Goal: Task Accomplishment & Management: Complete application form

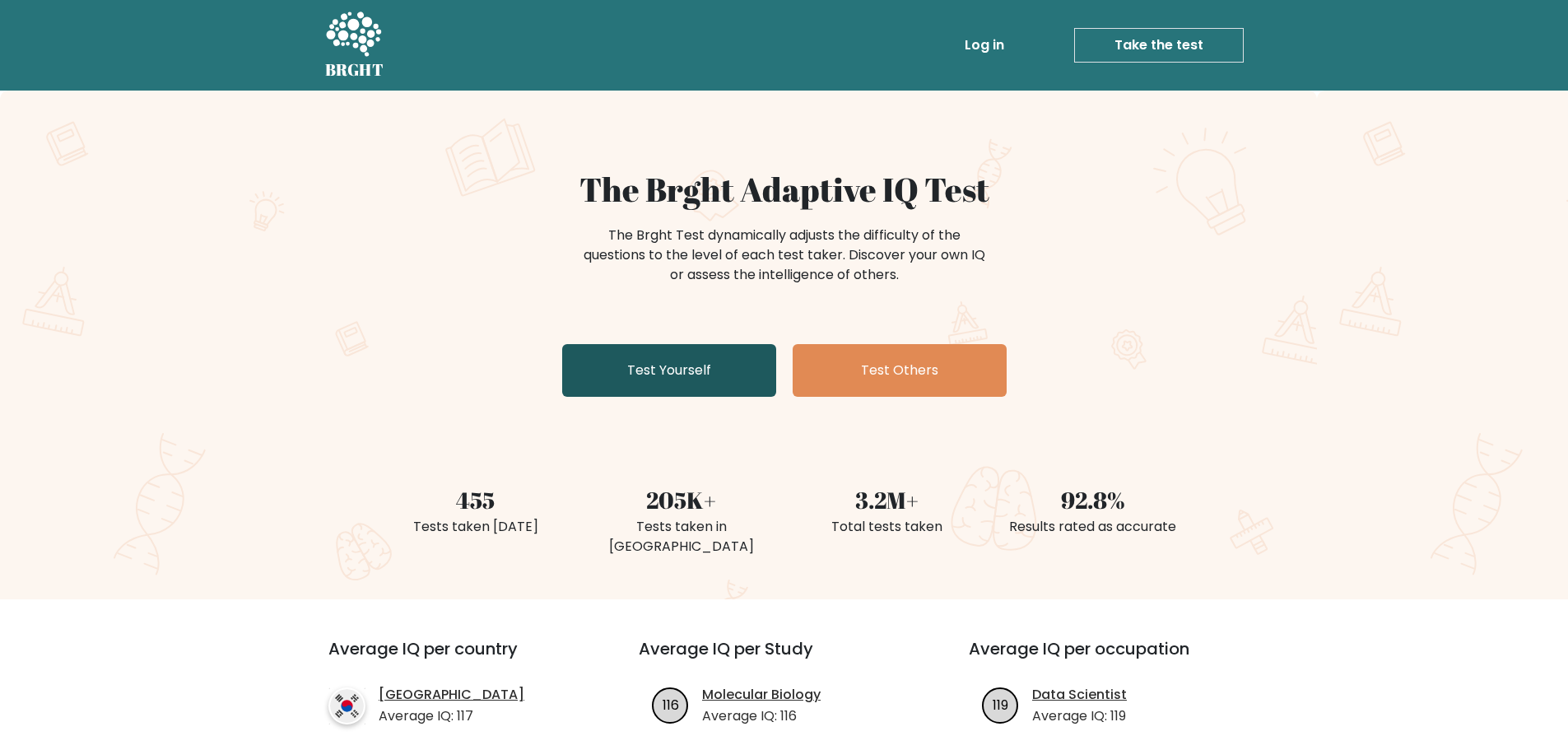
click at [737, 381] on link "Test Yourself" at bounding box center [669, 370] width 214 height 53
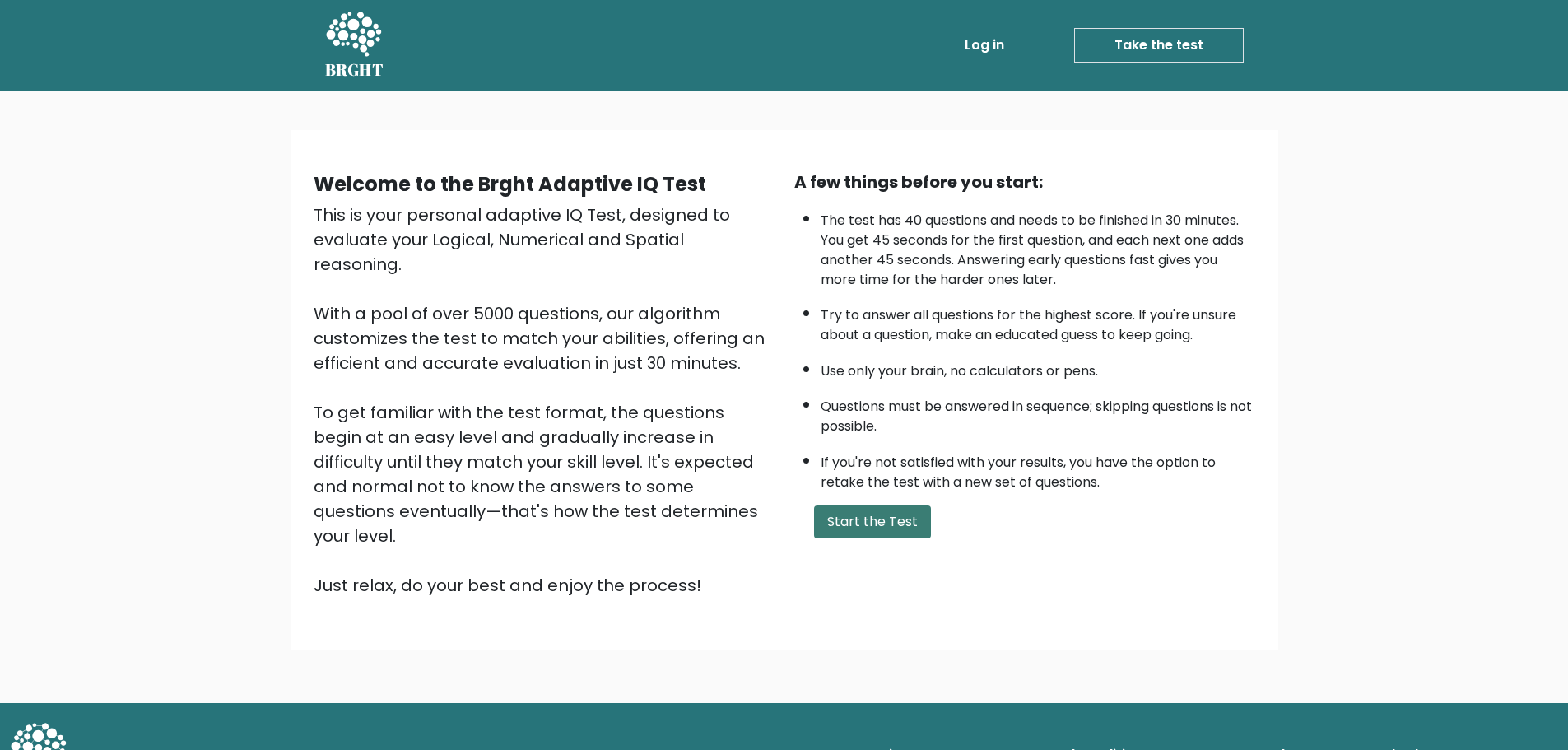
click at [877, 506] on button "Start the Test" at bounding box center [872, 522] width 117 height 33
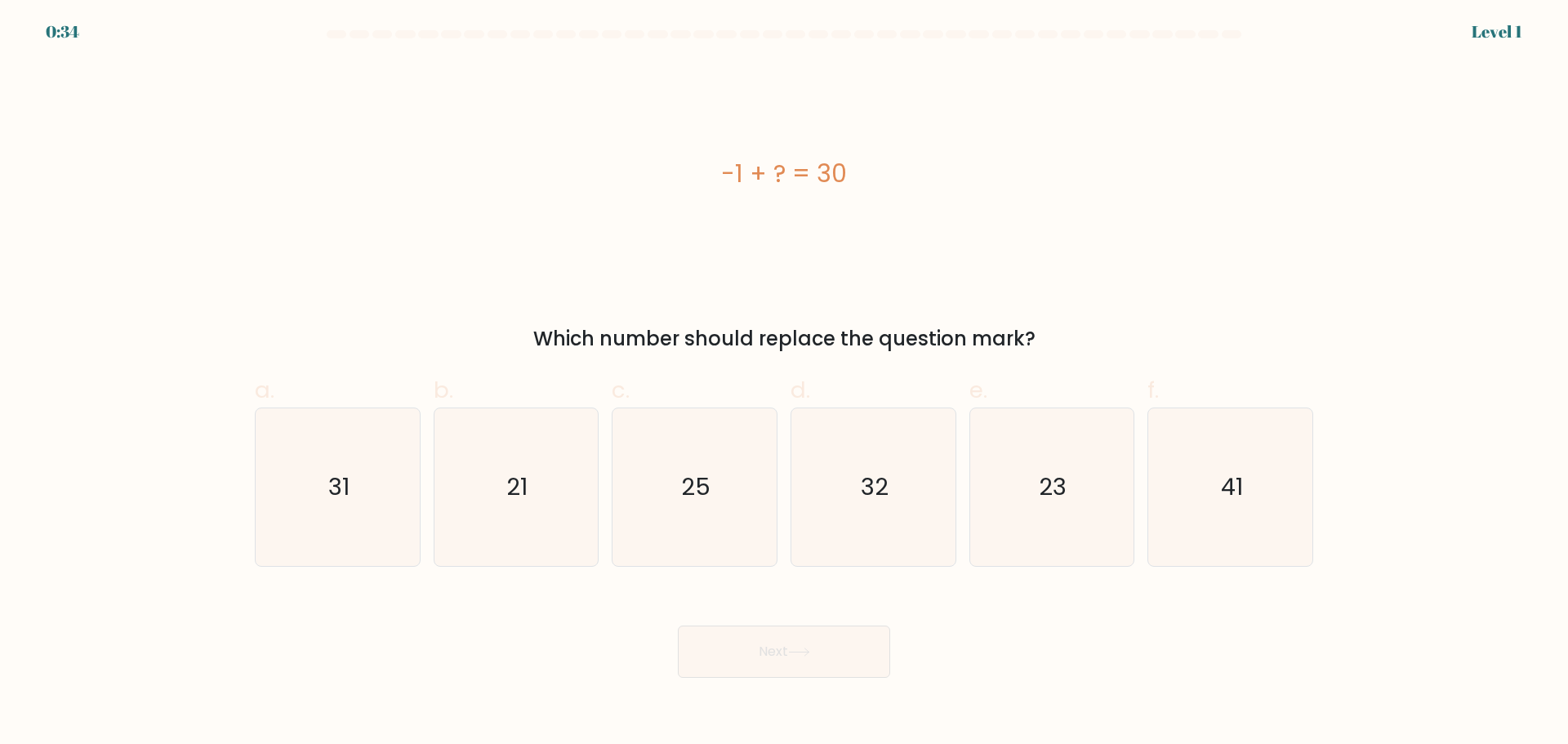
drag, startPoint x: 698, startPoint y: 170, endPoint x: 896, endPoint y: 182, distance: 198.4
click at [896, 182] on div "-1 + ? = 30" at bounding box center [784, 173] width 1058 height 37
copy div "-1 + ? = 30"
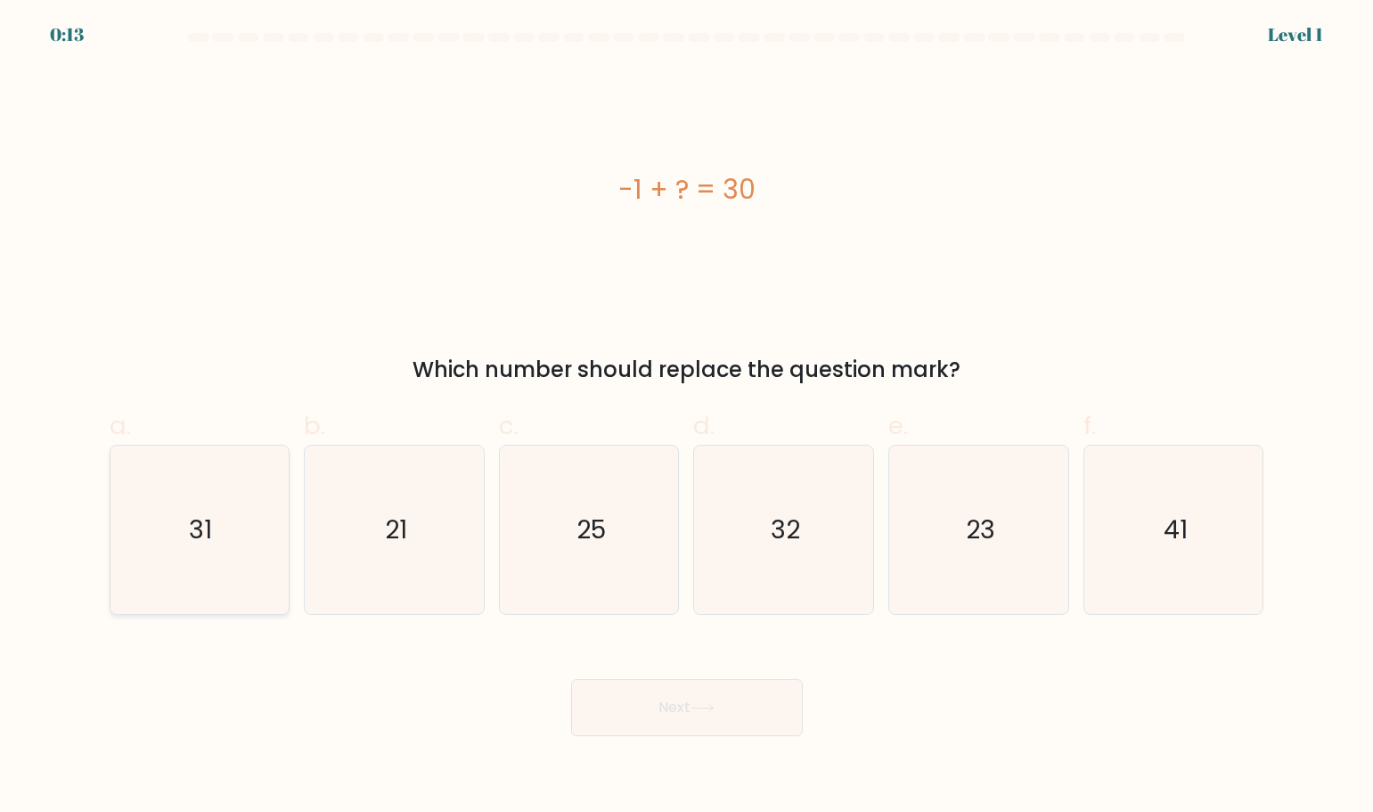
click at [157, 555] on icon "31" at bounding box center [199, 530] width 168 height 168
click at [687, 418] on input "a. 31" at bounding box center [687, 412] width 1 height 12
radio input "true"
click at [708, 692] on button "Next" at bounding box center [687, 707] width 232 height 57
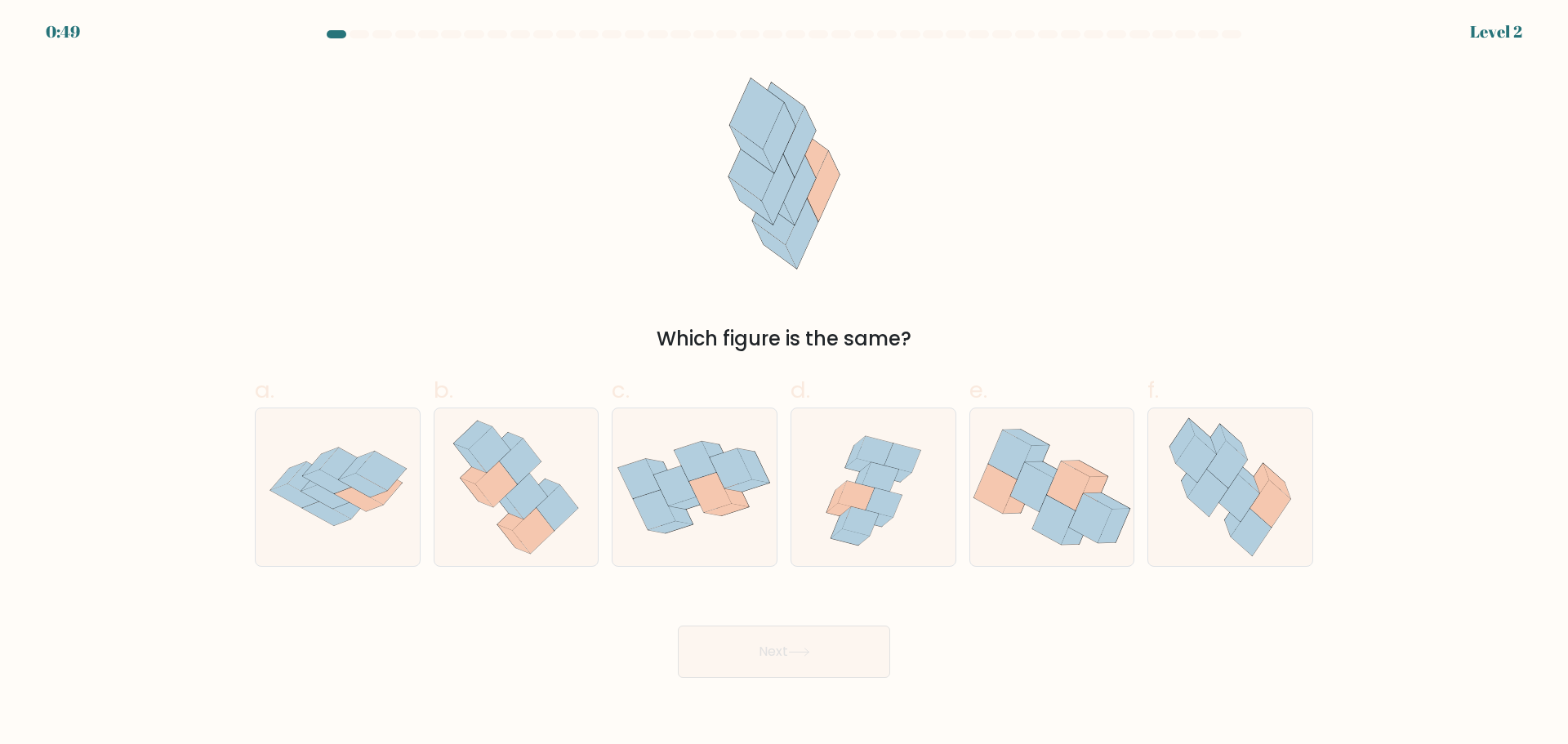
drag, startPoint x: 666, startPoint y: 117, endPoint x: 885, endPoint y: 283, distance: 274.8
click at [885, 283] on div "Which figure is the same?" at bounding box center [784, 208] width 1078 height 291
click at [1179, 486] on icon at bounding box center [1231, 487] width 145 height 158
click at [784, 383] on input "f." at bounding box center [784, 377] width 1 height 11
radio input "true"
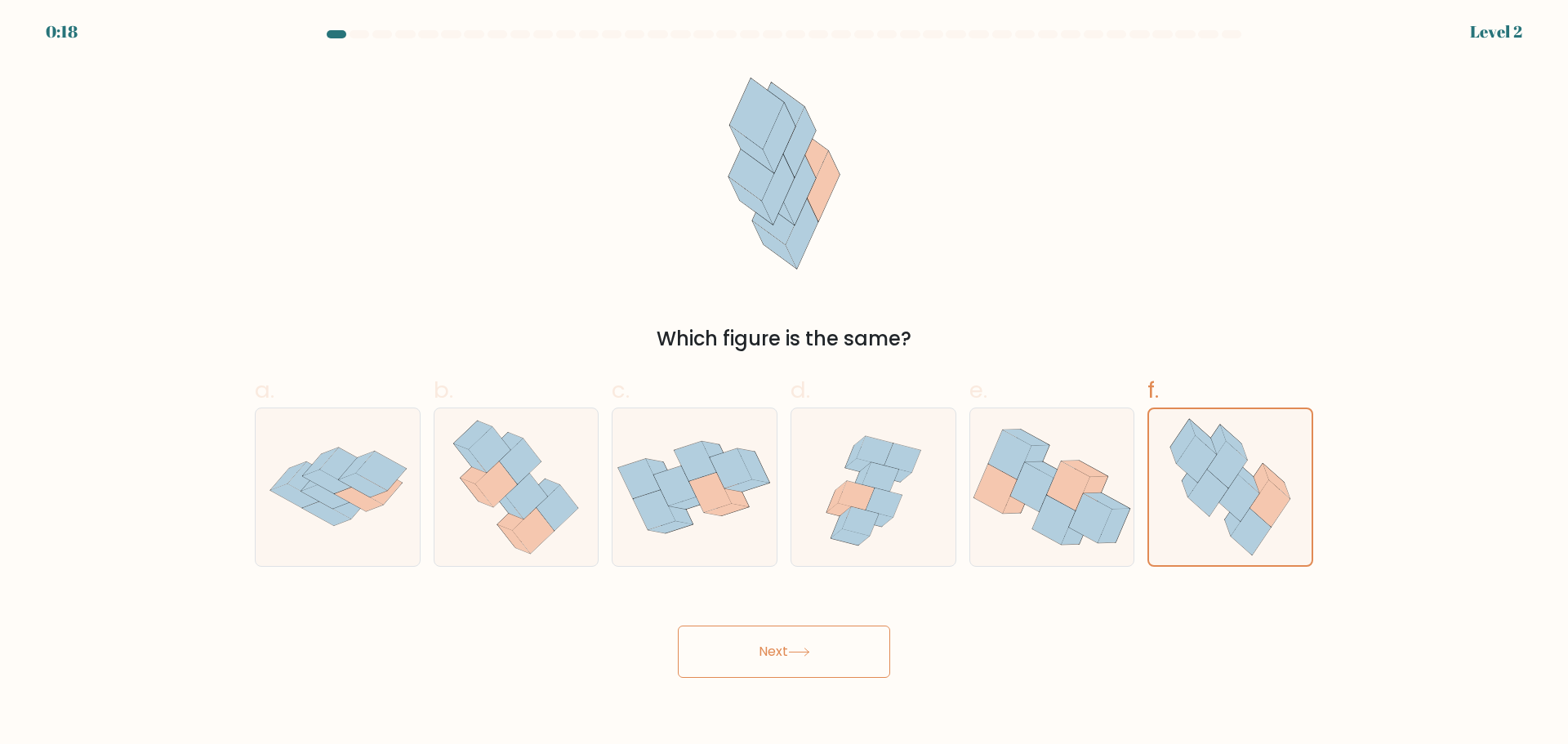
click at [792, 640] on button "Next" at bounding box center [784, 651] width 213 height 52
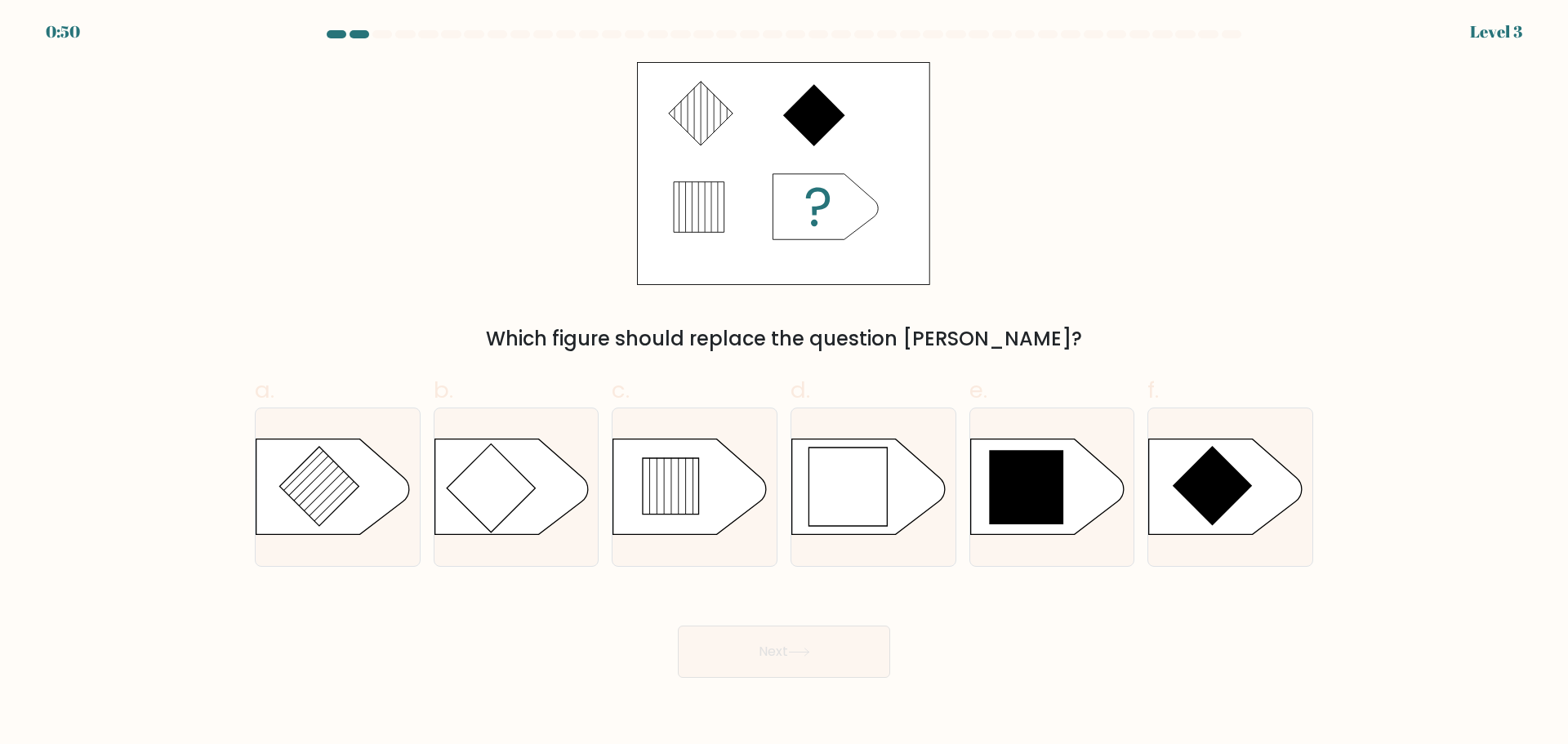
click at [1459, 431] on form "a." at bounding box center [784, 354] width 1568 height 648
drag, startPoint x: 522, startPoint y: 339, endPoint x: 1074, endPoint y: 349, distance: 552.1
click at [1074, 349] on div "Which figure should replace the question mark?" at bounding box center [784, 339] width 1039 height 29
copy div "Which figure should replace the question mark?"
click at [1038, 484] on icon at bounding box center [1025, 487] width 74 height 74
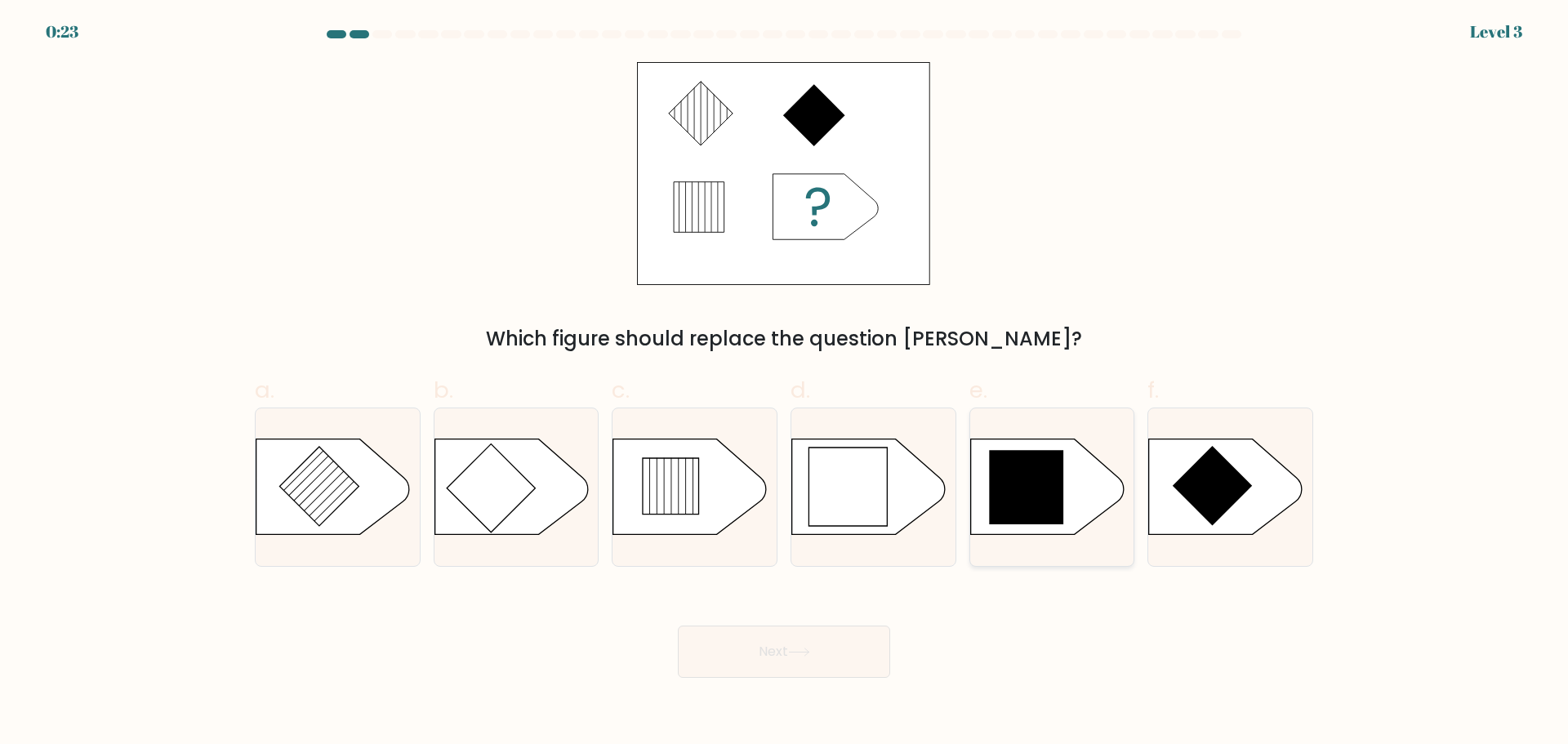
click at [784, 383] on input "e." at bounding box center [784, 377] width 1 height 11
radio input "true"
click at [801, 667] on button "Next" at bounding box center [784, 651] width 213 height 52
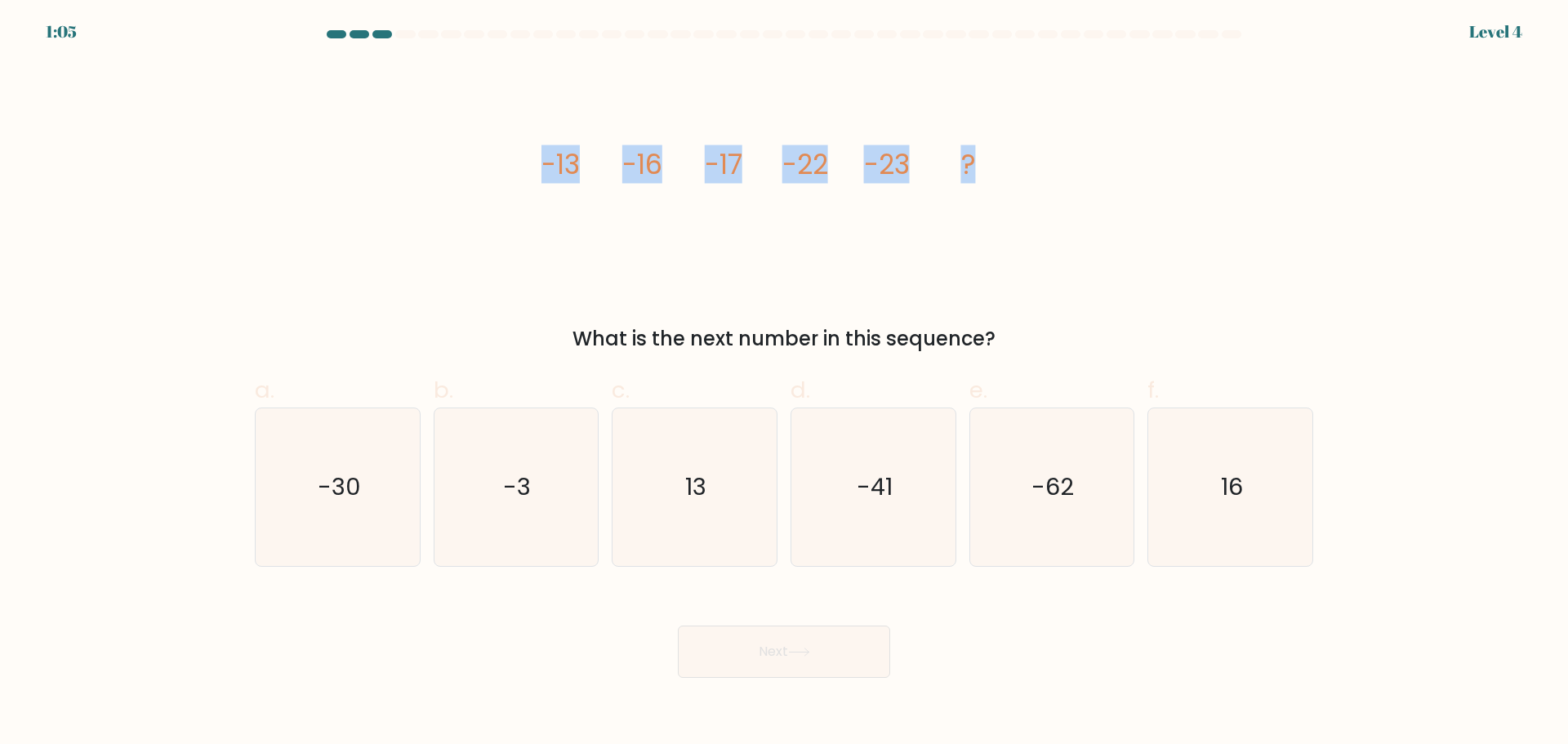
drag, startPoint x: 475, startPoint y: 167, endPoint x: 1033, endPoint y: 205, distance: 559.3
click at [1033, 205] on div "image/svg+xml -13 -16 -17 -22 -23 ? What is the next number in this sequence?" at bounding box center [784, 208] width 1078 height 291
copy g "-13 -16 -17 -22 -23 ?"
drag, startPoint x: 707, startPoint y: 342, endPoint x: 1155, endPoint y: 84, distance: 517.0
click at [1094, 343] on div "What is the next number in this sequence?" at bounding box center [784, 339] width 1039 height 29
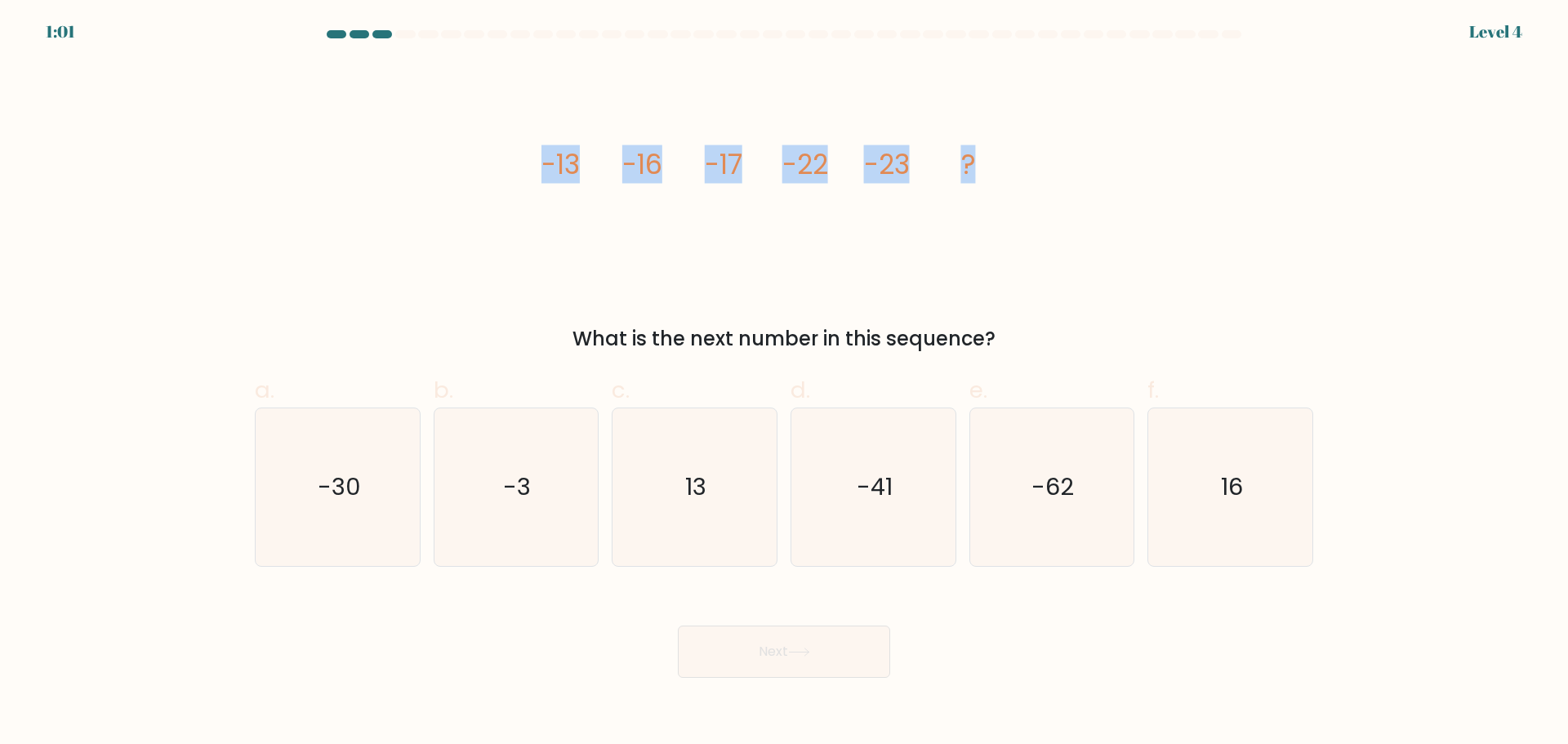
copy div "What is the next number in this sequence?"
click at [1045, 243] on div "image/svg+xml -13 -16 -17 -22 -23 ? What is the next number in this sequence?" at bounding box center [784, 208] width 1078 height 291
drag, startPoint x: 470, startPoint y: 148, endPoint x: 1047, endPoint y: 338, distance: 607.5
click at [1047, 338] on div "image/svg+xml -13 -16 -17 -22 -23 ? What is the next number in this sequence?" at bounding box center [784, 208] width 1078 height 291
click at [1399, 320] on form at bounding box center [784, 354] width 1568 height 648
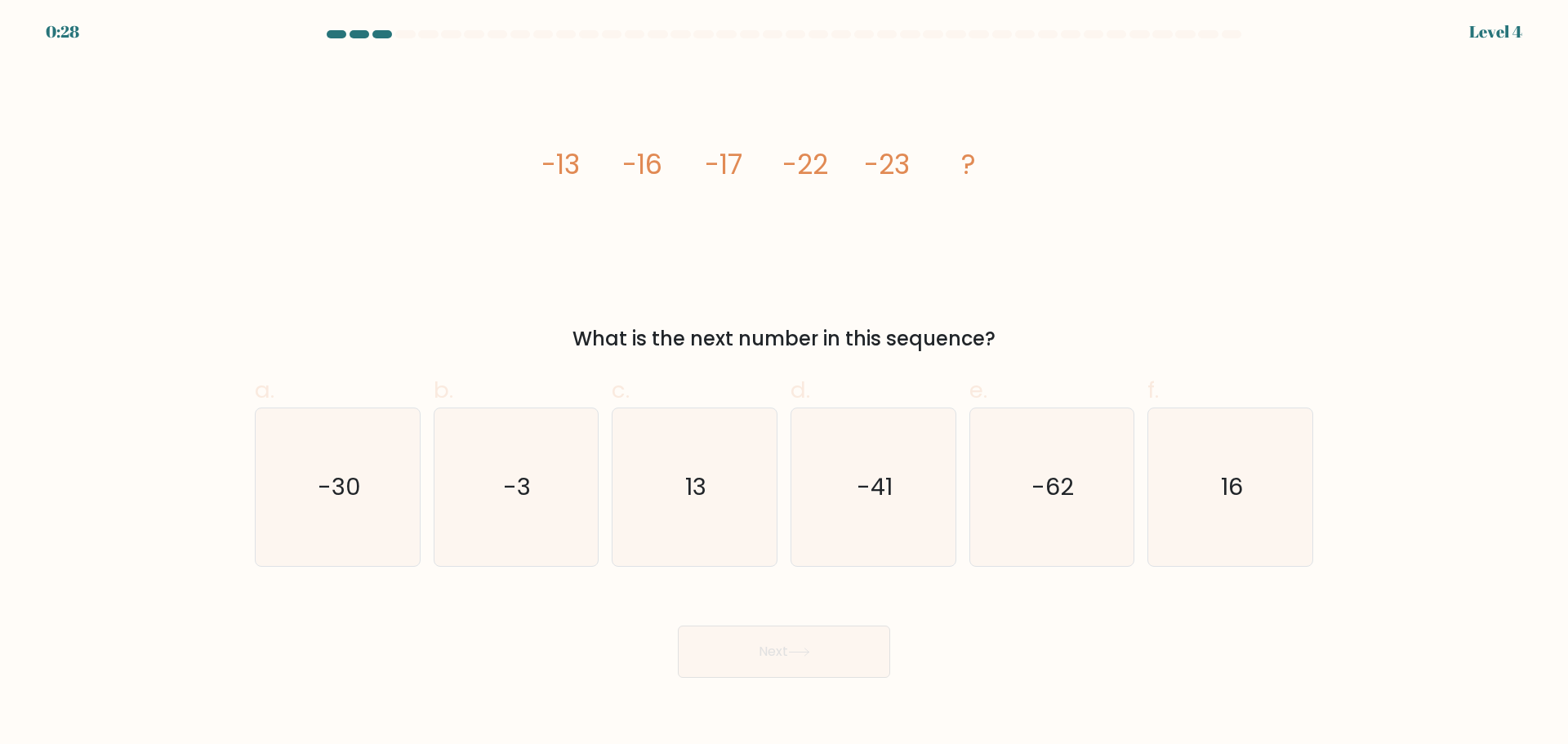
drag, startPoint x: 557, startPoint y: 341, endPoint x: 1016, endPoint y: 337, distance: 459.0
click at [1009, 344] on div "What is the next number in this sequence?" at bounding box center [784, 339] width 1039 height 29
copy div "What is the next number in this sequence?"
click at [369, 531] on icon "-30" at bounding box center [337, 487] width 158 height 158
click at [784, 383] on input "a. -30" at bounding box center [784, 377] width 1 height 11
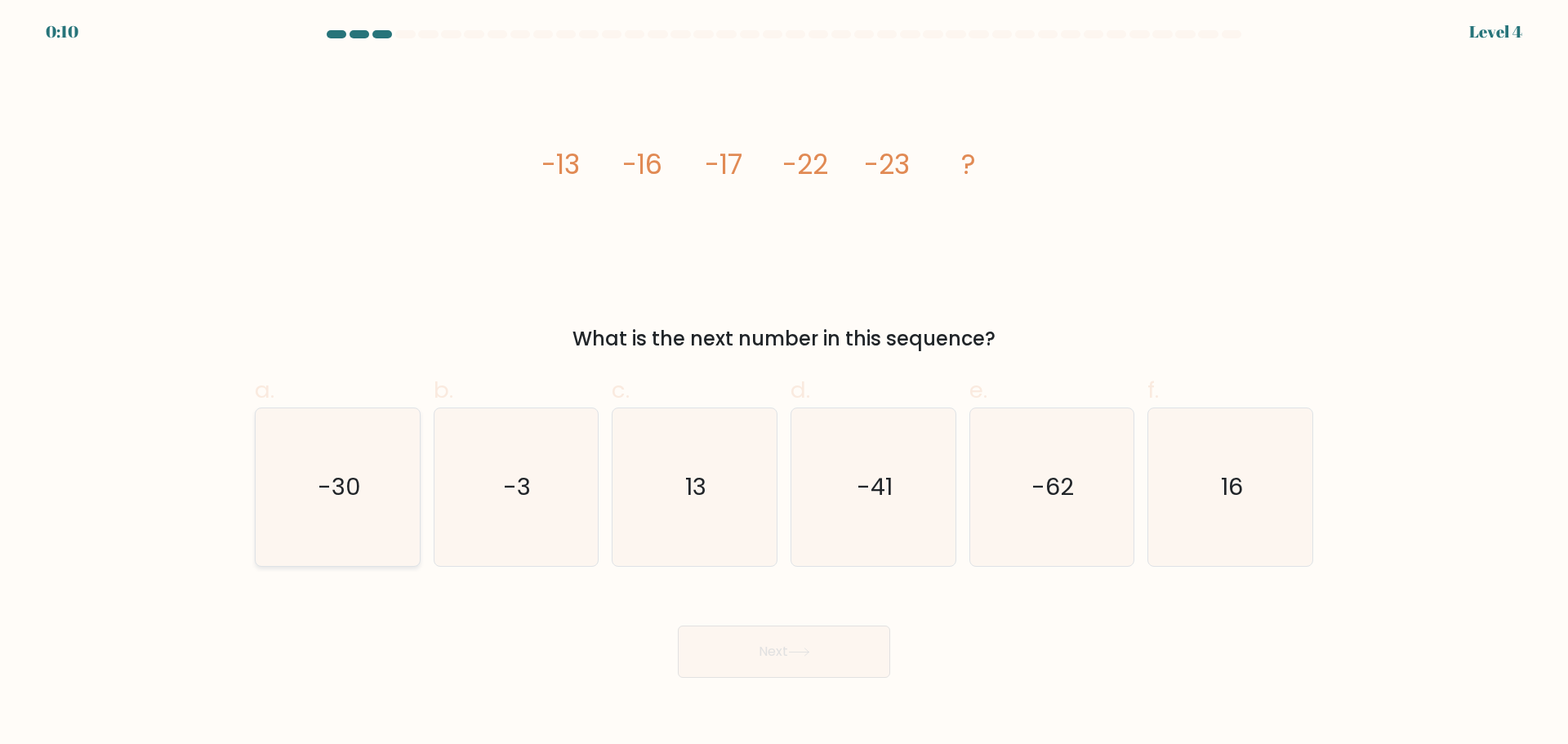
radio input "true"
click at [764, 635] on button "Next" at bounding box center [784, 651] width 213 height 52
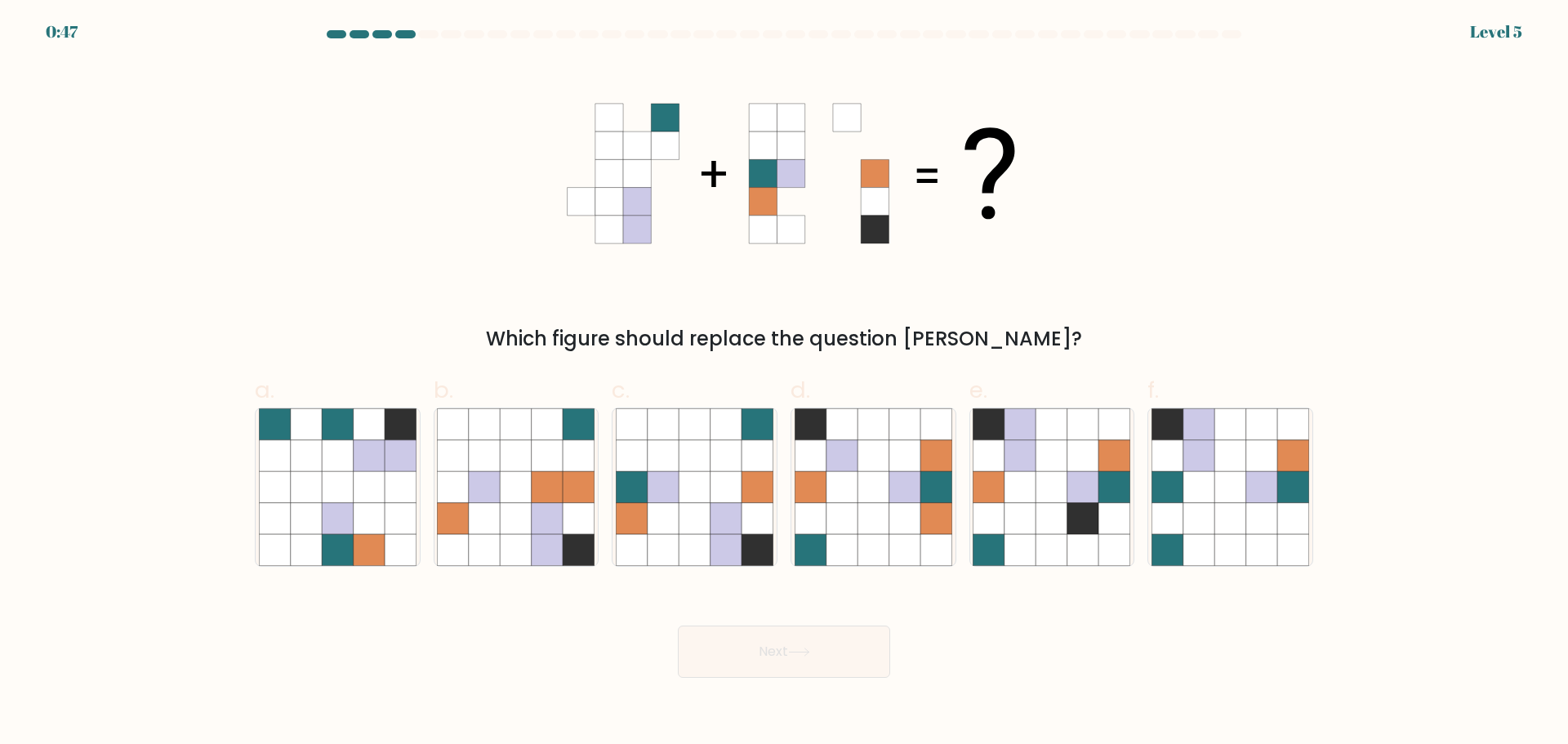
drag, startPoint x: 533, startPoint y: 321, endPoint x: 1077, endPoint y: 353, distance: 544.9
click at [1077, 353] on div "Which figure should replace the question mark?" at bounding box center [784, 208] width 1078 height 291
click at [1077, 353] on div "Which figure should replace the question mark?" at bounding box center [784, 339] width 1039 height 29
drag, startPoint x: 542, startPoint y: 349, endPoint x: 1180, endPoint y: 74, distance: 694.7
click at [1058, 334] on div "Which figure should replace the question mark?" at bounding box center [784, 339] width 1039 height 29
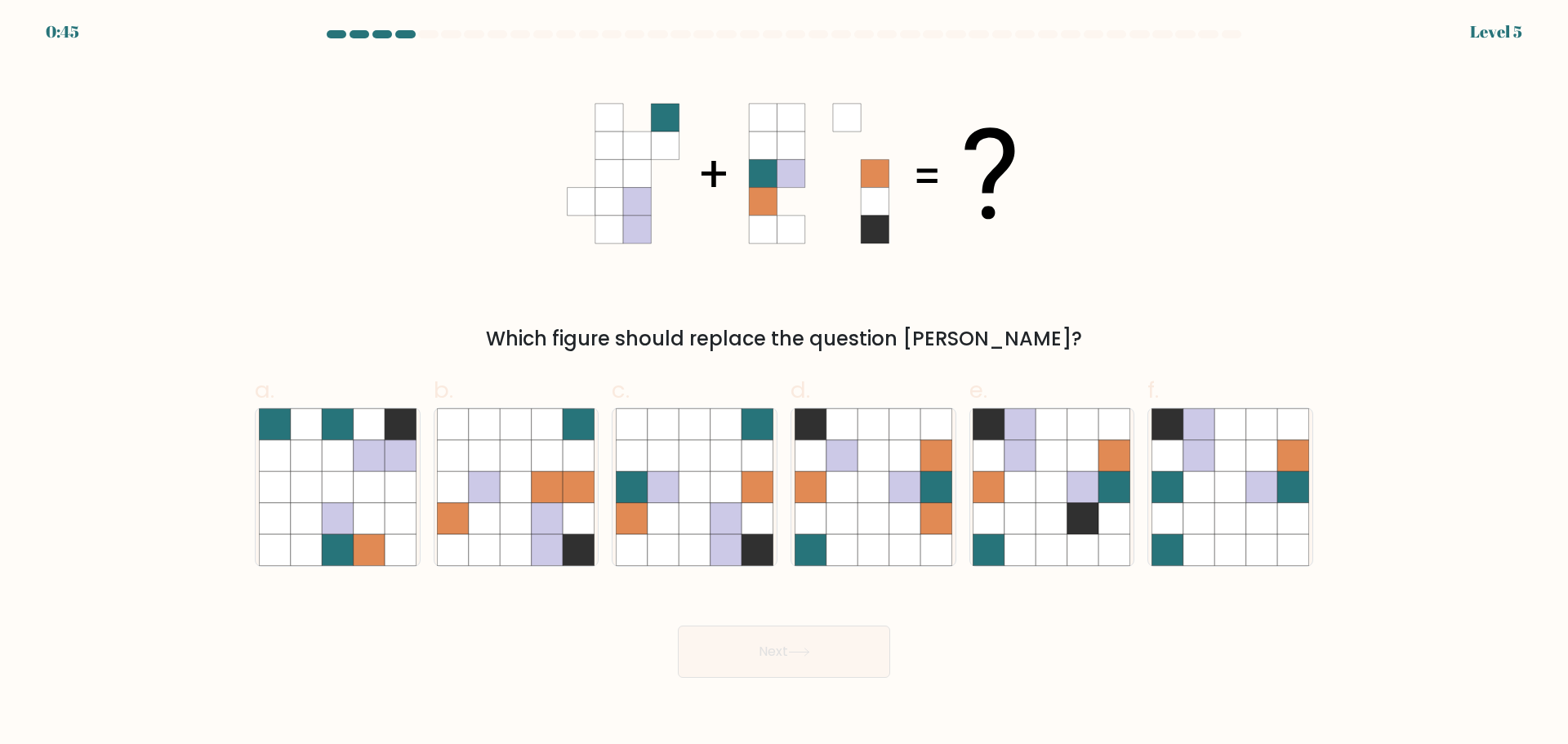
copy div "Which figure should replace the question mark?"
click at [1084, 467] on icon at bounding box center [1083, 454] width 31 height 31
click at [784, 383] on input "e." at bounding box center [784, 377] width 1 height 11
radio input "true"
click at [770, 640] on button "Next" at bounding box center [784, 651] width 213 height 52
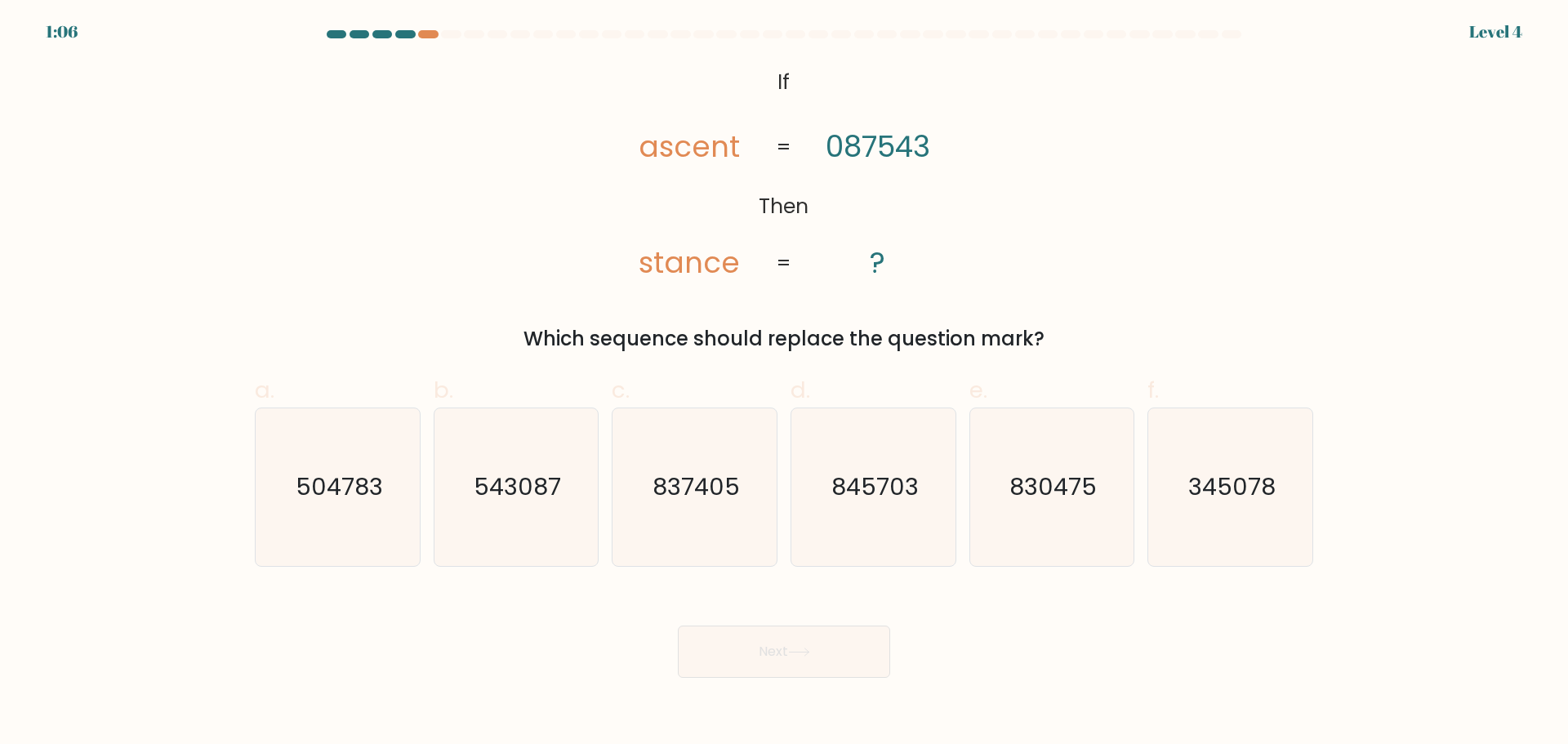
drag, startPoint x: 532, startPoint y: 332, endPoint x: 1069, endPoint y: 333, distance: 537.0
click at [1069, 333] on div "Which sequence should replace the question mark?" at bounding box center [784, 339] width 1039 height 29
copy div "Which sequence should replace the question mark?"
click at [1003, 491] on icon "830475" at bounding box center [1051, 487] width 158 height 158
click at [784, 383] on input "e. 830475" at bounding box center [784, 377] width 1 height 11
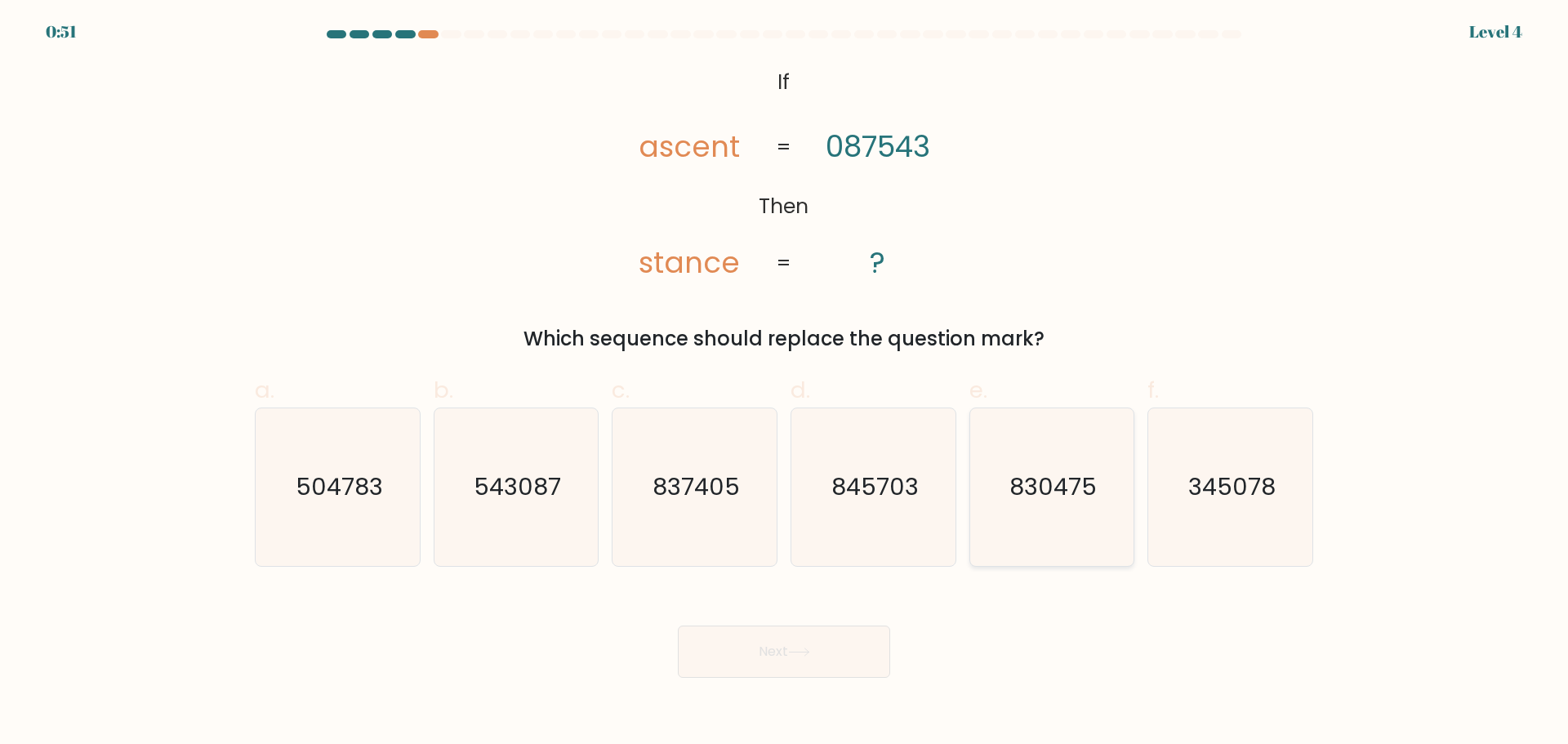
radio input "true"
click at [814, 665] on button "Next" at bounding box center [784, 651] width 213 height 52
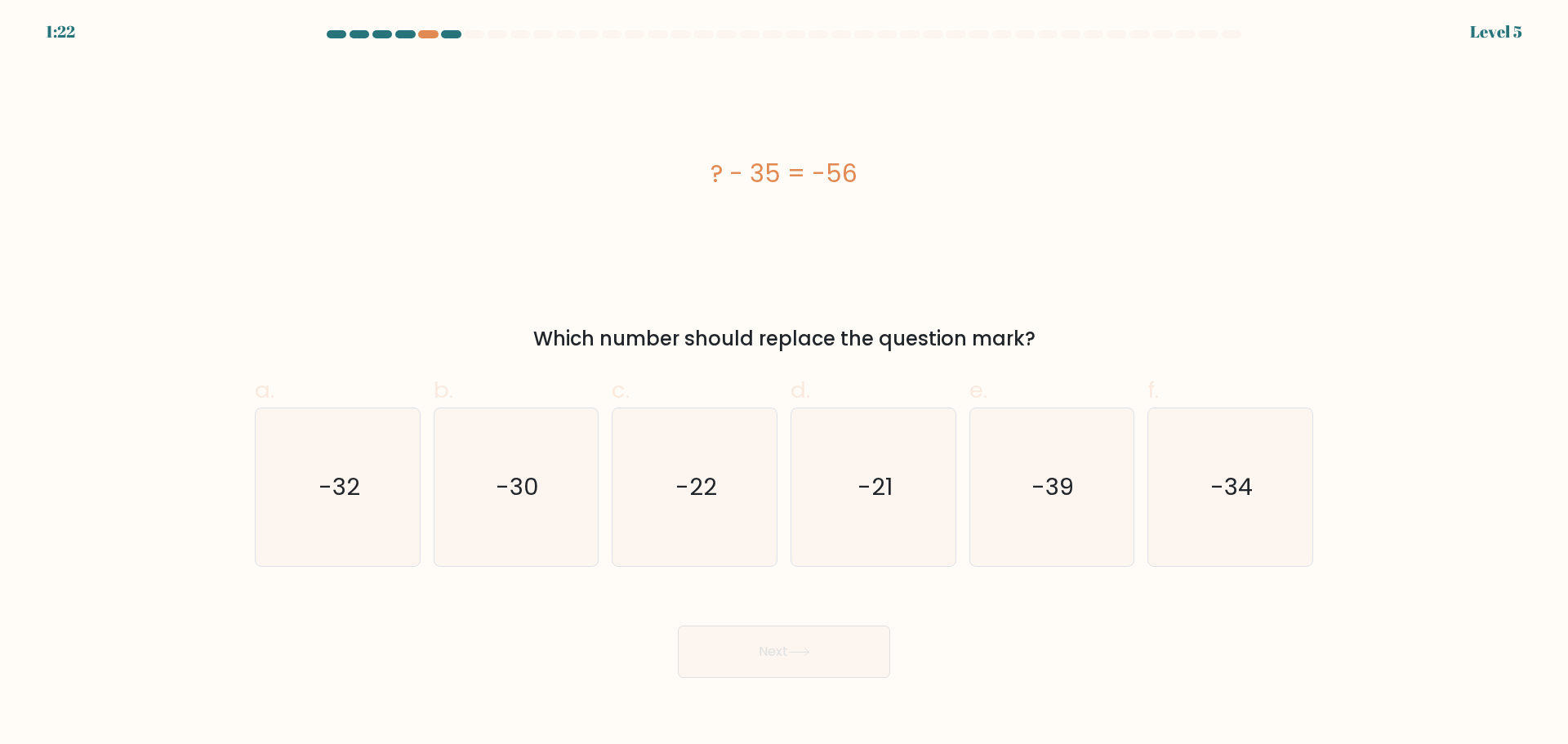
drag, startPoint x: 492, startPoint y: 316, endPoint x: 1060, endPoint y: 334, distance: 568.3
click at [1060, 334] on div "? - 35 = -56 Which number should replace the question mark?" at bounding box center [784, 208] width 1078 height 291
copy div "Which number should replace the question mark?"
click at [849, 530] on icon "-21" at bounding box center [873, 487] width 158 height 158
click at [784, 383] on input "d. -21" at bounding box center [784, 377] width 1 height 11
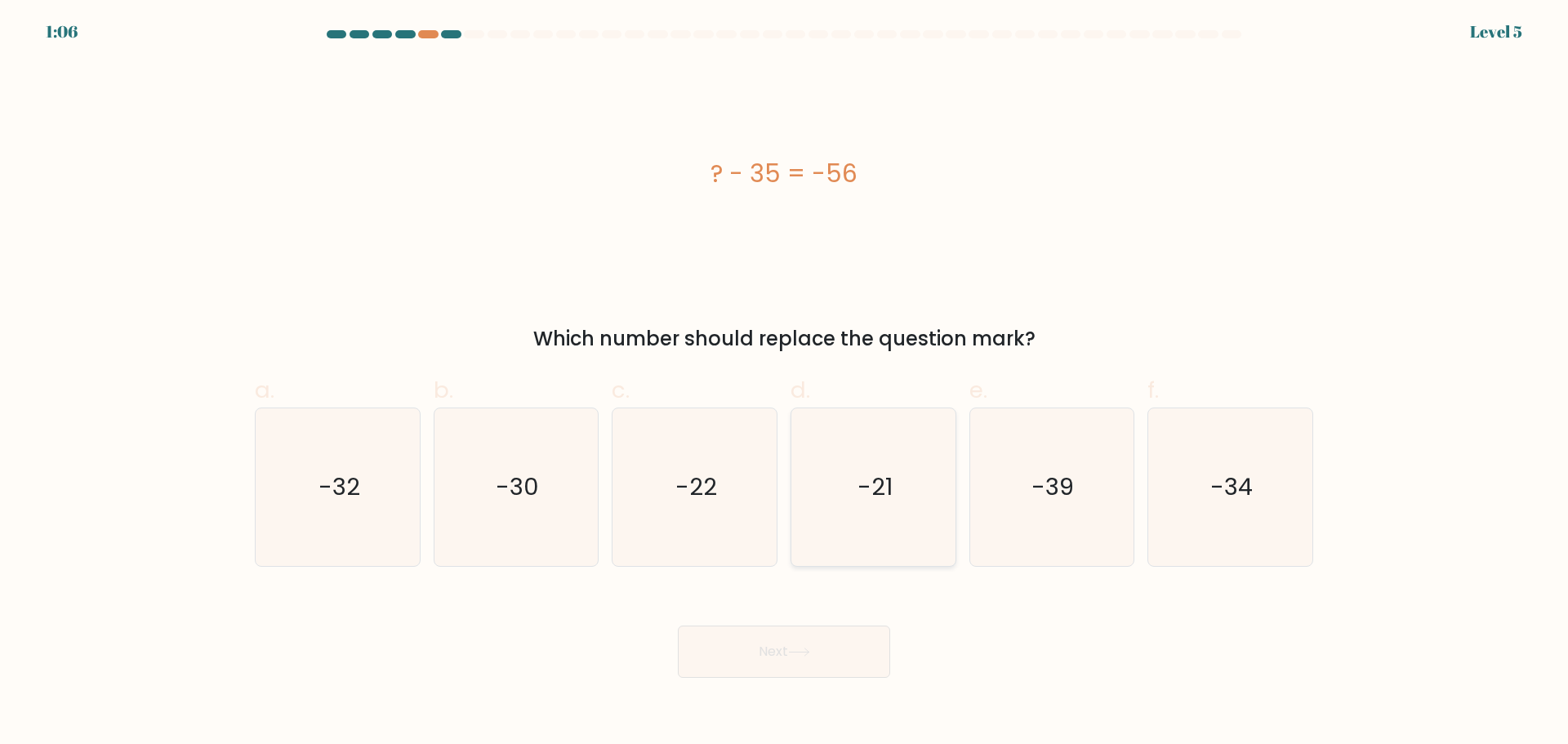
radio input "true"
click at [794, 651] on icon at bounding box center [798, 652] width 19 height 7
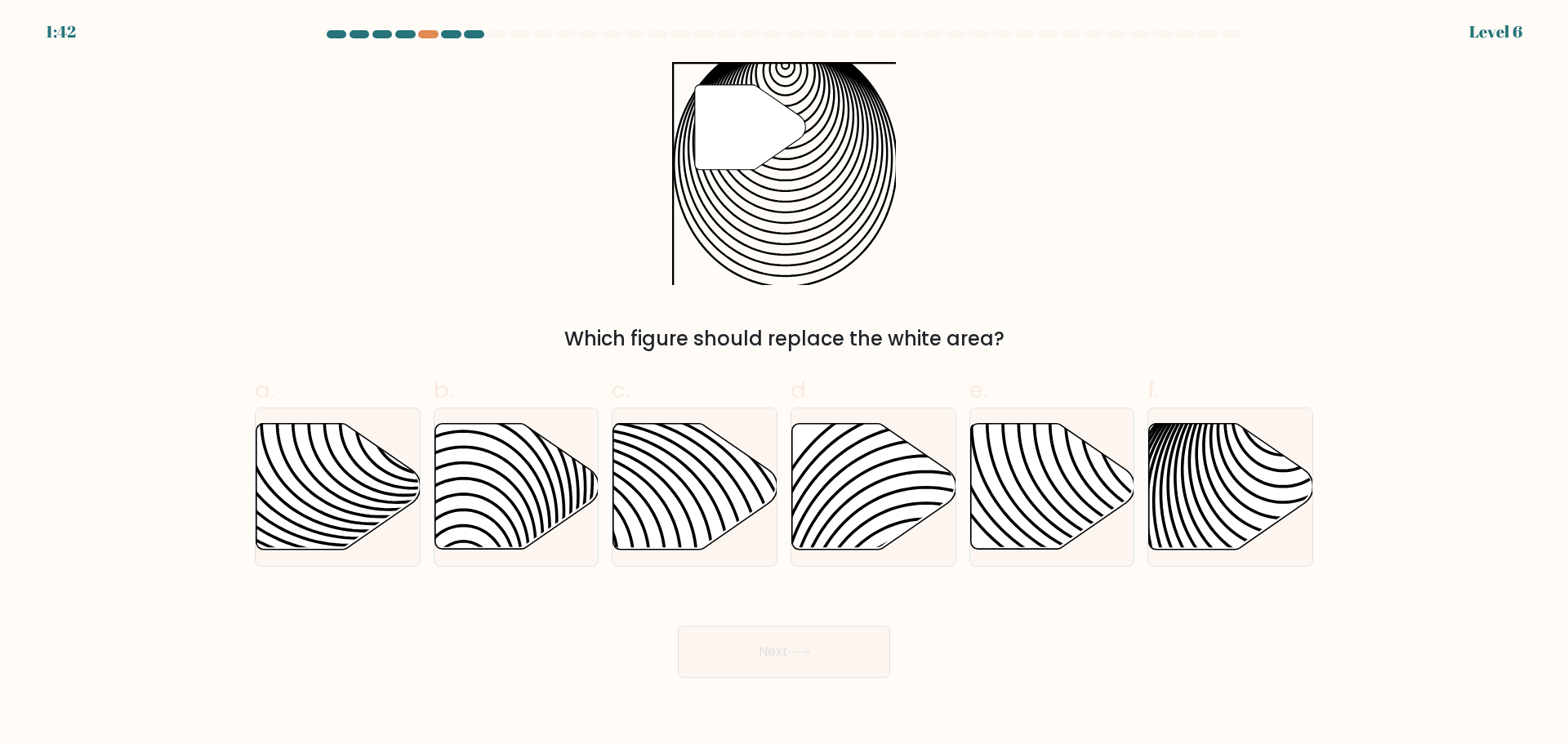
drag, startPoint x: 537, startPoint y: 347, endPoint x: 1029, endPoint y: 308, distance: 493.5
click at [1023, 319] on div "" Which figure should replace the white area?" at bounding box center [784, 208] width 1078 height 291
copy div "Which figure should replace the white area?"
click at [530, 502] on icon at bounding box center [516, 486] width 164 height 126
click at [784, 383] on input "b." at bounding box center [784, 377] width 1 height 11
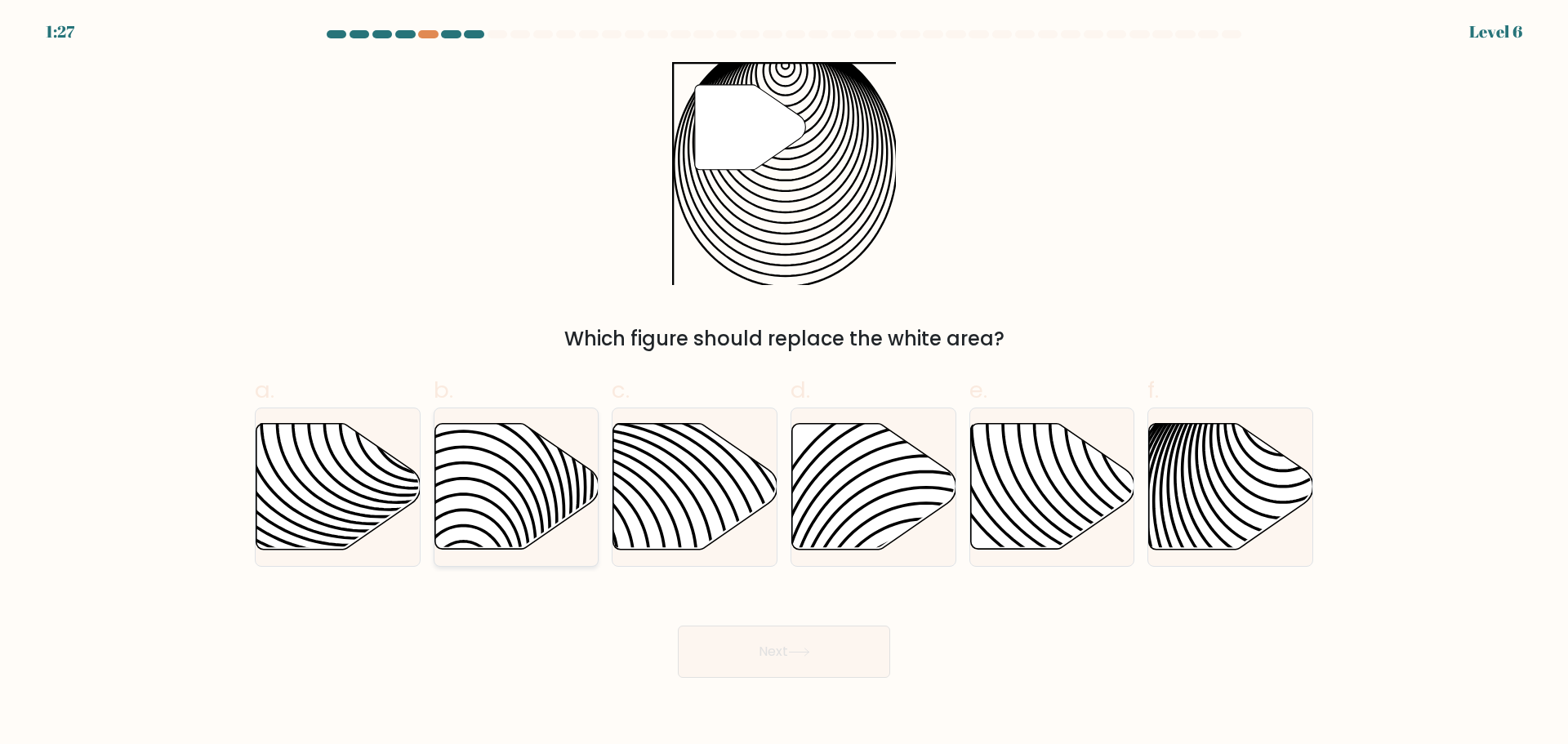
radio input "true"
click at [795, 663] on button "Next" at bounding box center [784, 651] width 213 height 52
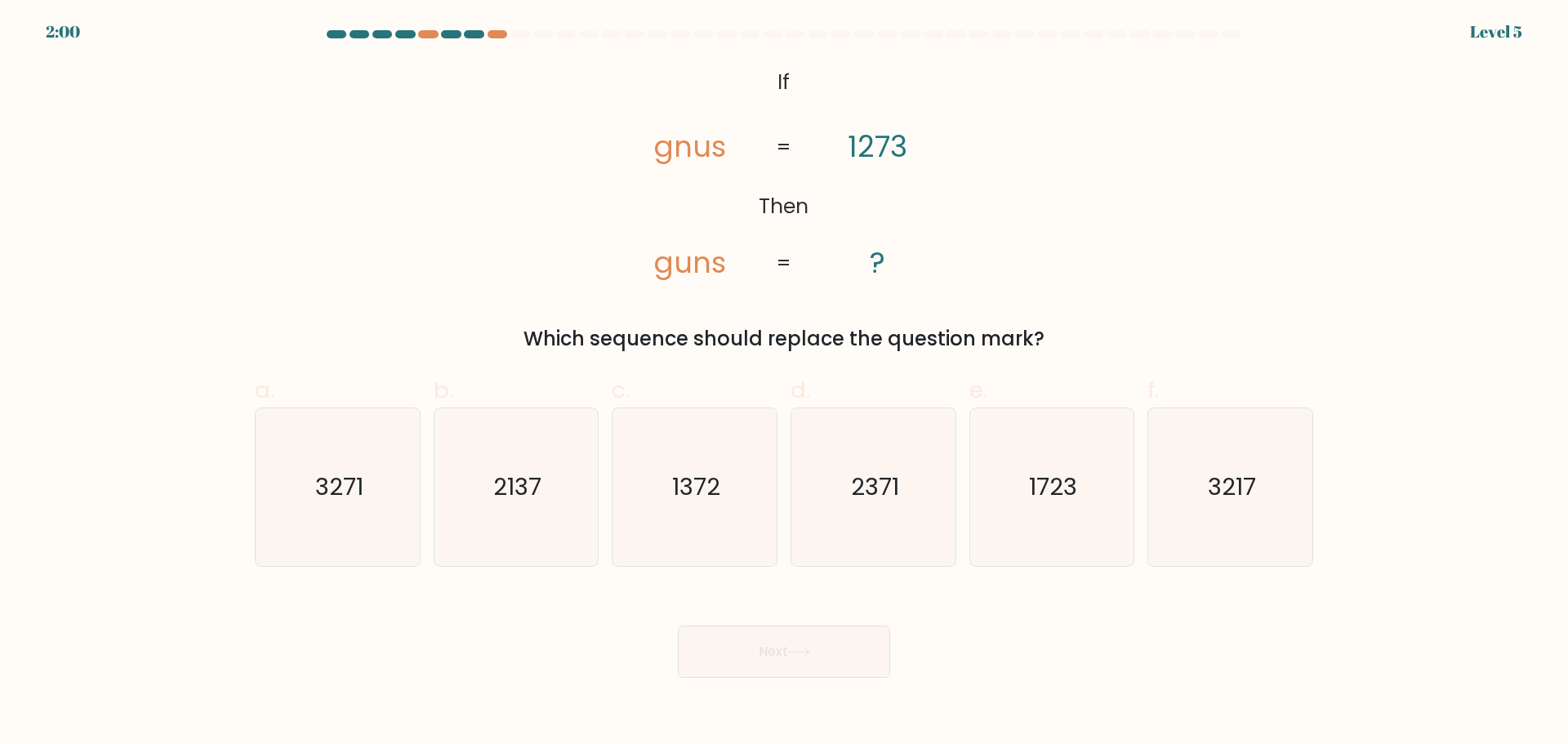
drag, startPoint x: 528, startPoint y: 334, endPoint x: 1053, endPoint y: 338, distance: 525.0
click at [1053, 338] on div "Which sequence should replace the question mark?" at bounding box center [784, 339] width 1039 height 29
copy div "Which sequence should replace the question mark?"
click at [1091, 487] on icon "1723" at bounding box center [1051, 487] width 158 height 158
click at [784, 383] on input "e. 1723" at bounding box center [784, 377] width 1 height 11
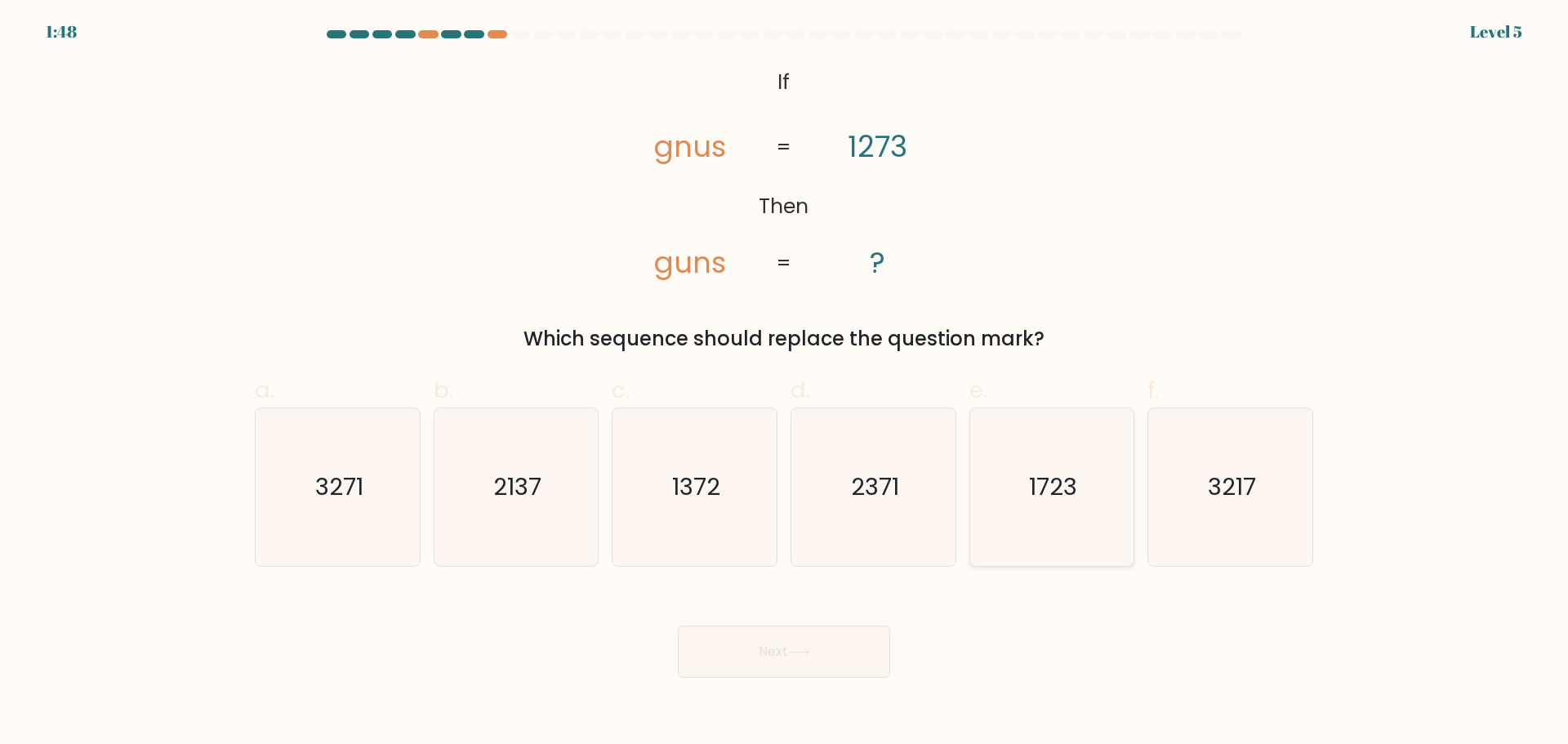
radio input "true"
click at [829, 645] on button "Next" at bounding box center [784, 651] width 213 height 52
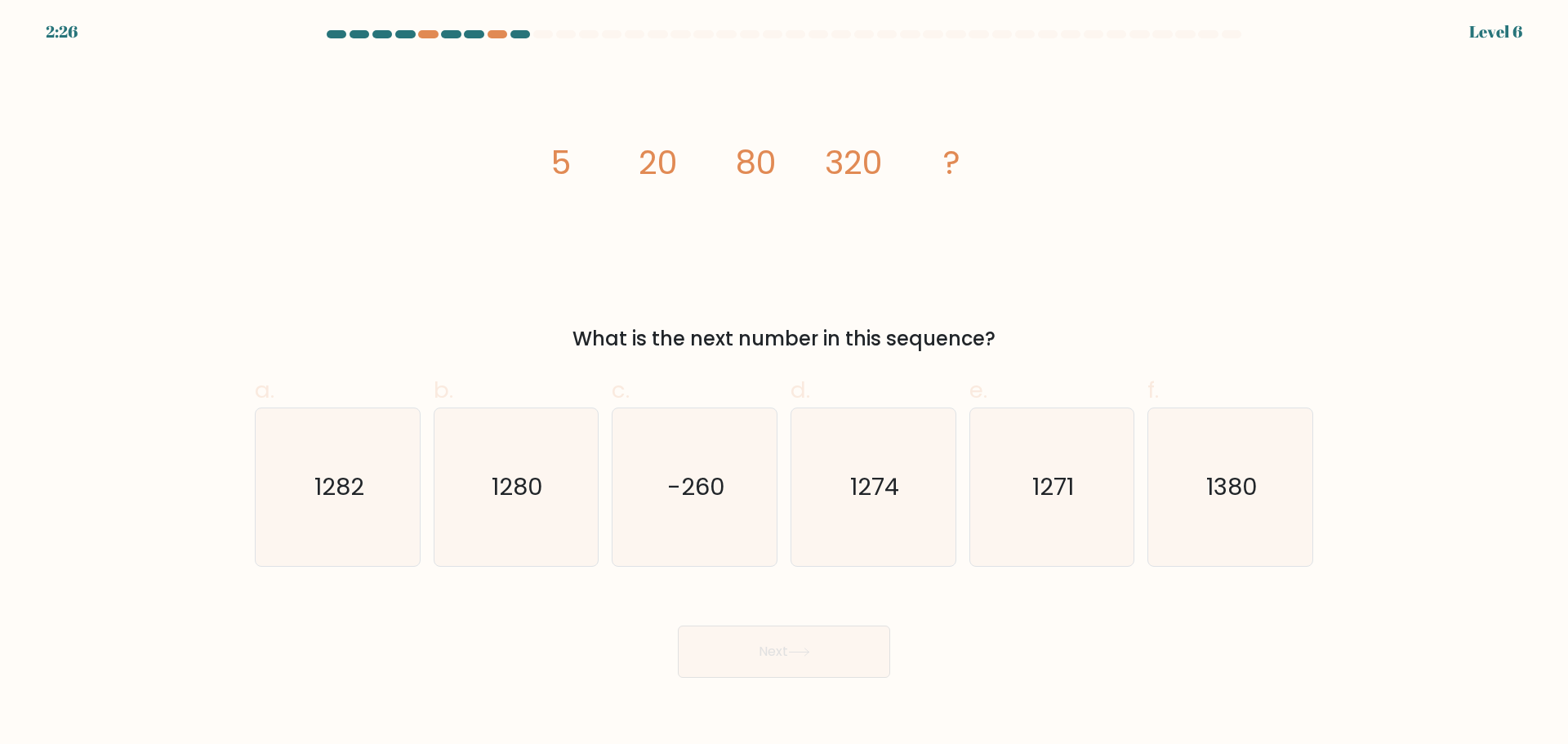
click at [839, 641] on button "Next" at bounding box center [784, 651] width 213 height 52
click at [1020, 507] on icon "1271" at bounding box center [1051, 487] width 158 height 158
click at [784, 383] on input "e. 1271" at bounding box center [784, 377] width 1 height 11
radio input "true"
click at [822, 629] on button "Next" at bounding box center [784, 651] width 213 height 52
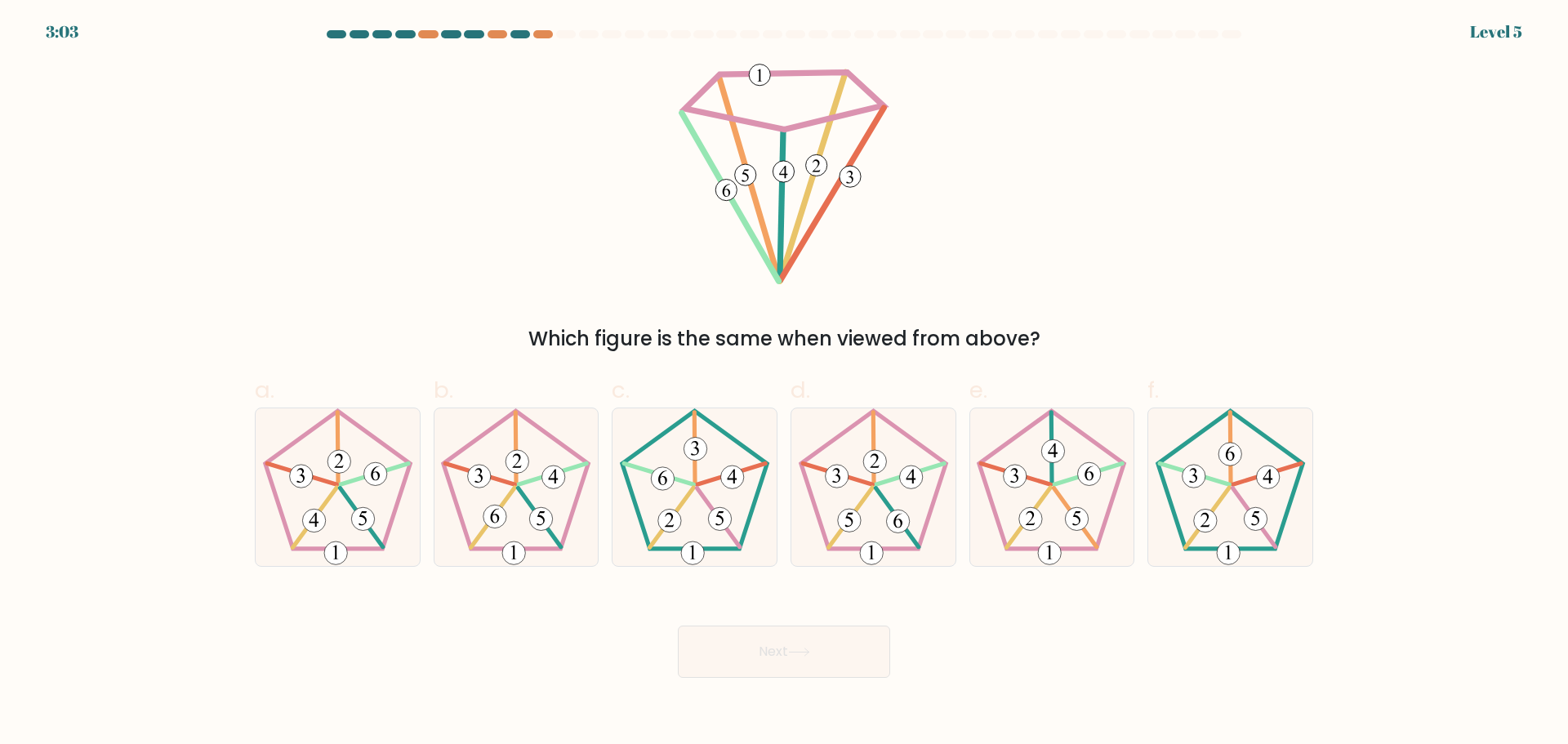
drag, startPoint x: 510, startPoint y: 342, endPoint x: 1237, endPoint y: 11, distance: 798.8
click at [1076, 323] on div "Which figure is the same when viewed from above?" at bounding box center [784, 208] width 1078 height 291
click at [521, 454] on icon at bounding box center [518, 460] width 9 height 14
click at [784, 383] on input "b." at bounding box center [784, 377] width 1 height 11
radio input "true"
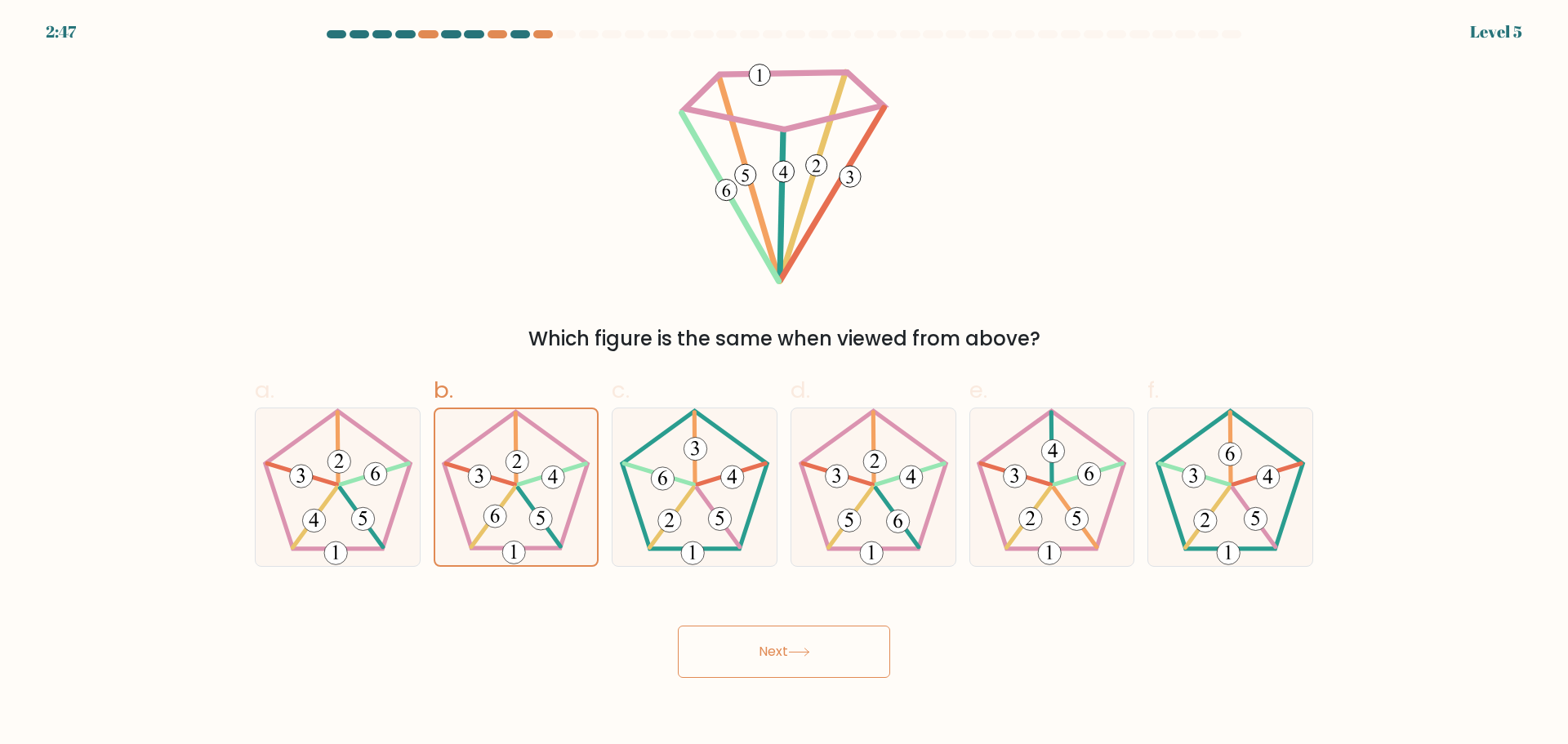
click at [773, 650] on button "Next" at bounding box center [784, 651] width 213 height 52
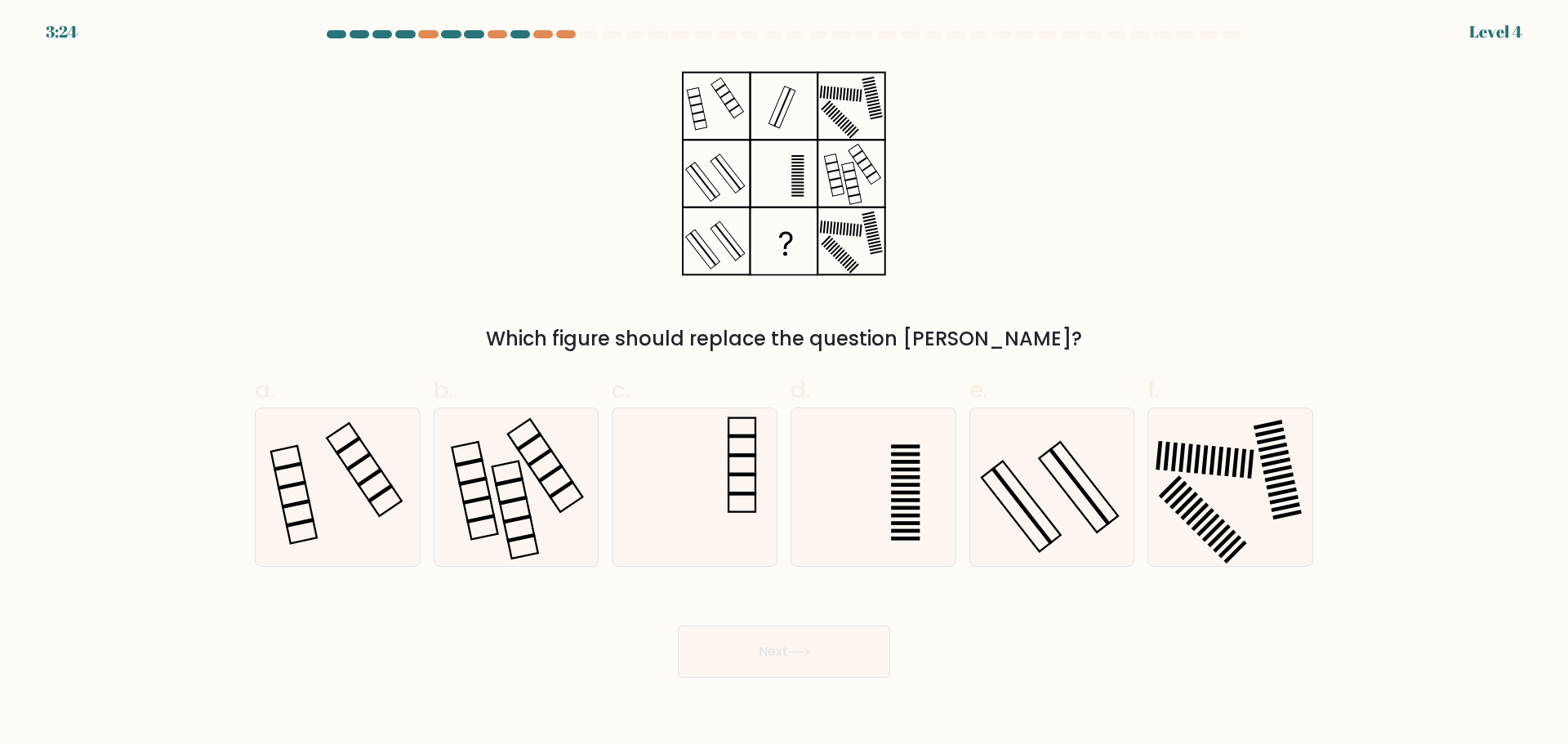
drag, startPoint x: 537, startPoint y: 342, endPoint x: 1035, endPoint y: 342, distance: 498.0
click at [1035, 342] on div "Which figure should replace the question mark?" at bounding box center [784, 339] width 1039 height 29
click at [848, 513] on icon at bounding box center [873, 487] width 158 height 158
click at [784, 383] on input "d." at bounding box center [784, 377] width 1 height 11
radio input "true"
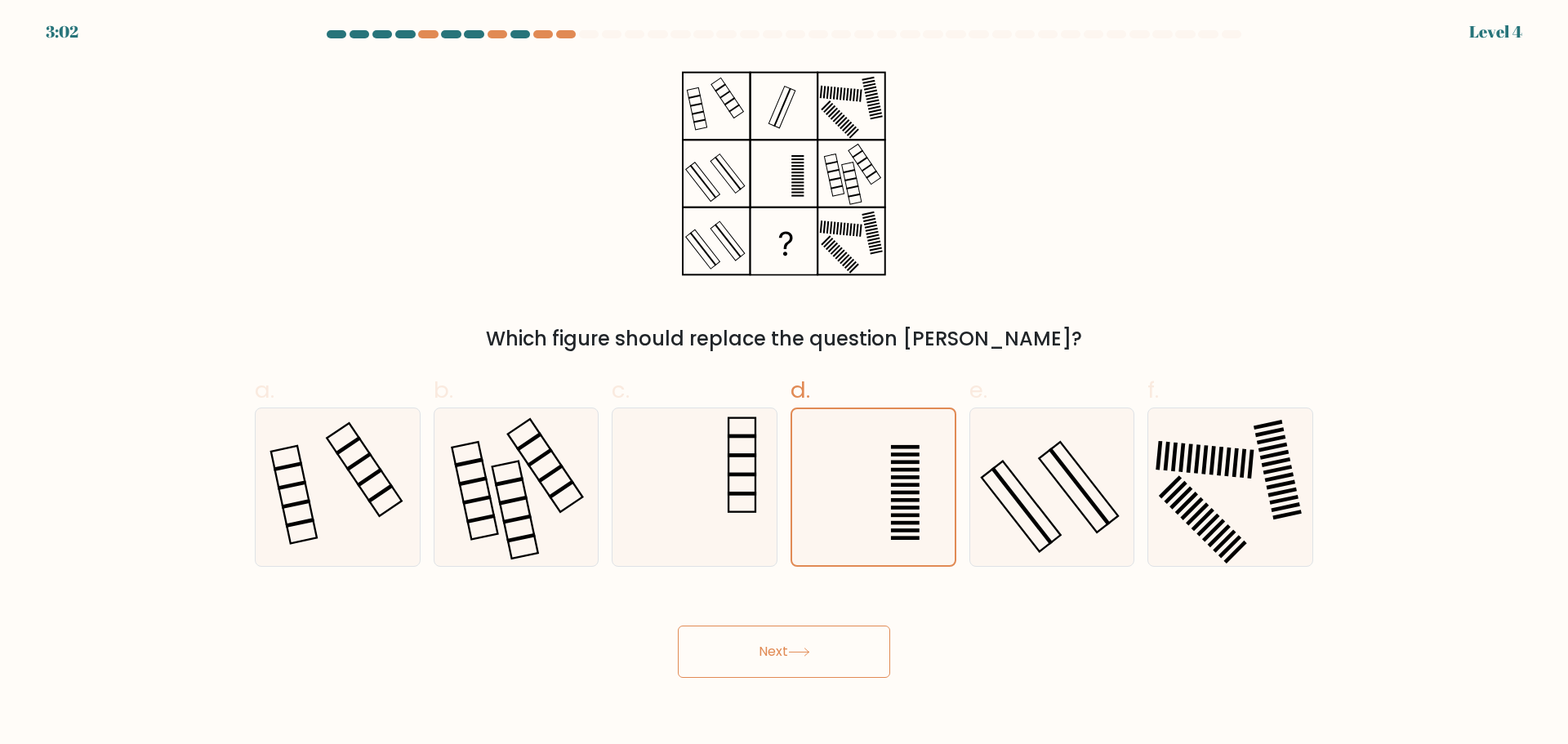
click at [773, 669] on button "Next" at bounding box center [784, 651] width 213 height 52
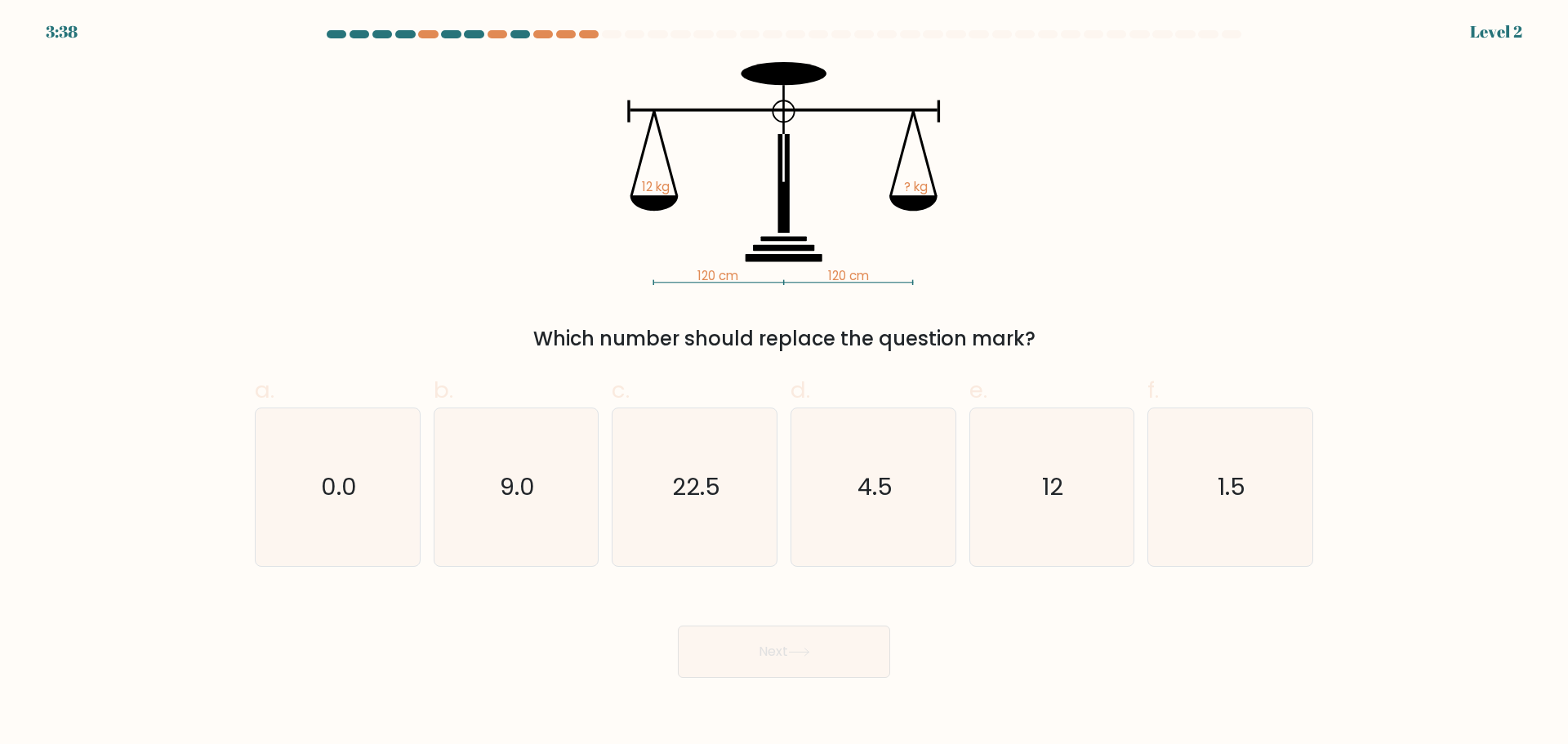
drag, startPoint x: 461, startPoint y: 331, endPoint x: 1069, endPoint y: 341, distance: 608.1
click at [1069, 341] on div "Which number should replace the question mark?" at bounding box center [784, 339] width 1039 height 29
click at [576, 290] on div "120 cm 120 cm 12 kg ? kg Which number should replace the question mark?" at bounding box center [784, 208] width 1078 height 291
drag, startPoint x: 545, startPoint y: 334, endPoint x: 1063, endPoint y: 338, distance: 518.0
click at [1063, 338] on div "Which number should replace the question mark?" at bounding box center [784, 339] width 1039 height 29
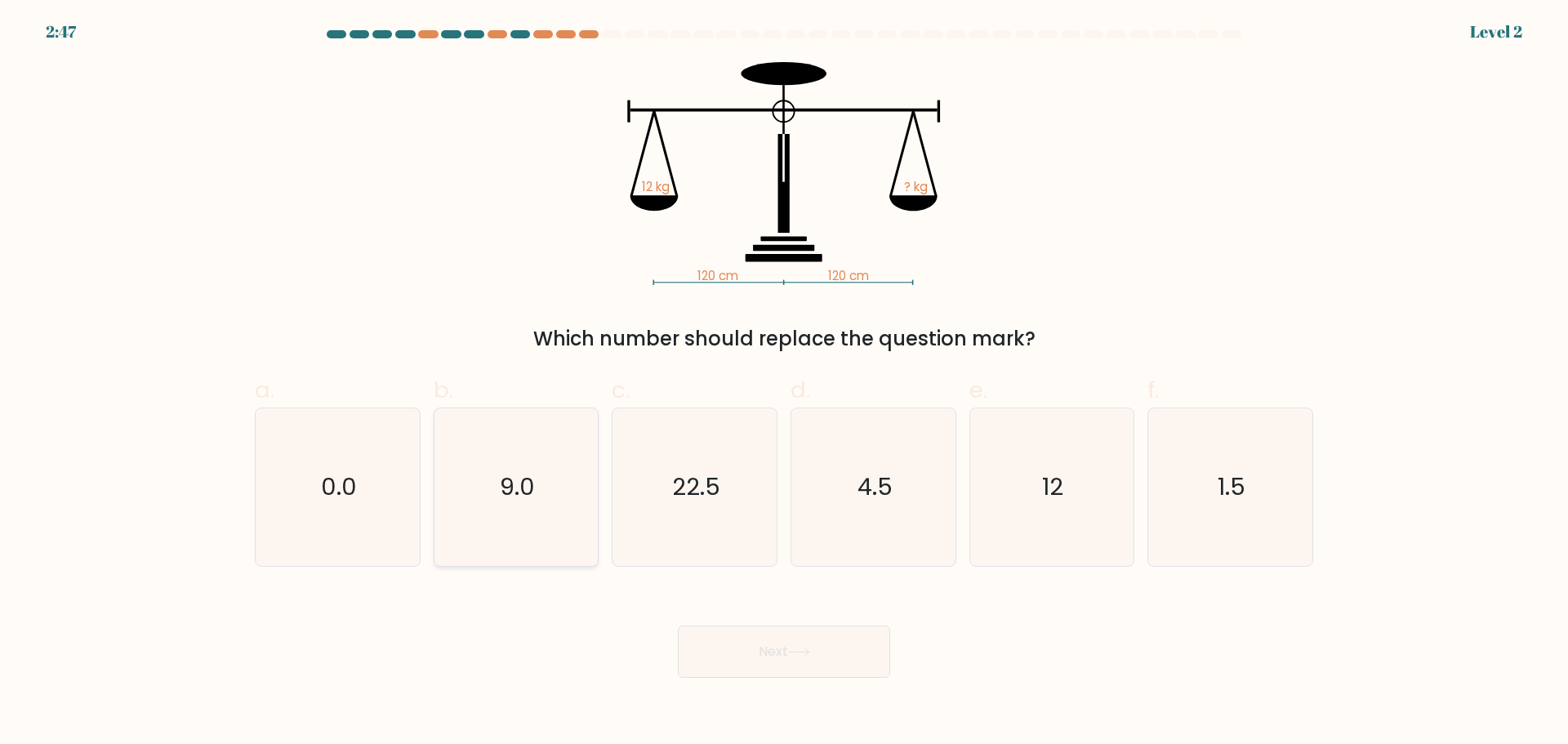
click at [477, 516] on icon "9.0" at bounding box center [516, 487] width 158 height 158
click at [784, 383] on input "b. 9.0" at bounding box center [784, 377] width 1 height 11
radio input "true"
click at [855, 648] on button "Next" at bounding box center [784, 651] width 213 height 52
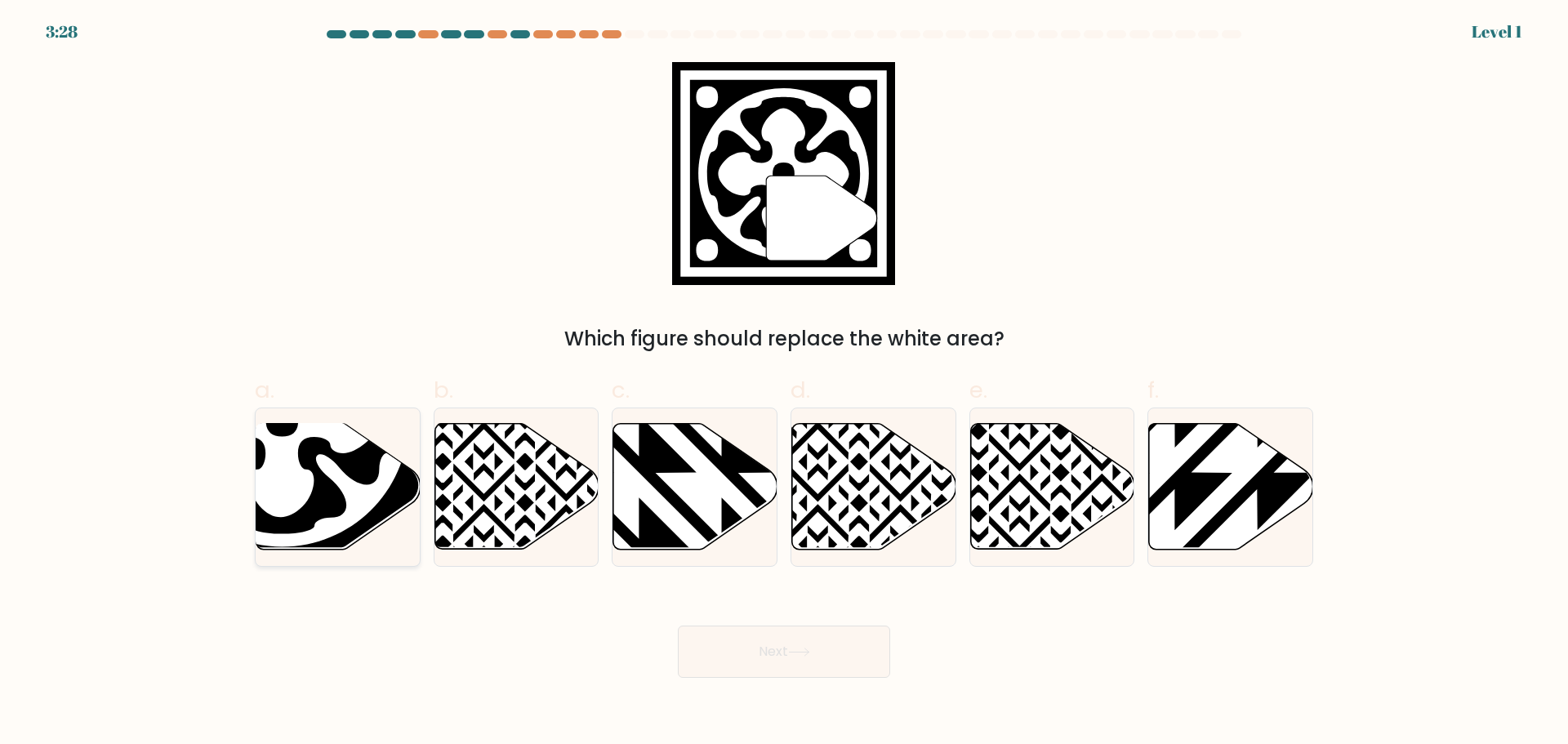
click at [365, 493] on icon at bounding box center [281, 420] width 252 height 252
click at [784, 383] on input "a." at bounding box center [784, 377] width 1 height 11
radio input "true"
click at [725, 638] on button "Next" at bounding box center [784, 651] width 213 height 52
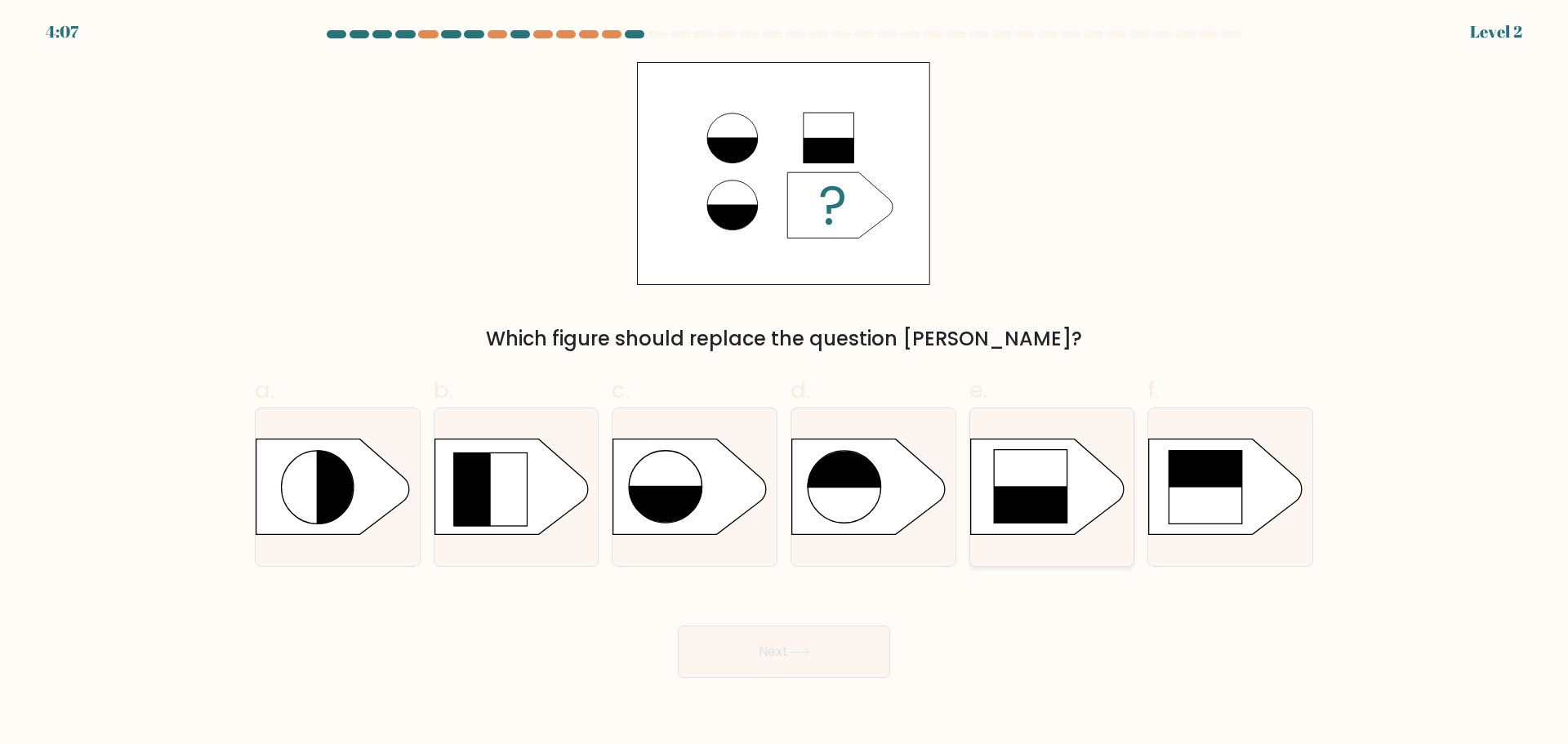
click at [1032, 527] on rect at bounding box center [1030, 522] width 74 height 74
click at [784, 383] on input "e." at bounding box center [784, 377] width 1 height 11
radio input "true"
click at [806, 648] on icon at bounding box center [799, 652] width 22 height 9
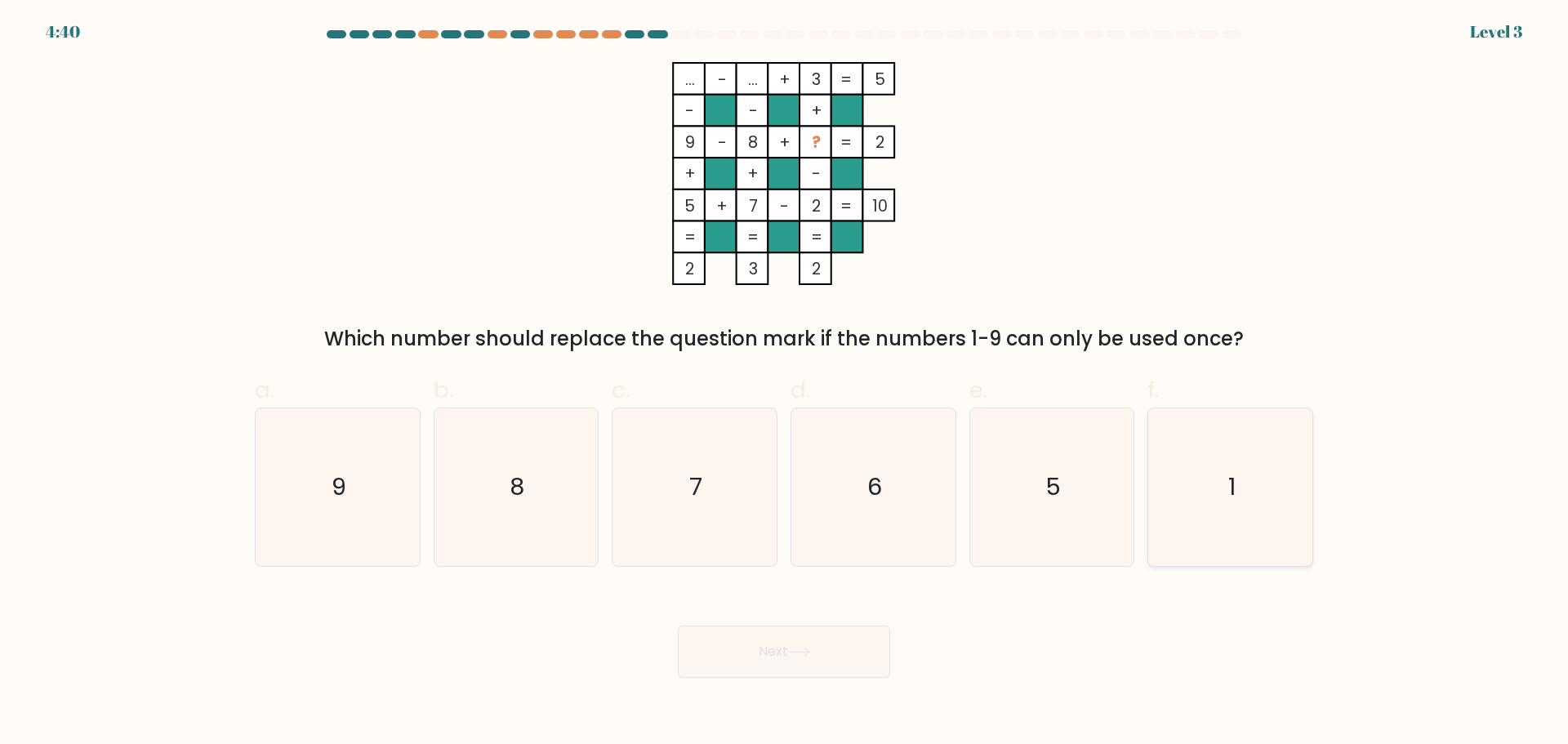
click at [1188, 461] on icon "1" at bounding box center [1231, 487] width 158 height 158
click at [784, 383] on input "f. 1" at bounding box center [784, 377] width 1 height 11
radio input "true"
click at [831, 651] on button "Next" at bounding box center [784, 651] width 213 height 52
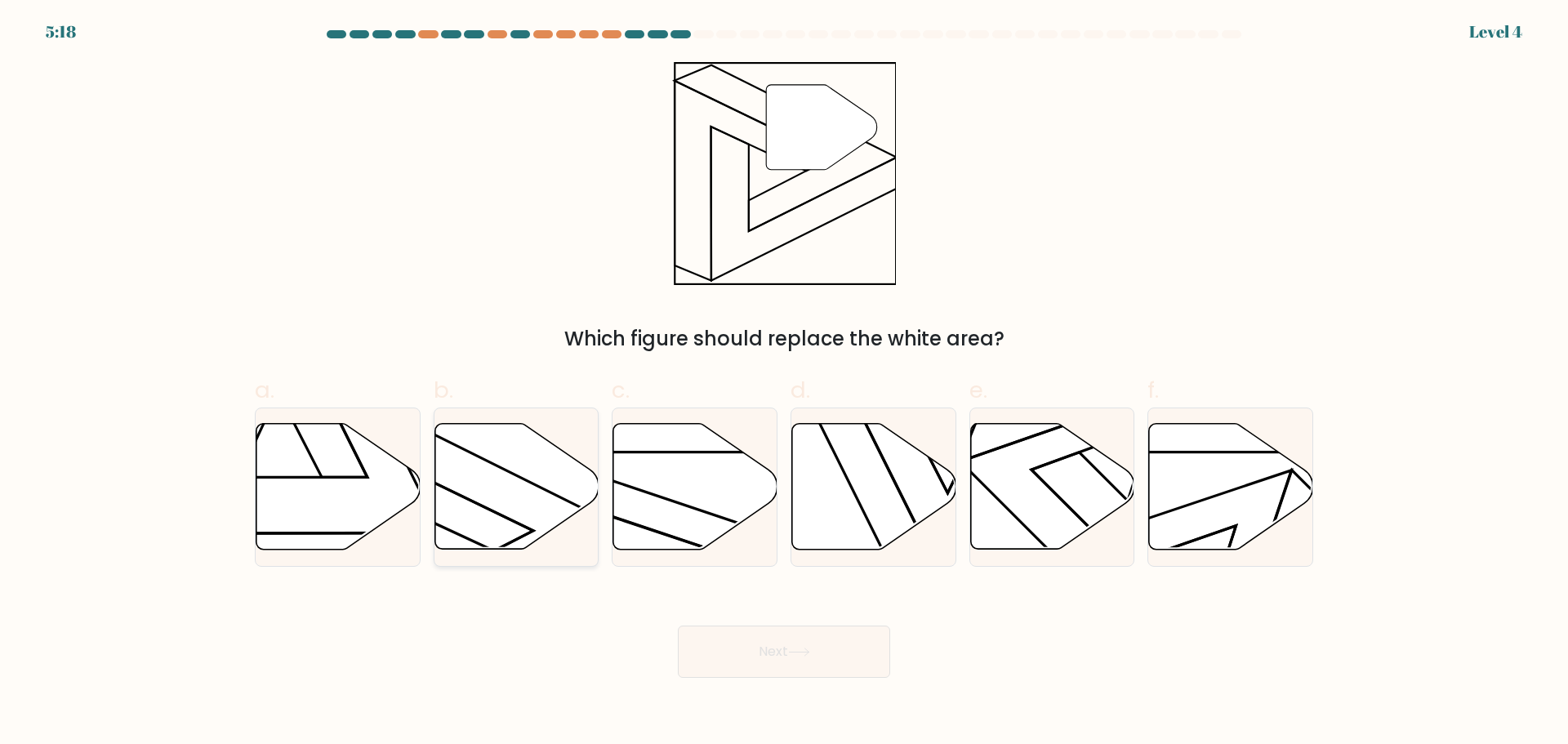
click at [550, 507] on icon at bounding box center [516, 486] width 164 height 126
click at [784, 383] on input "b." at bounding box center [784, 377] width 1 height 11
radio input "true"
click at [744, 662] on button "Next" at bounding box center [784, 651] width 213 height 52
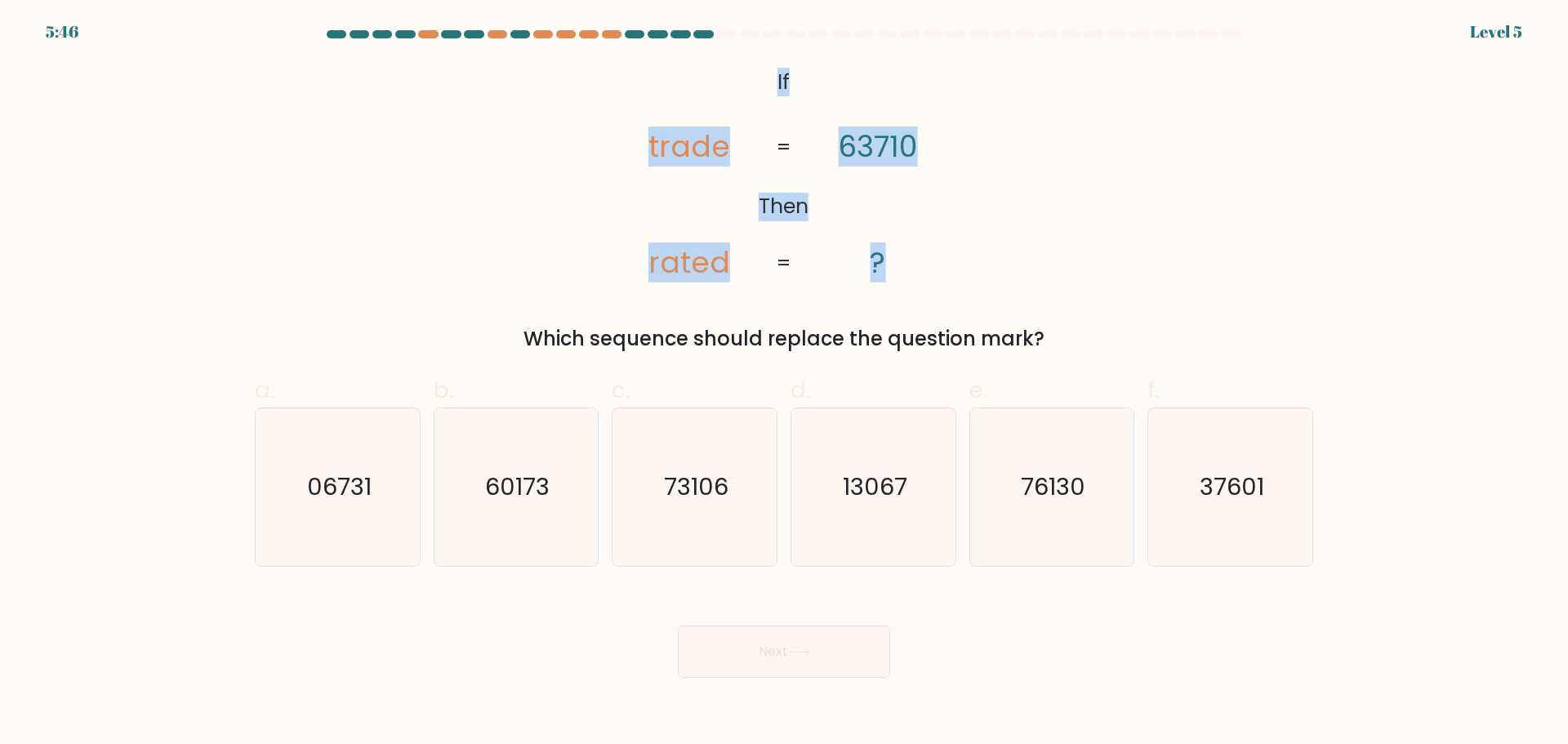
drag, startPoint x: 765, startPoint y: 83, endPoint x: 925, endPoint y: 244, distance: 227.0
click at [925, 244] on icon "@import url('https://fonts.googleapis.com/css?family=Abril+Fatface:400,100,100i…" at bounding box center [784, 173] width 363 height 223
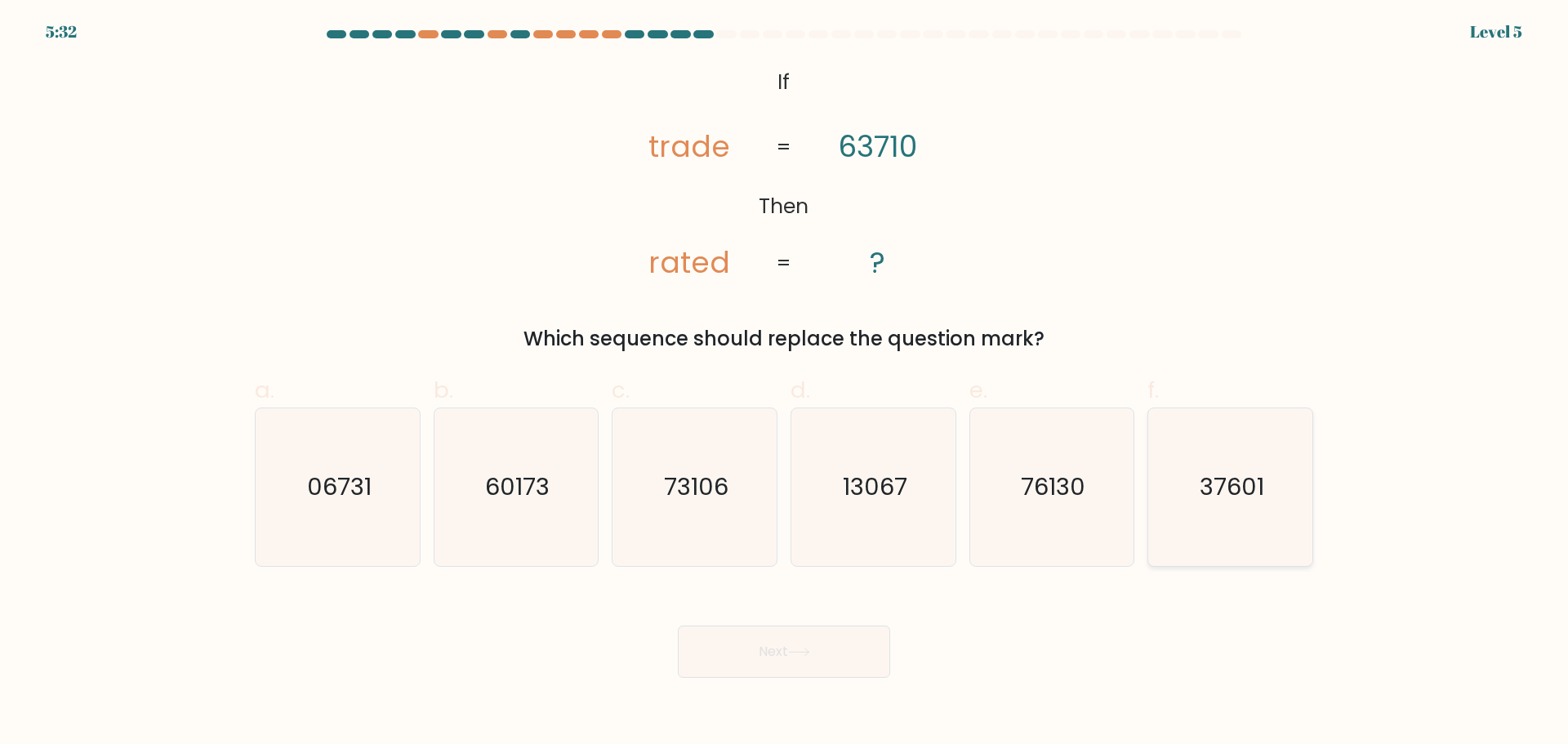
click at [1195, 507] on icon "37601" at bounding box center [1231, 487] width 158 height 158
click at [784, 383] on input "f. 37601" at bounding box center [784, 377] width 1 height 11
radio input "true"
click at [776, 662] on button "Next" at bounding box center [784, 651] width 213 height 52
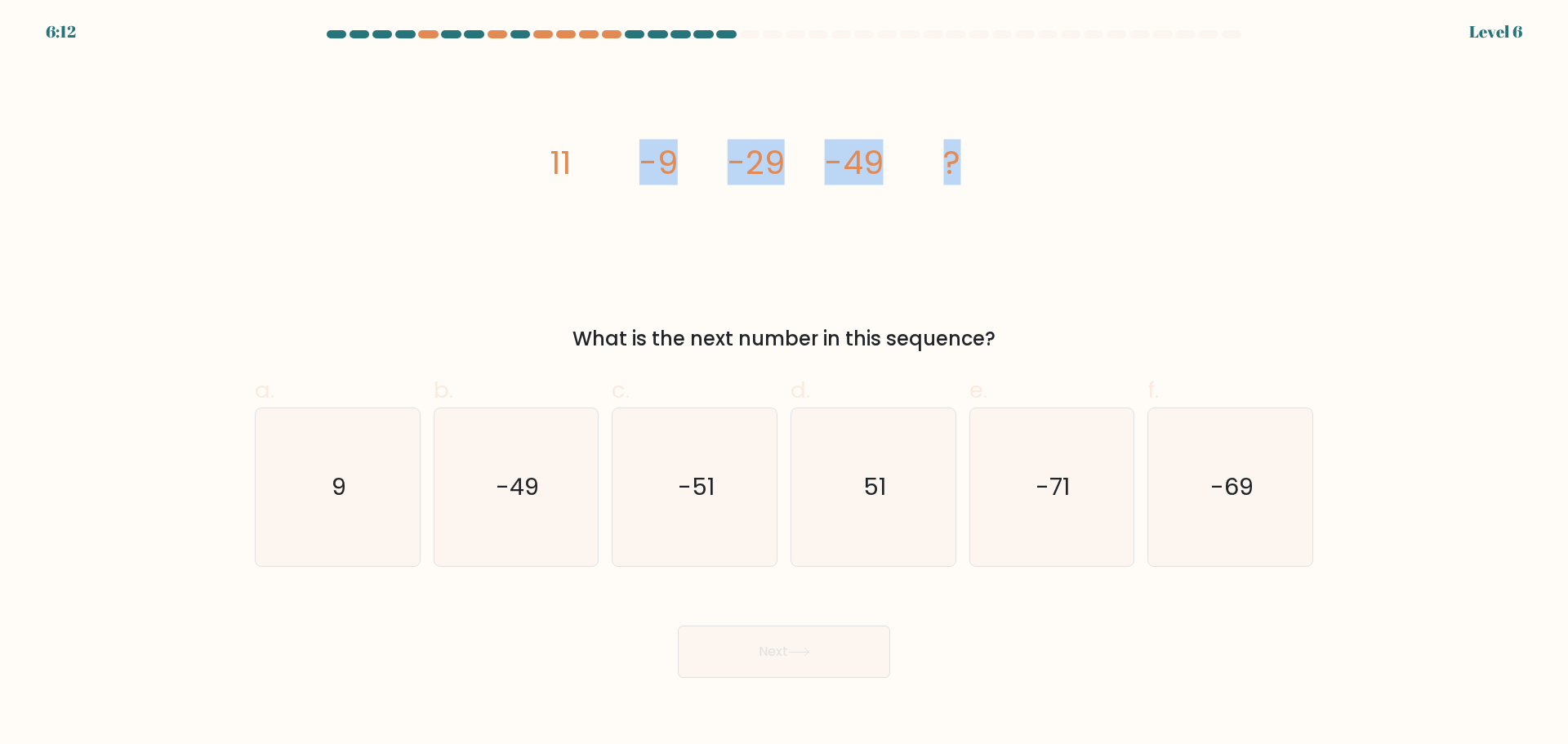
drag, startPoint x: 516, startPoint y: 135, endPoint x: 994, endPoint y: 184, distance: 480.5
click at [994, 184] on div "image/svg+xml 11 -9 -29 -49 ? What is the next number in this sequence?" at bounding box center [784, 208] width 1078 height 291
drag, startPoint x: 559, startPoint y: 169, endPoint x: 529, endPoint y: 170, distance: 30.0
click at [580, 173] on icon "image/svg+xml 11 -9 -29 -49 ?" at bounding box center [784, 173] width 490 height 223
drag, startPoint x: 529, startPoint y: 170, endPoint x: 557, endPoint y: 169, distance: 28.0
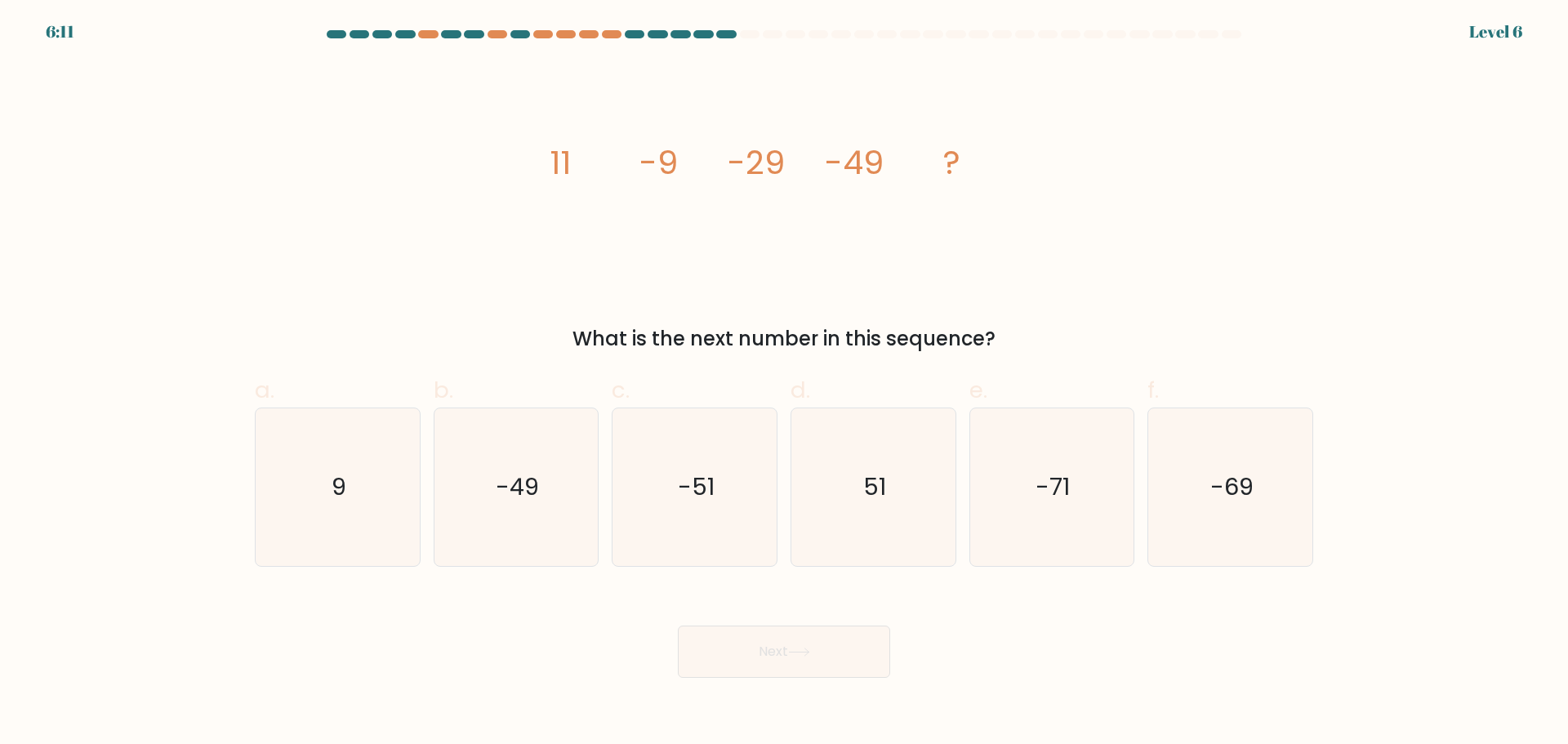
click at [529, 170] on div "image/svg+xml 11 -9 -29 -49 ? What is the next number in this sequence?" at bounding box center [784, 208] width 1078 height 291
drag, startPoint x: 551, startPoint y: 167, endPoint x: 987, endPoint y: 180, distance: 436.2
click at [987, 180] on icon "image/svg+xml 11 -9 -29 -49 ?" at bounding box center [784, 173] width 490 height 223
click at [1232, 489] on text "-69" at bounding box center [1232, 487] width 43 height 33
click at [784, 383] on input "f. -69" at bounding box center [784, 377] width 1 height 11
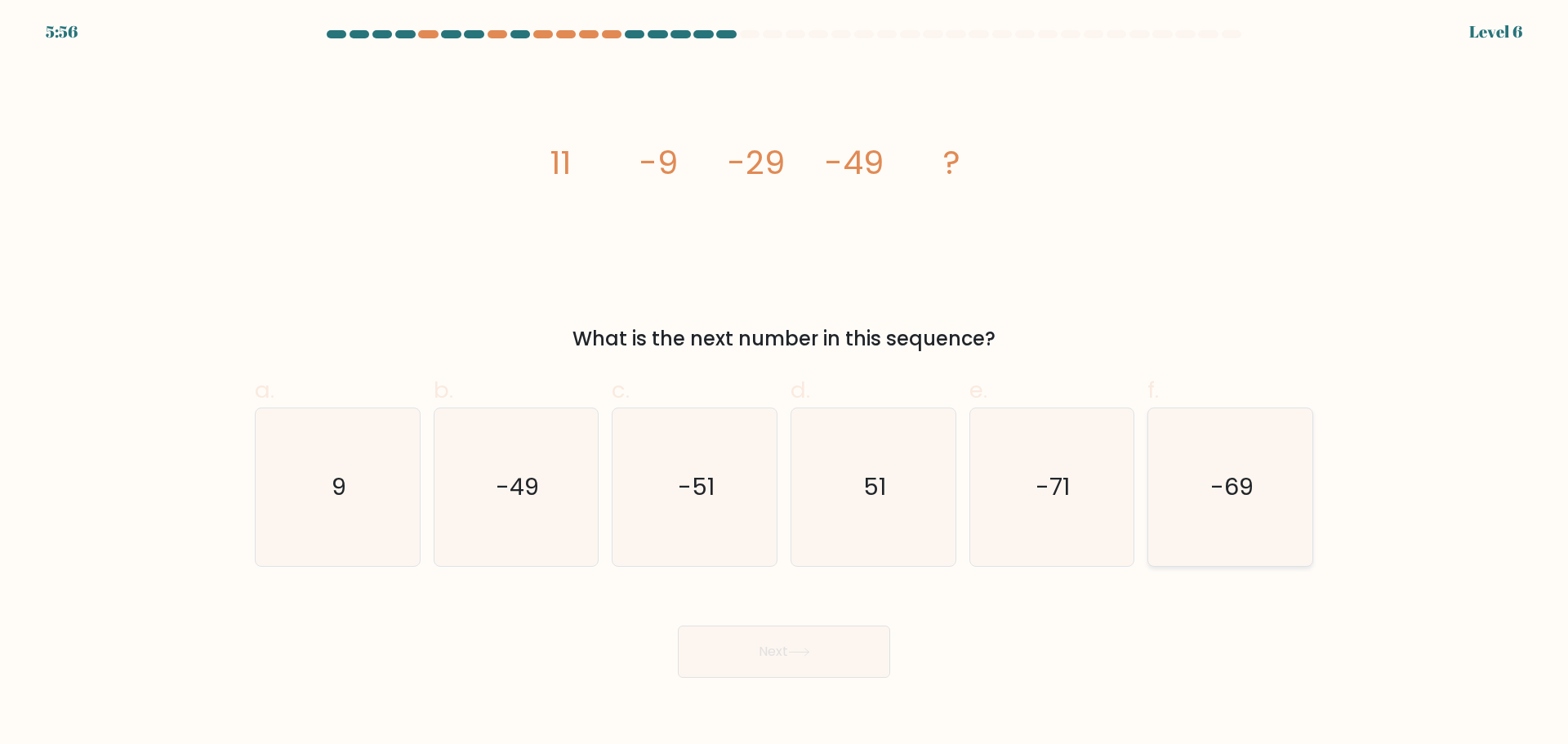
radio input "true"
click at [819, 640] on button "Next" at bounding box center [784, 651] width 213 height 52
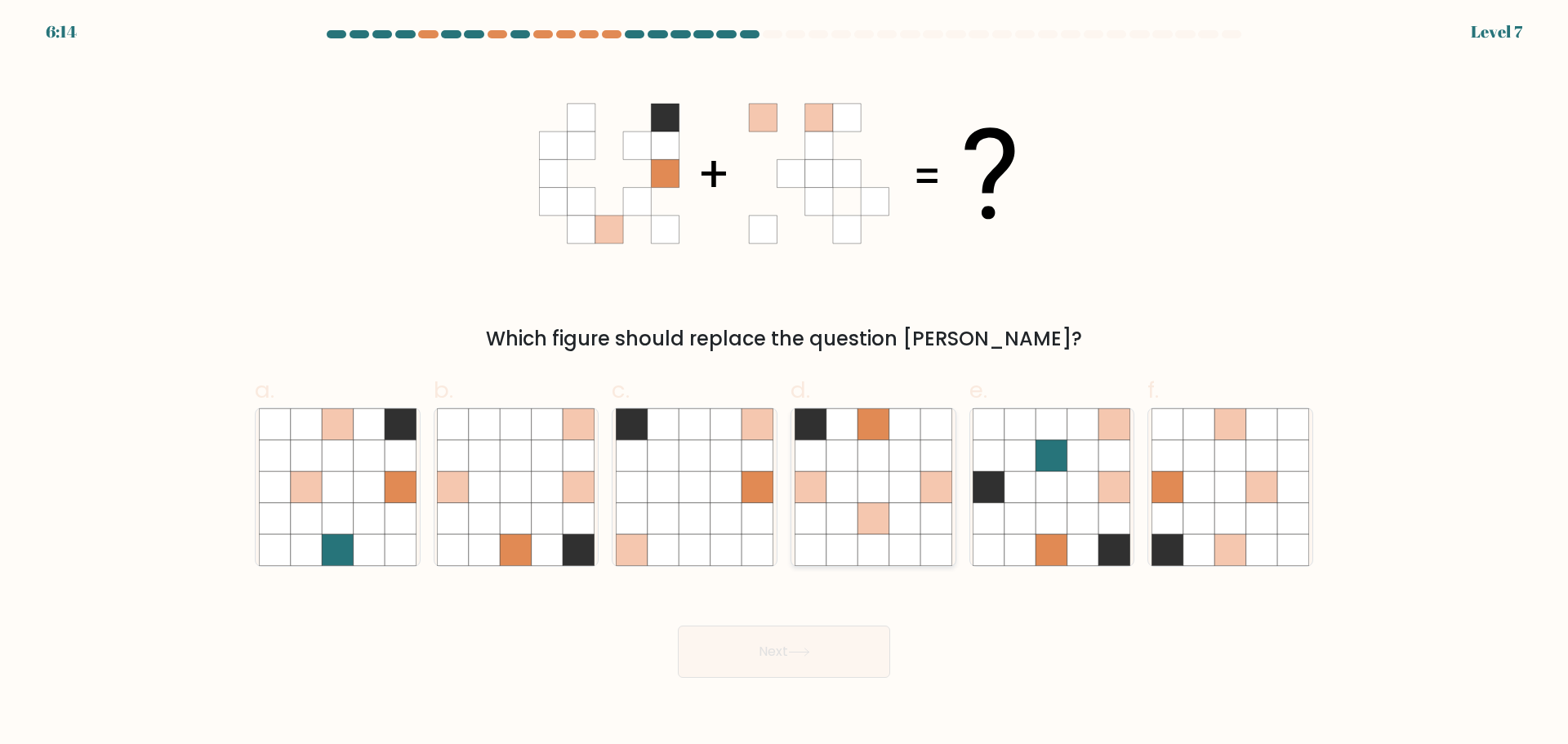
click at [822, 512] on icon at bounding box center [810, 518] width 31 height 31
click at [784, 383] on input "d." at bounding box center [784, 377] width 1 height 11
radio input "true"
click at [783, 656] on button "Next" at bounding box center [784, 651] width 213 height 52
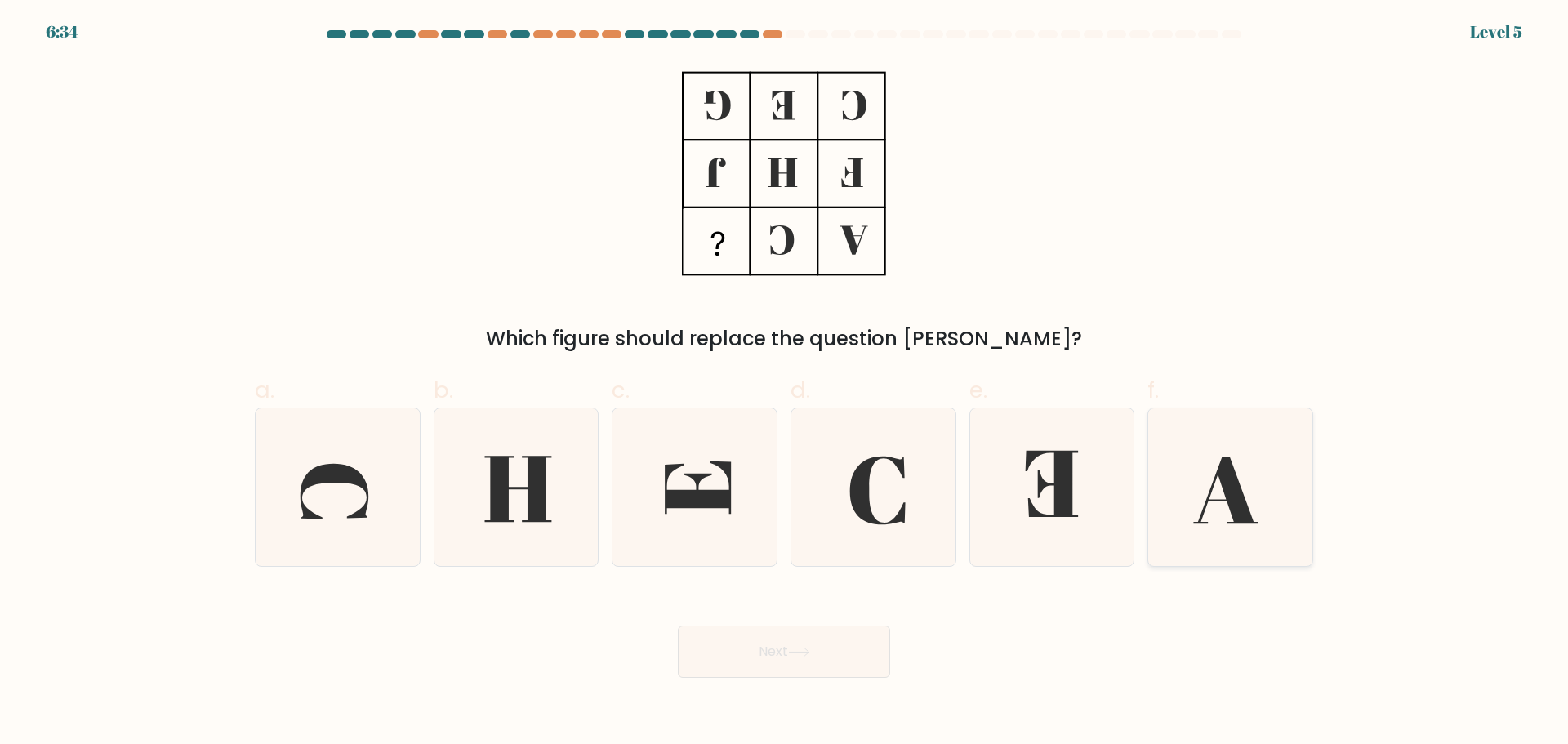
click at [1180, 521] on icon at bounding box center [1231, 487] width 158 height 158
click at [784, 383] on input "f." at bounding box center [784, 377] width 1 height 11
radio input "true"
click at [843, 626] on button "Next" at bounding box center [784, 651] width 213 height 52
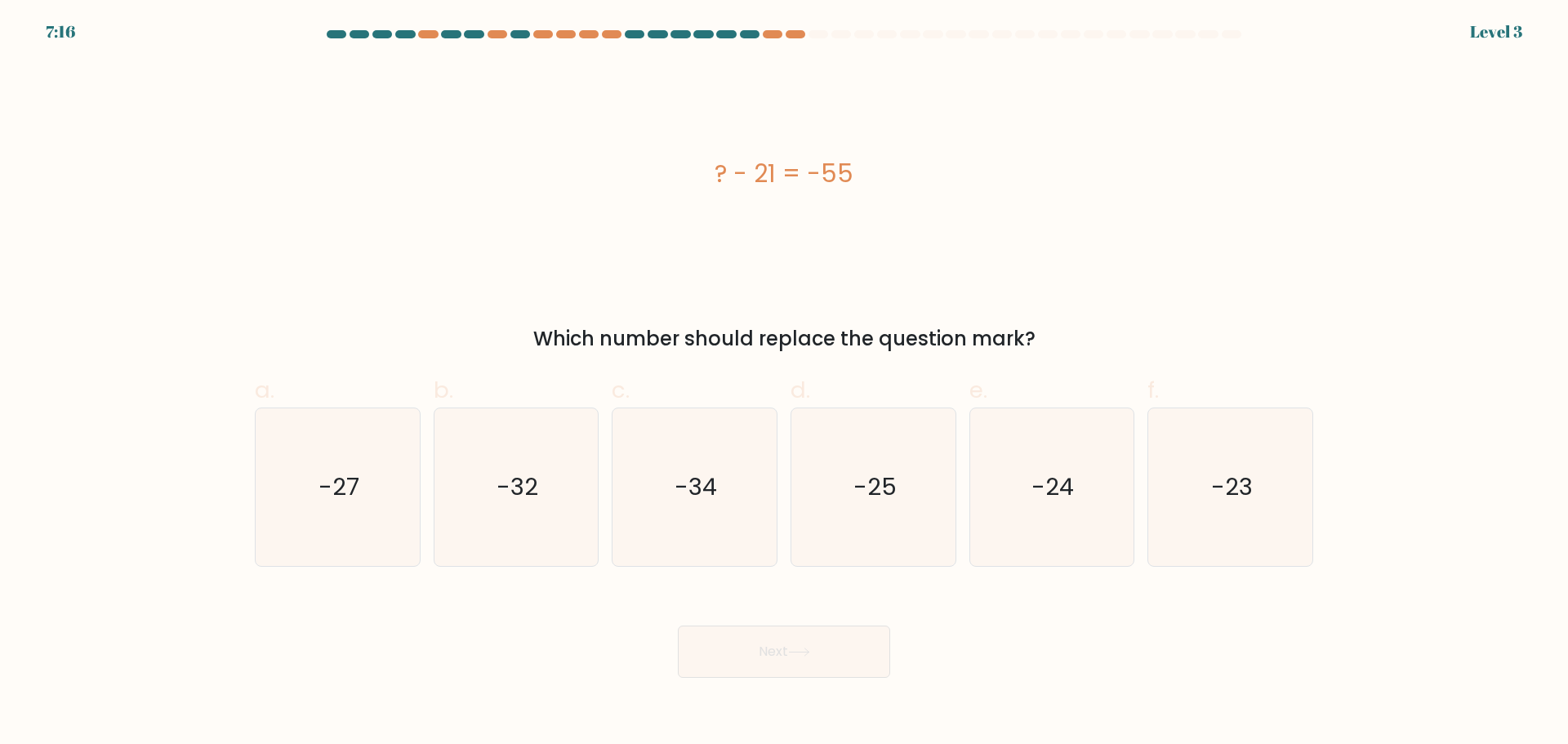
drag, startPoint x: 707, startPoint y: 174, endPoint x: 870, endPoint y: 175, distance: 163.0
click at [870, 175] on div "? - 21 = -55" at bounding box center [784, 173] width 1058 height 37
click at [685, 512] on icon "-34" at bounding box center [695, 487] width 158 height 158
click at [784, 383] on input "c. -34" at bounding box center [784, 377] width 1 height 11
radio input "true"
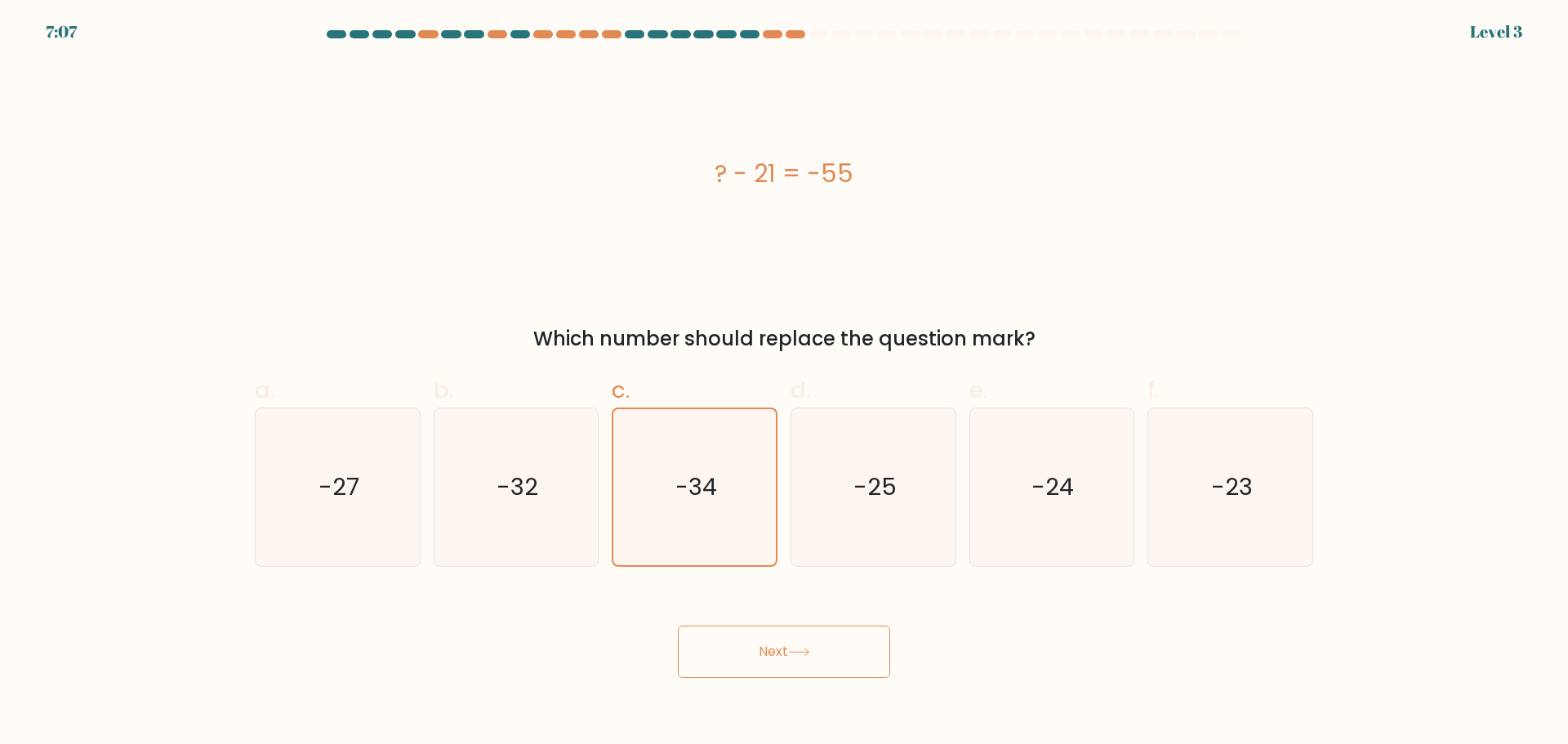
click at [795, 637] on button "Next" at bounding box center [784, 651] width 213 height 52
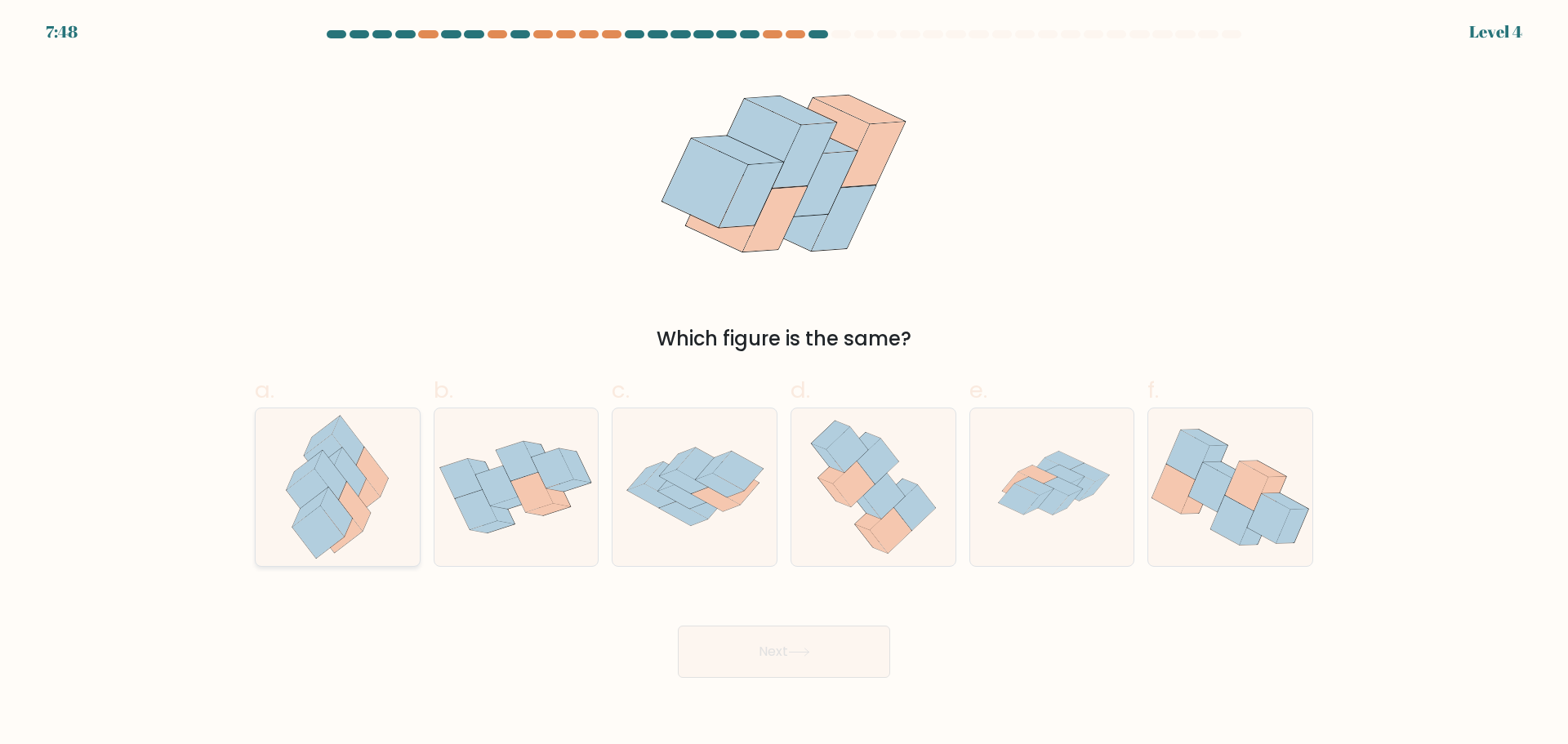
click at [360, 491] on icon at bounding box center [350, 471] width 32 height 49
click at [784, 383] on input "a." at bounding box center [784, 377] width 1 height 11
radio input "true"
click at [799, 651] on icon at bounding box center [798, 652] width 19 height 7
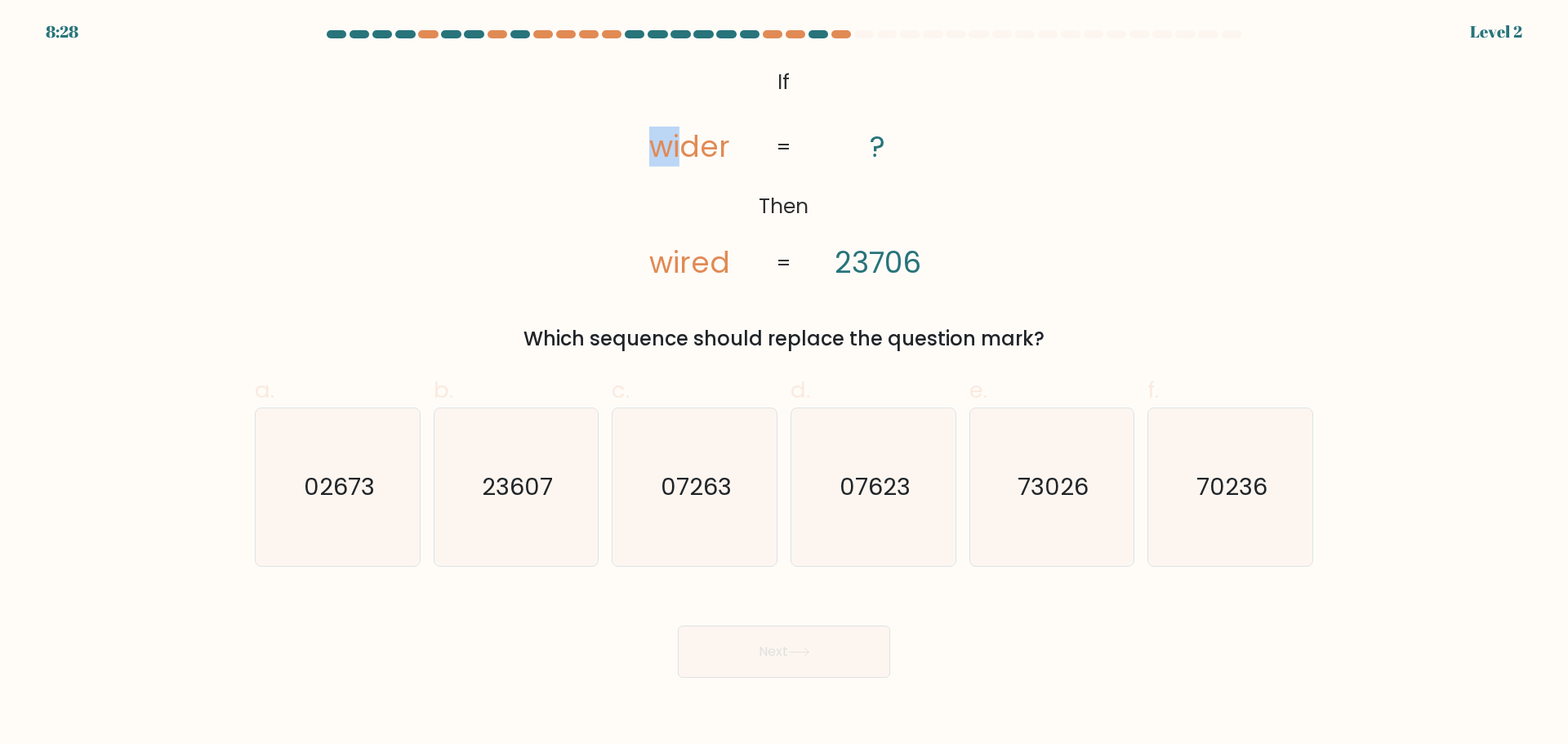
drag, startPoint x: 686, startPoint y: 71, endPoint x: 716, endPoint y: 118, distance: 55.8
click at [827, 197] on icon "@import url('https://fonts.googleapis.com/css?family=Abril+Fatface:400,100,100i…" at bounding box center [784, 173] width 363 height 223
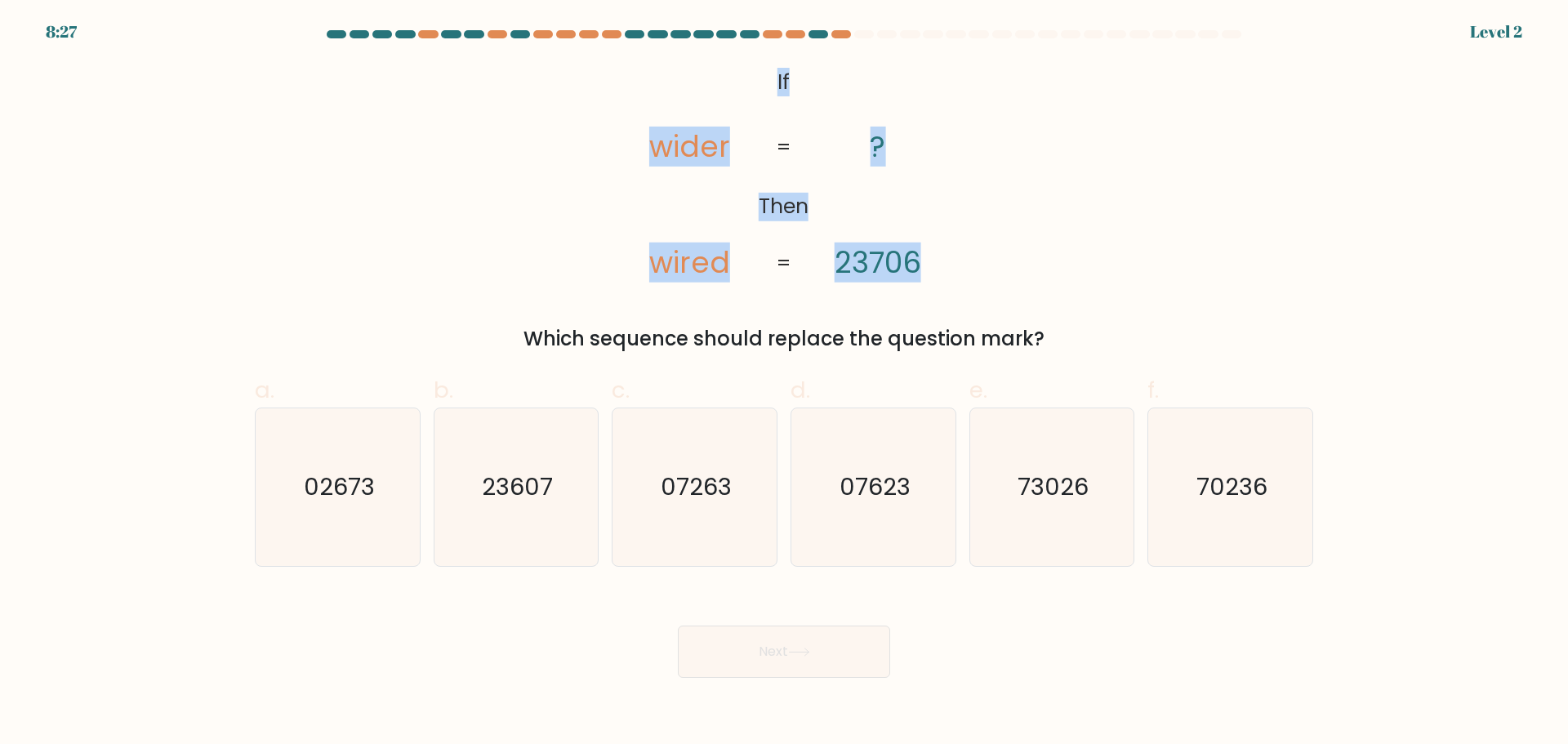
drag, startPoint x: 776, startPoint y: 79, endPoint x: 945, endPoint y: 248, distance: 239.0
click at [945, 248] on icon "@import url('https://fonts.googleapis.com/css?family=Abril+Fatface:400,100,100i…" at bounding box center [784, 173] width 363 height 223
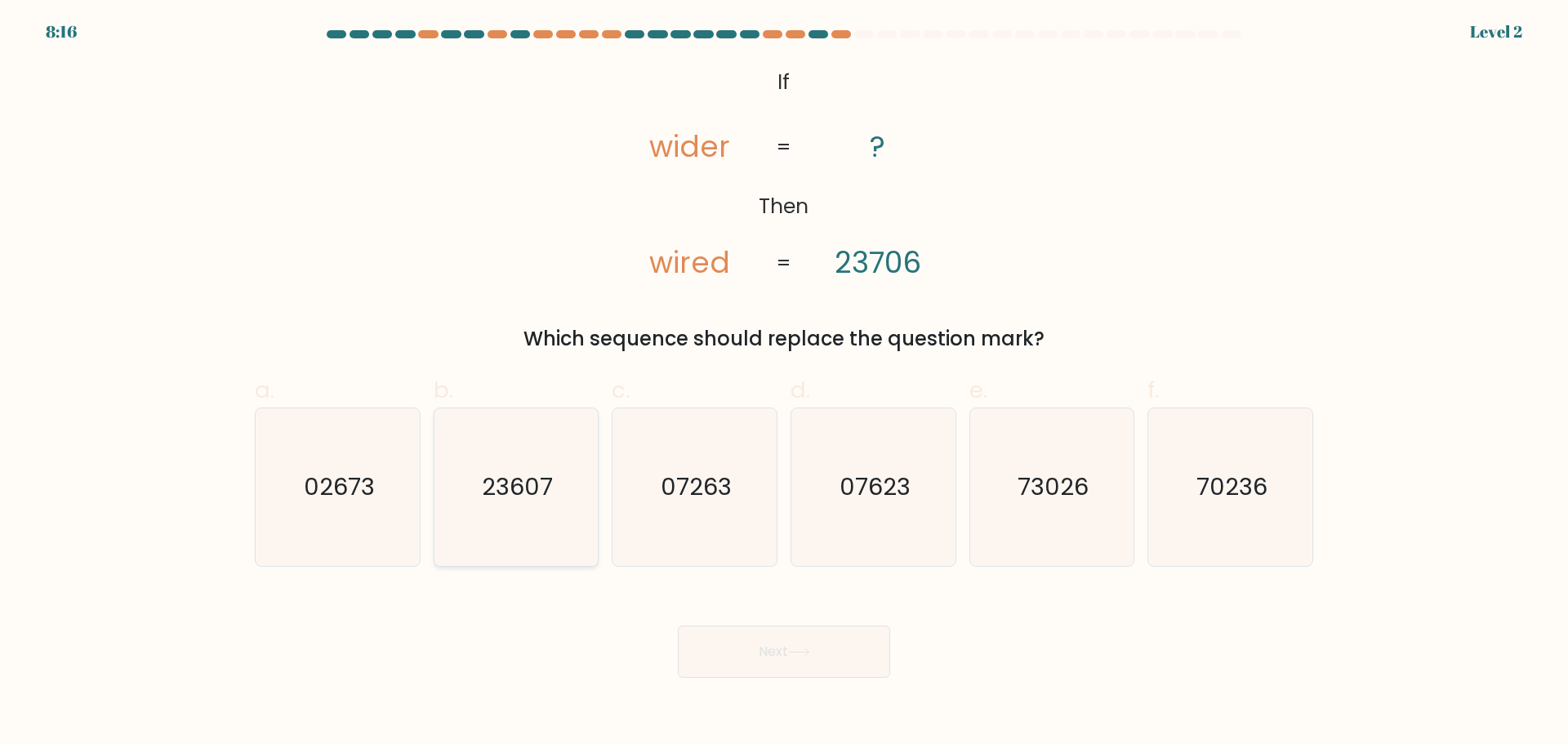
click at [491, 520] on icon "23607" at bounding box center [516, 487] width 158 height 158
click at [784, 383] on input "b. 23607" at bounding box center [784, 377] width 1 height 11
radio input "true"
click at [813, 662] on button "Next" at bounding box center [784, 651] width 213 height 52
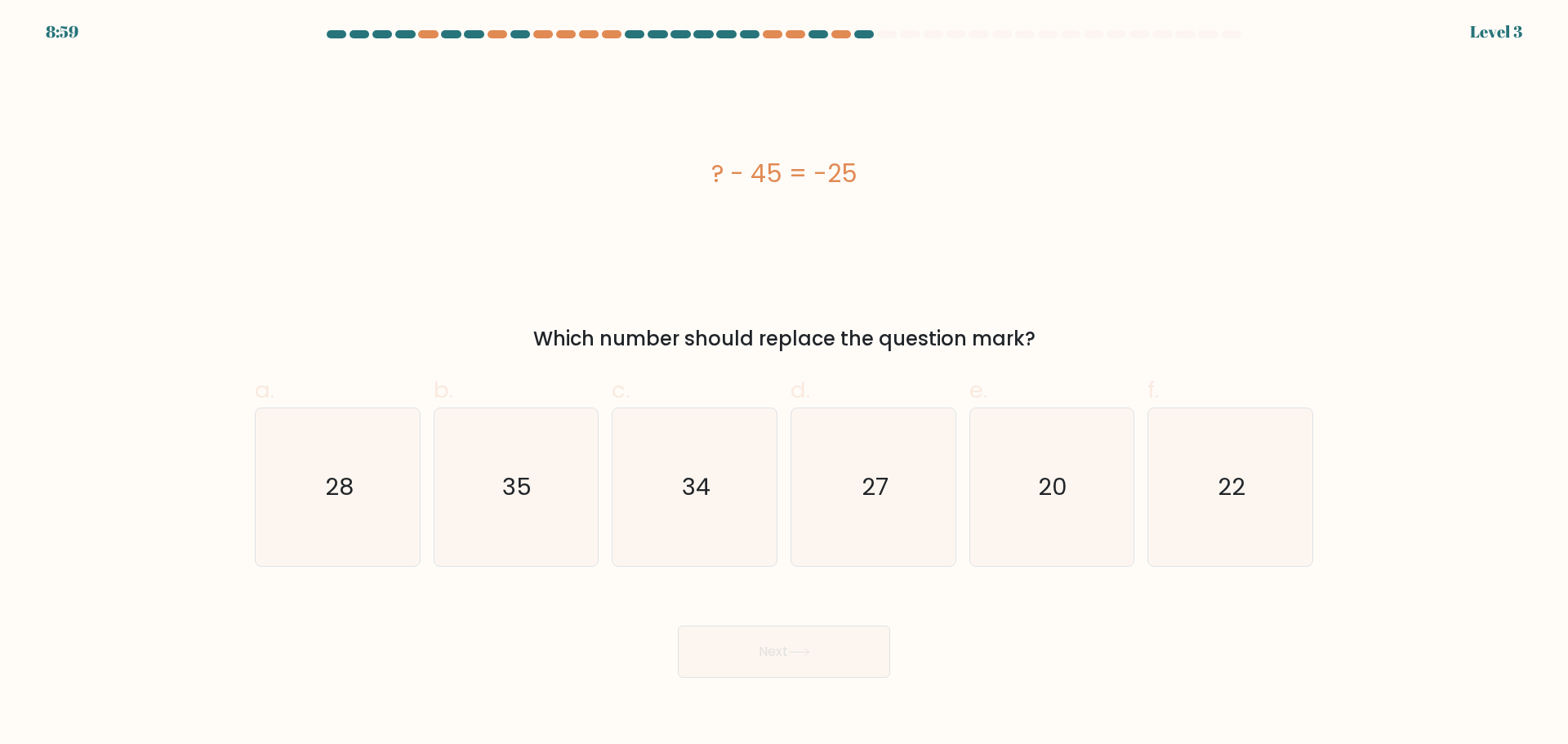
drag, startPoint x: 690, startPoint y: 182, endPoint x: 870, endPoint y: 191, distance: 180.2
click at [870, 191] on div "? - 45 = -25" at bounding box center [784, 173] width 1058 height 37
click at [1027, 493] on icon "20" at bounding box center [1051, 487] width 158 height 158
click at [784, 383] on input "e. 20" at bounding box center [784, 377] width 1 height 11
radio input "true"
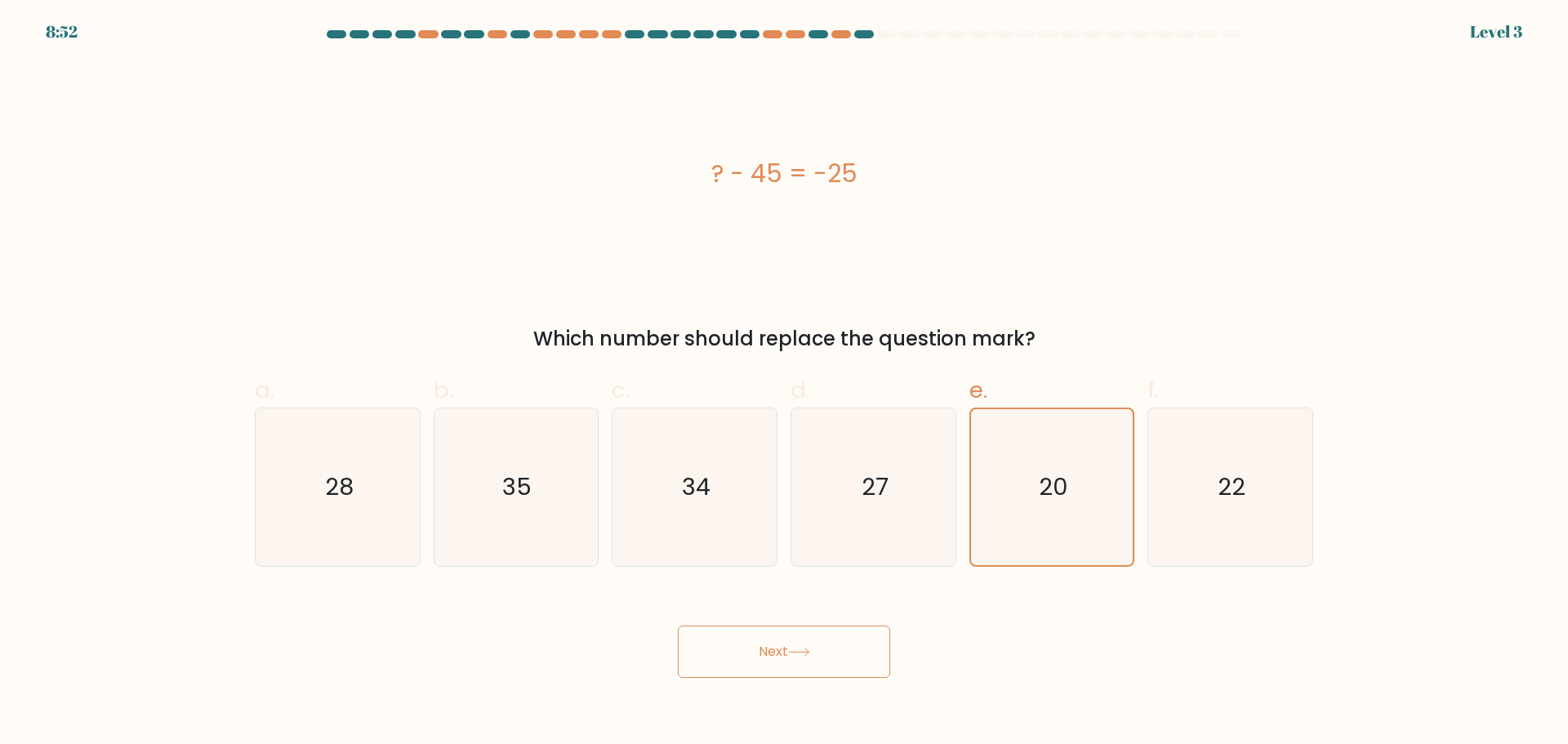
click at [784, 650] on button "Next" at bounding box center [784, 651] width 213 height 52
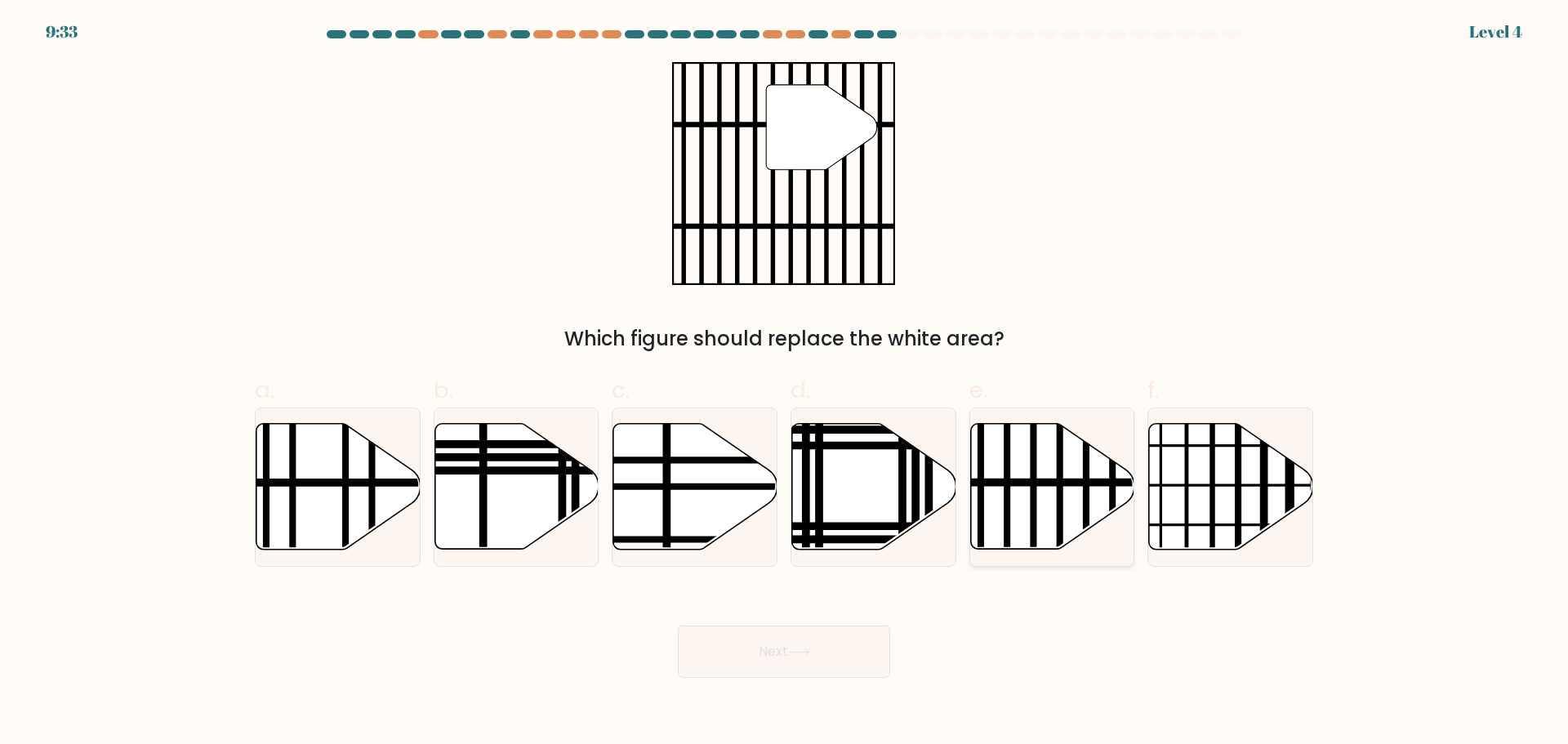
click at [1017, 491] on icon at bounding box center [1052, 486] width 164 height 126
click at [784, 383] on input "e." at bounding box center [784, 377] width 1 height 11
radio input "true"
click at [798, 640] on button "Next" at bounding box center [784, 651] width 213 height 52
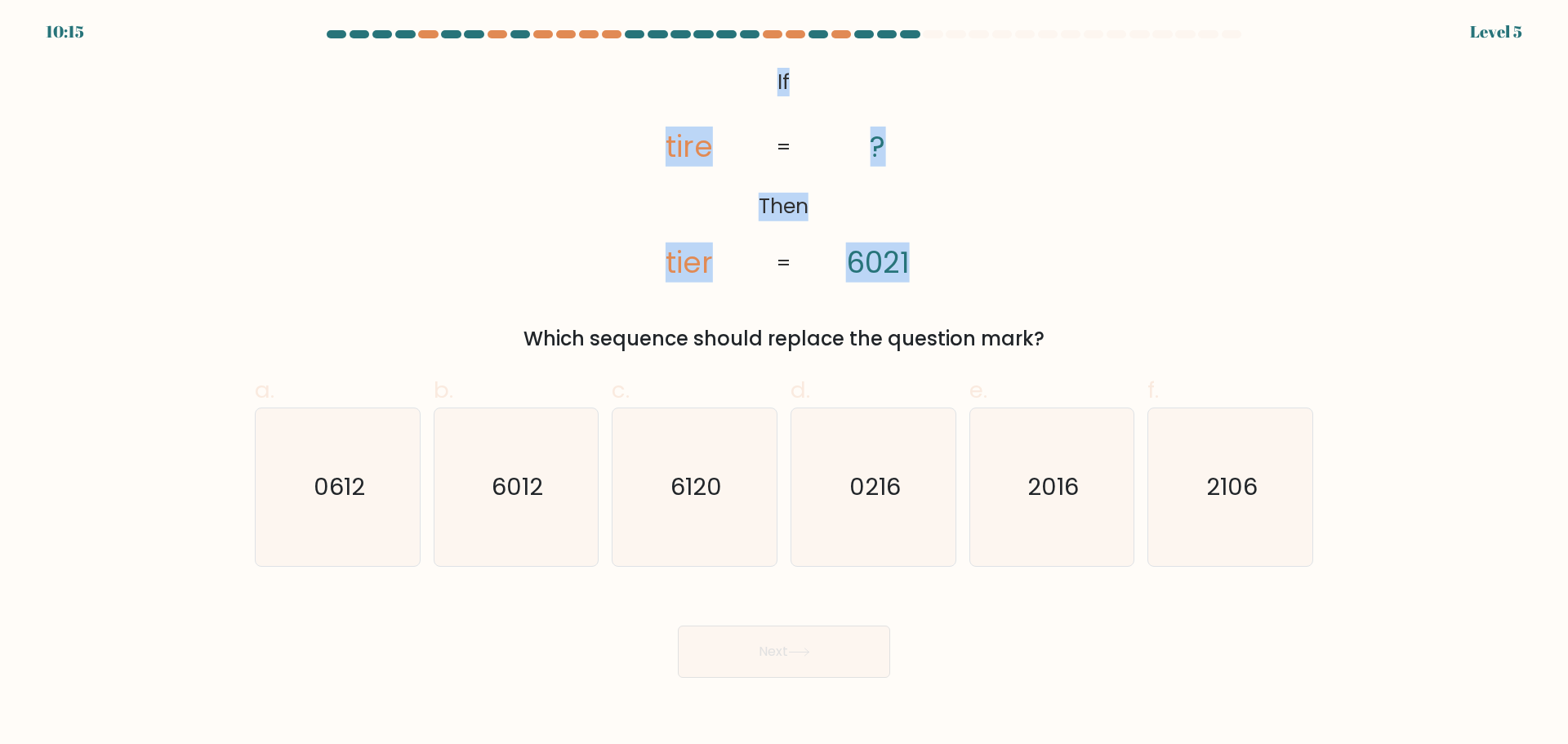
drag, startPoint x: 779, startPoint y: 82, endPoint x: 927, endPoint y: 224, distance: 205.1
click at [927, 224] on icon "@import url('https://fonts.googleapis.com/css?family=Abril+Fatface:400,100,100i…" at bounding box center [784, 173] width 363 height 223
click at [536, 521] on icon "6012" at bounding box center [516, 487] width 158 height 158
click at [784, 383] on input "b. 6012" at bounding box center [784, 377] width 1 height 11
radio input "true"
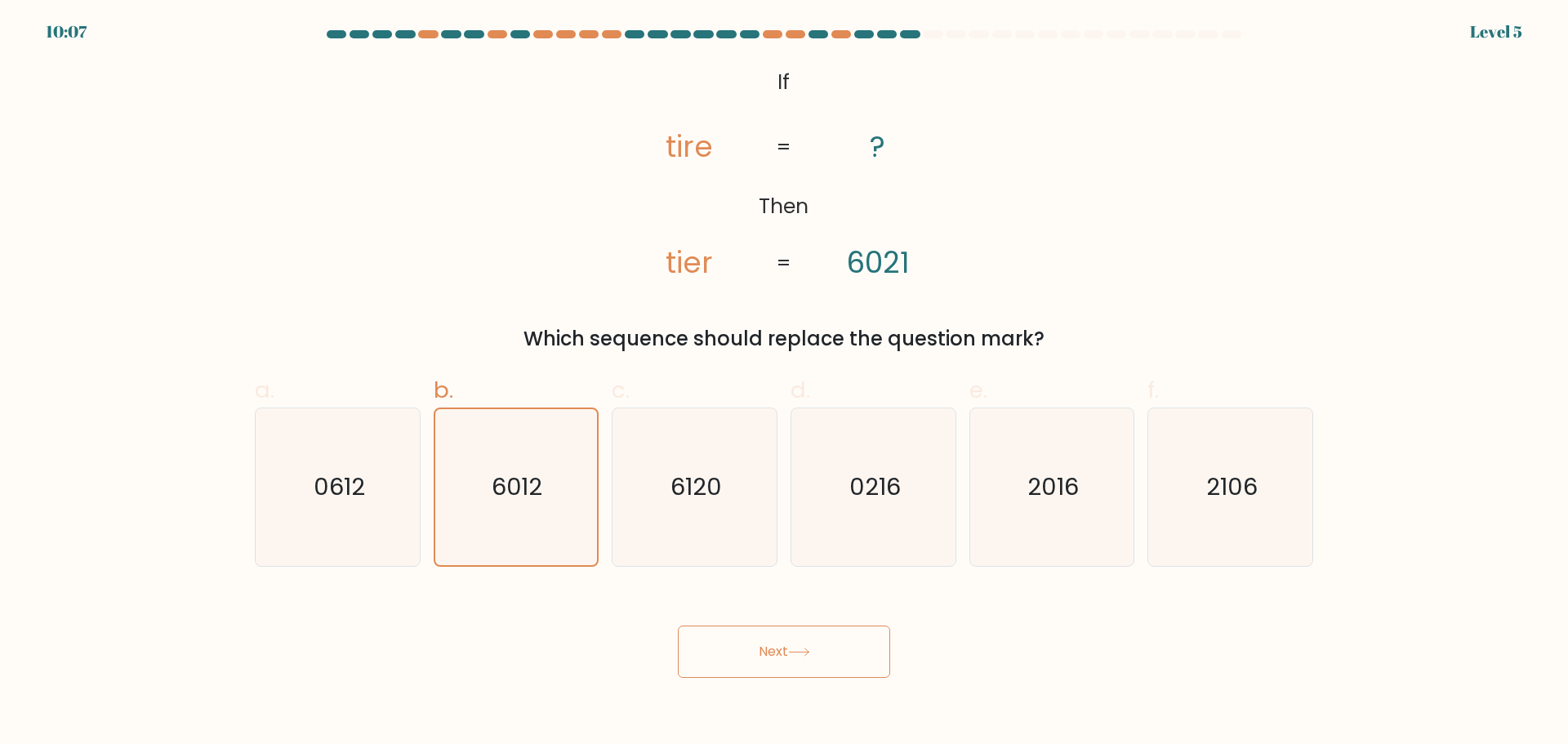
click at [773, 629] on button "Next" at bounding box center [784, 651] width 213 height 52
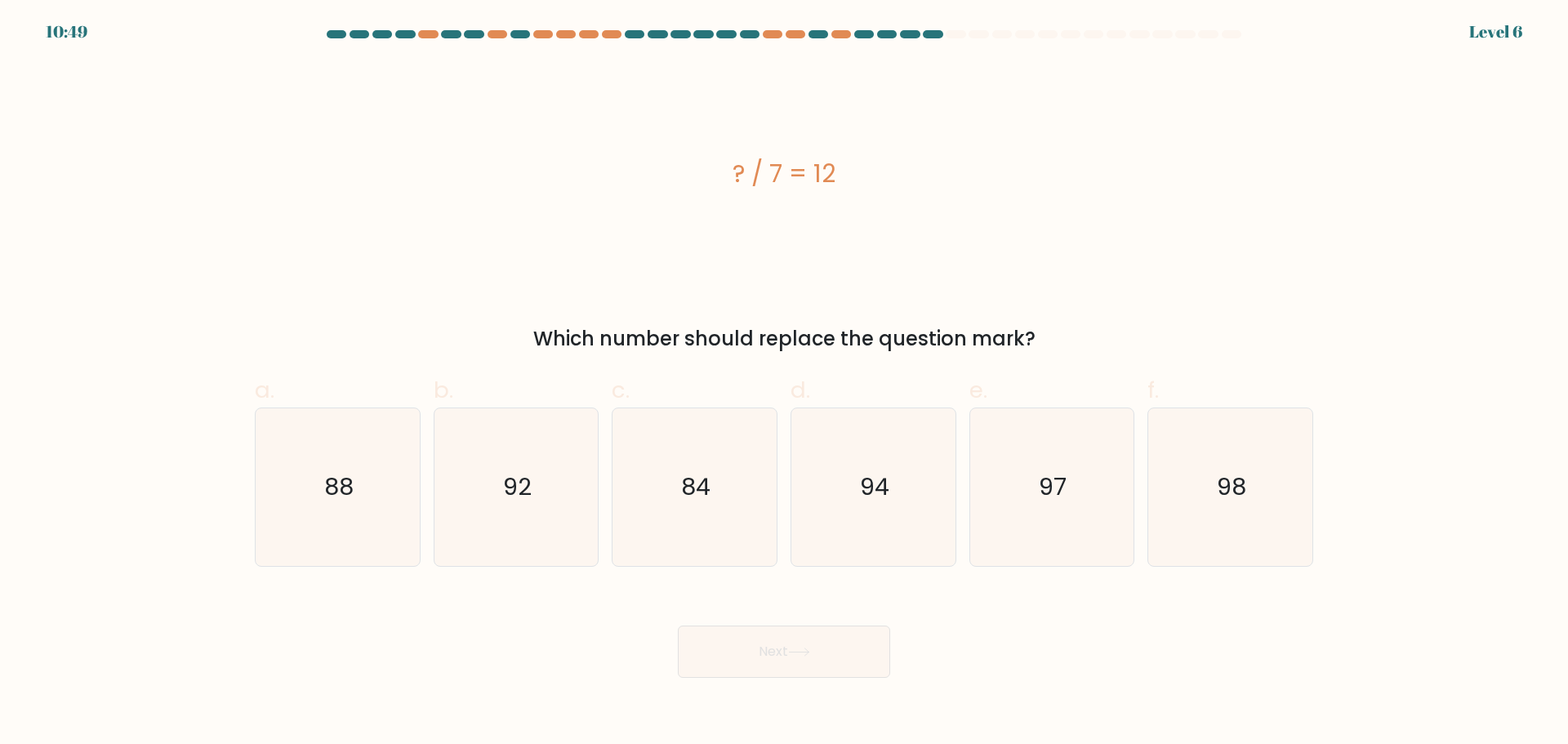
drag, startPoint x: 715, startPoint y: 177, endPoint x: 839, endPoint y: 176, distance: 124.0
click at [839, 176] on div "? / 7 = 12" at bounding box center [784, 173] width 1058 height 37
click at [687, 546] on icon "84" at bounding box center [695, 487] width 158 height 158
click at [784, 383] on input "c. 84" at bounding box center [784, 377] width 1 height 11
radio input "true"
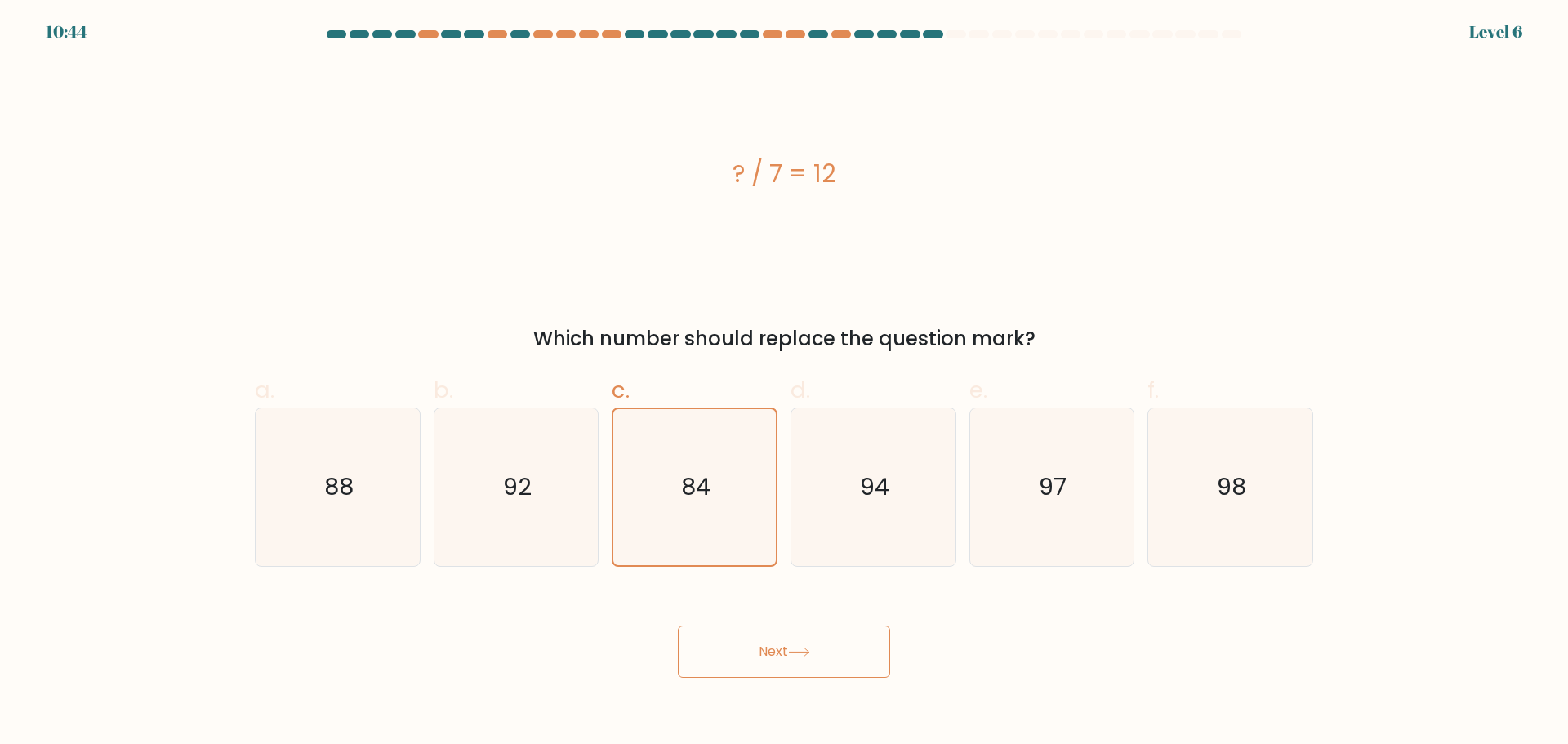
click at [802, 676] on button "Next" at bounding box center [784, 651] width 213 height 52
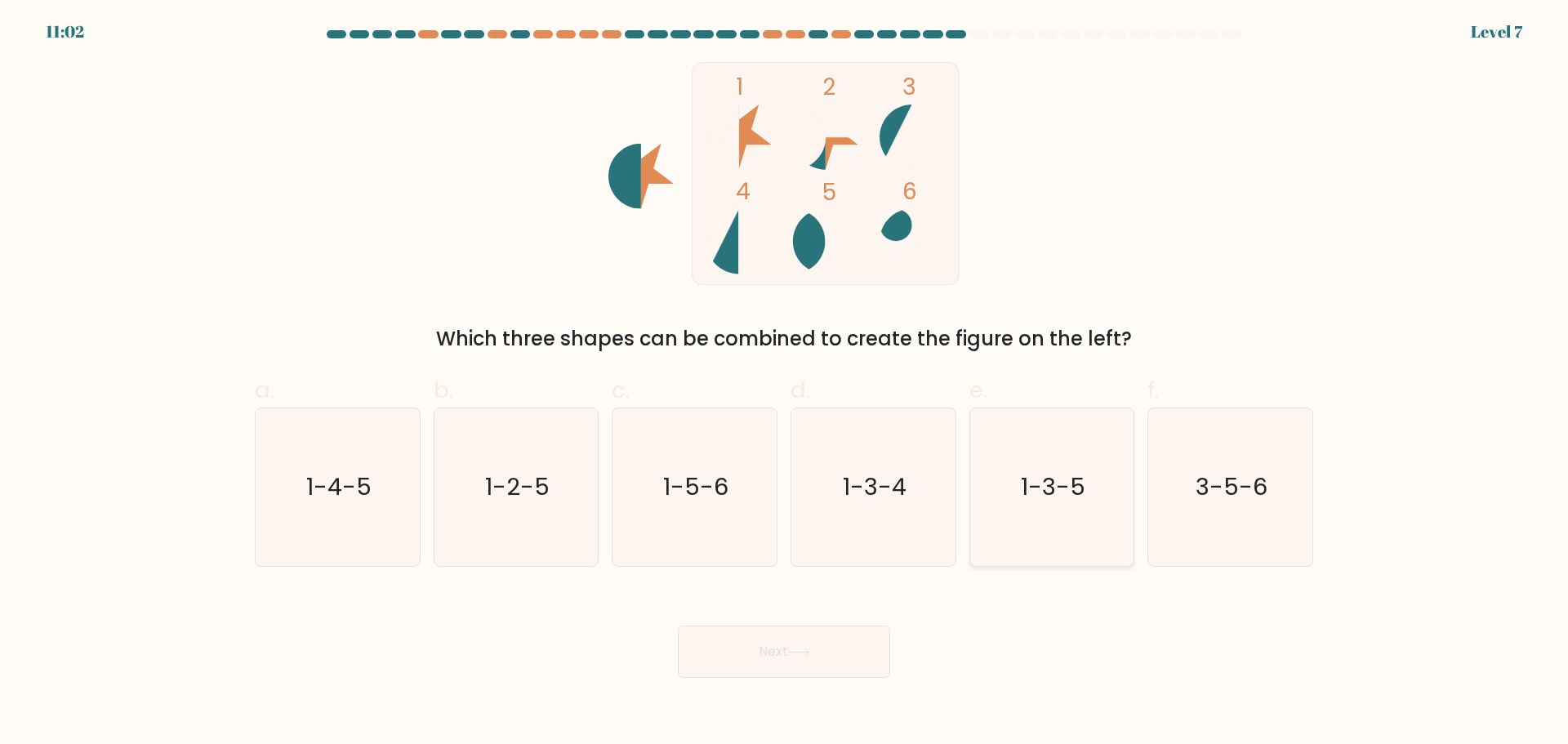
click at [1106, 509] on icon "1-3-5" at bounding box center [1051, 487] width 158 height 158
click at [784, 383] on input "e. 1-3-5" at bounding box center [784, 377] width 1 height 11
radio input "true"
click at [819, 649] on button "Next" at bounding box center [784, 651] width 213 height 52
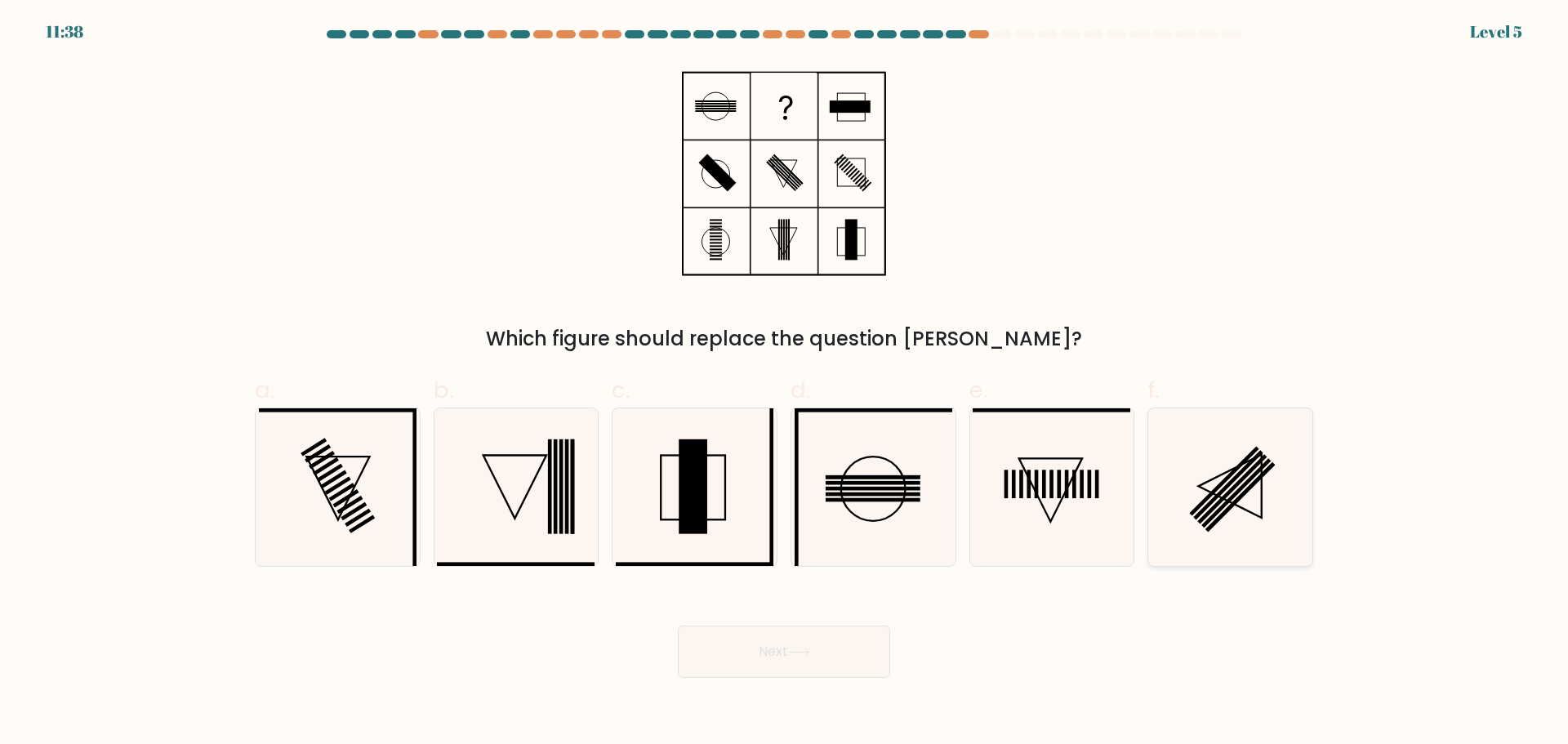
click at [1185, 473] on icon at bounding box center [1231, 487] width 158 height 158
click at [784, 383] on input "f." at bounding box center [784, 377] width 1 height 11
radio input "true"
click at [838, 649] on button "Next" at bounding box center [784, 651] width 213 height 52
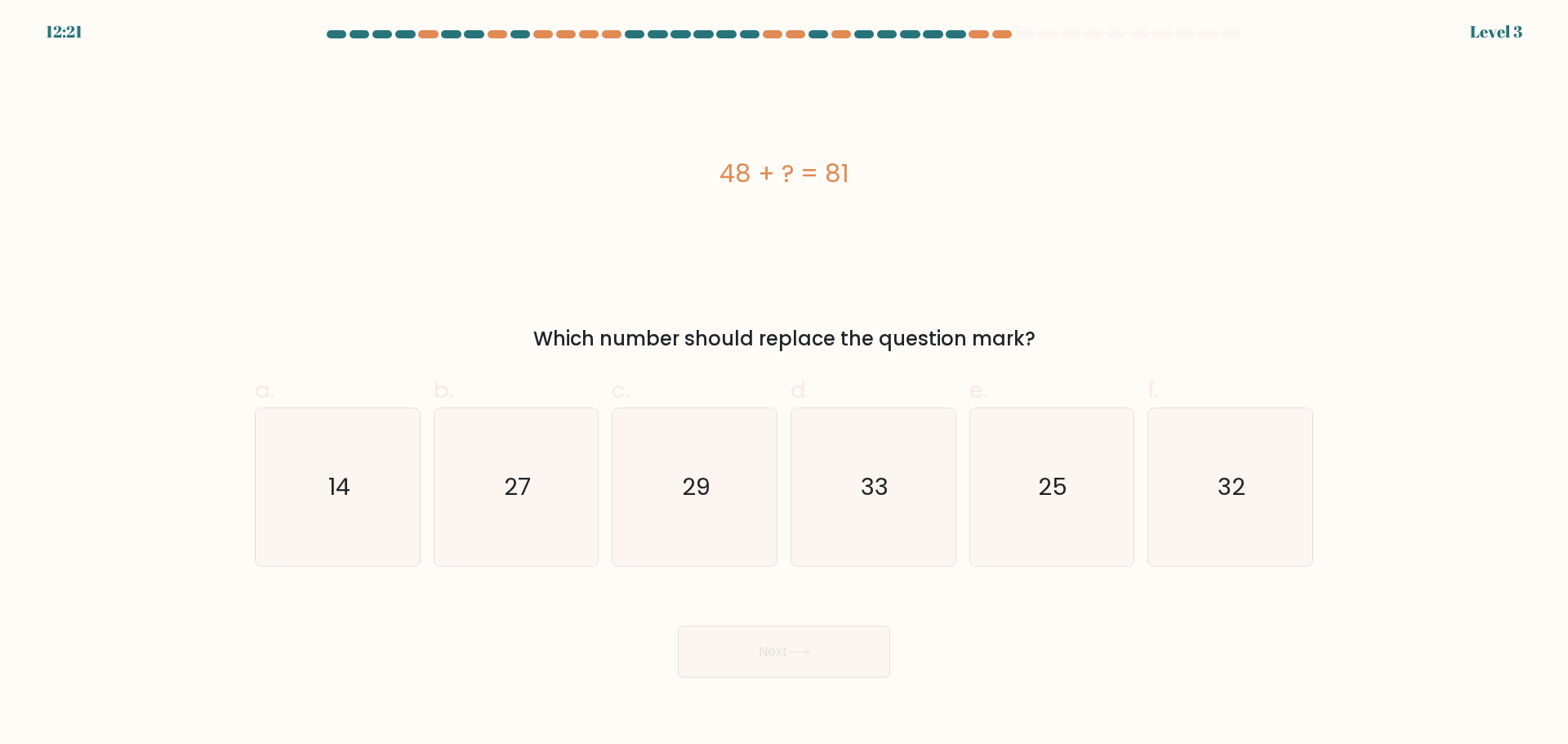
drag, startPoint x: 754, startPoint y: 184, endPoint x: 889, endPoint y: 181, distance: 135.0
click at [889, 181] on div "48 + ? = 81" at bounding box center [784, 173] width 1058 height 37
click at [847, 514] on icon "33" at bounding box center [873, 487] width 158 height 158
click at [784, 383] on input "d. 33" at bounding box center [784, 377] width 1 height 11
radio input "true"
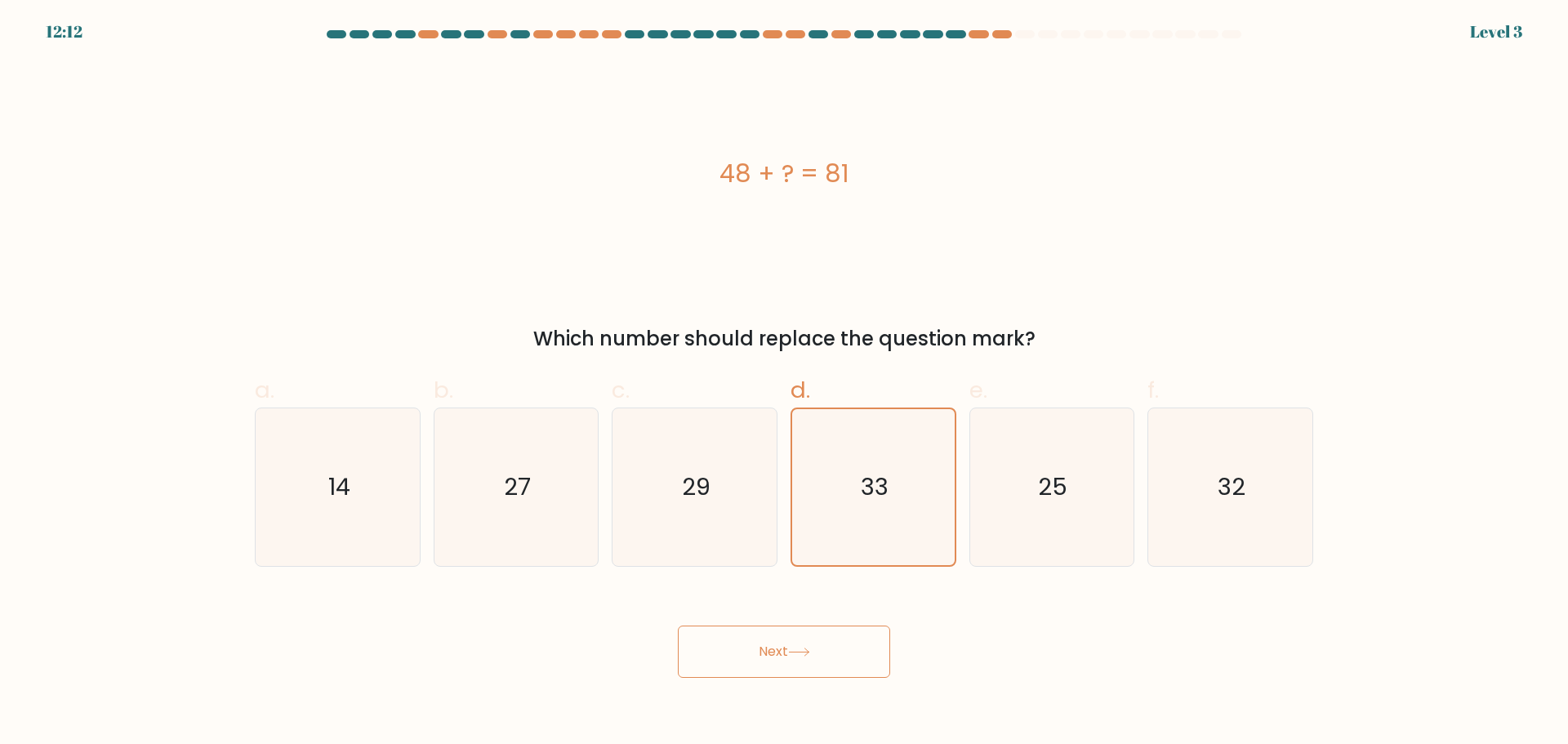
click at [793, 634] on button "Next" at bounding box center [784, 651] width 213 height 52
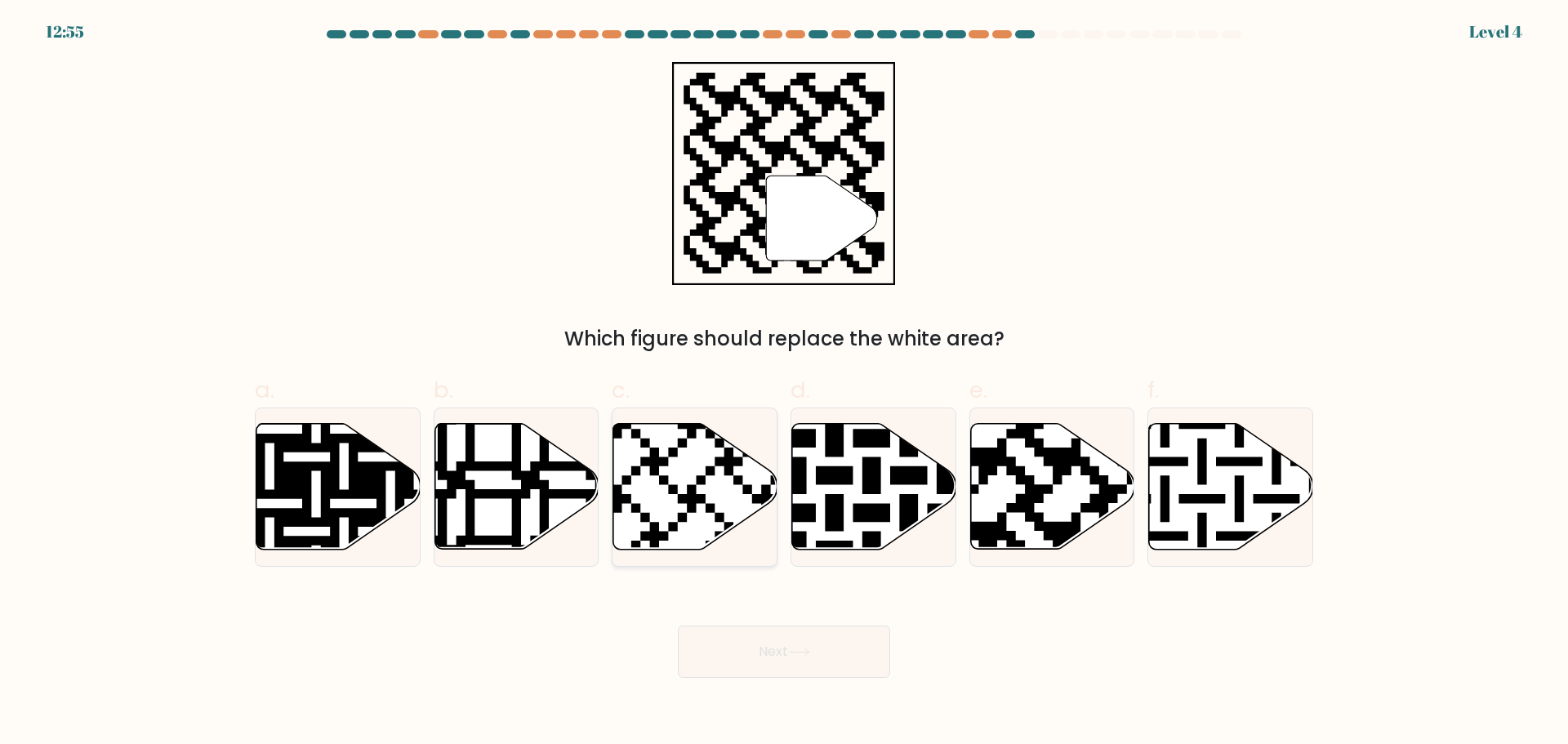
click at [694, 513] on icon at bounding box center [695, 486] width 164 height 126
click at [784, 383] on input "c." at bounding box center [784, 377] width 1 height 11
radio input "true"
drag, startPoint x: 1063, startPoint y: 499, endPoint x: 1003, endPoint y: 550, distance: 78.7
click at [1062, 500] on icon at bounding box center [1052, 486] width 164 height 126
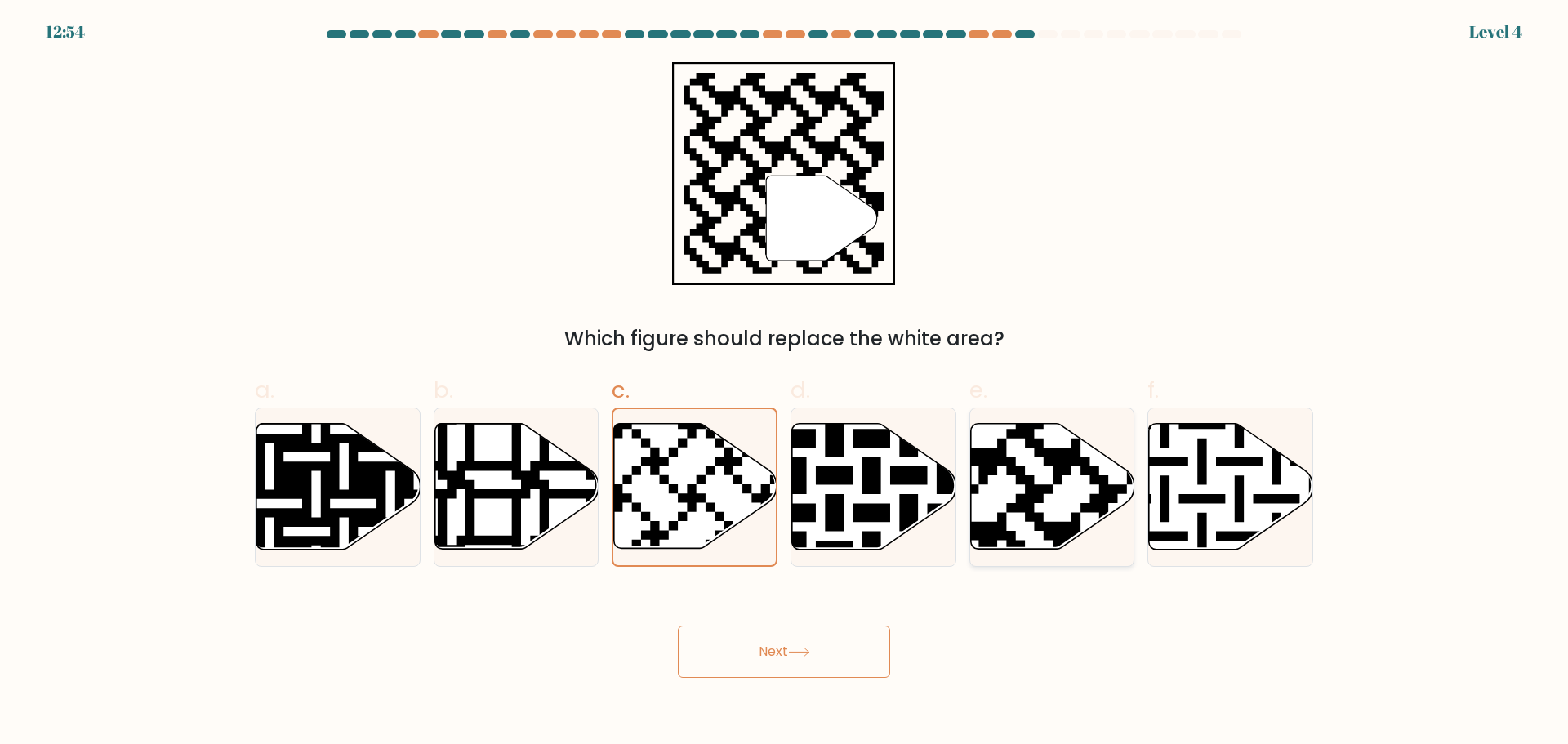
click at [784, 383] on input "e." at bounding box center [784, 377] width 1 height 11
radio input "true"
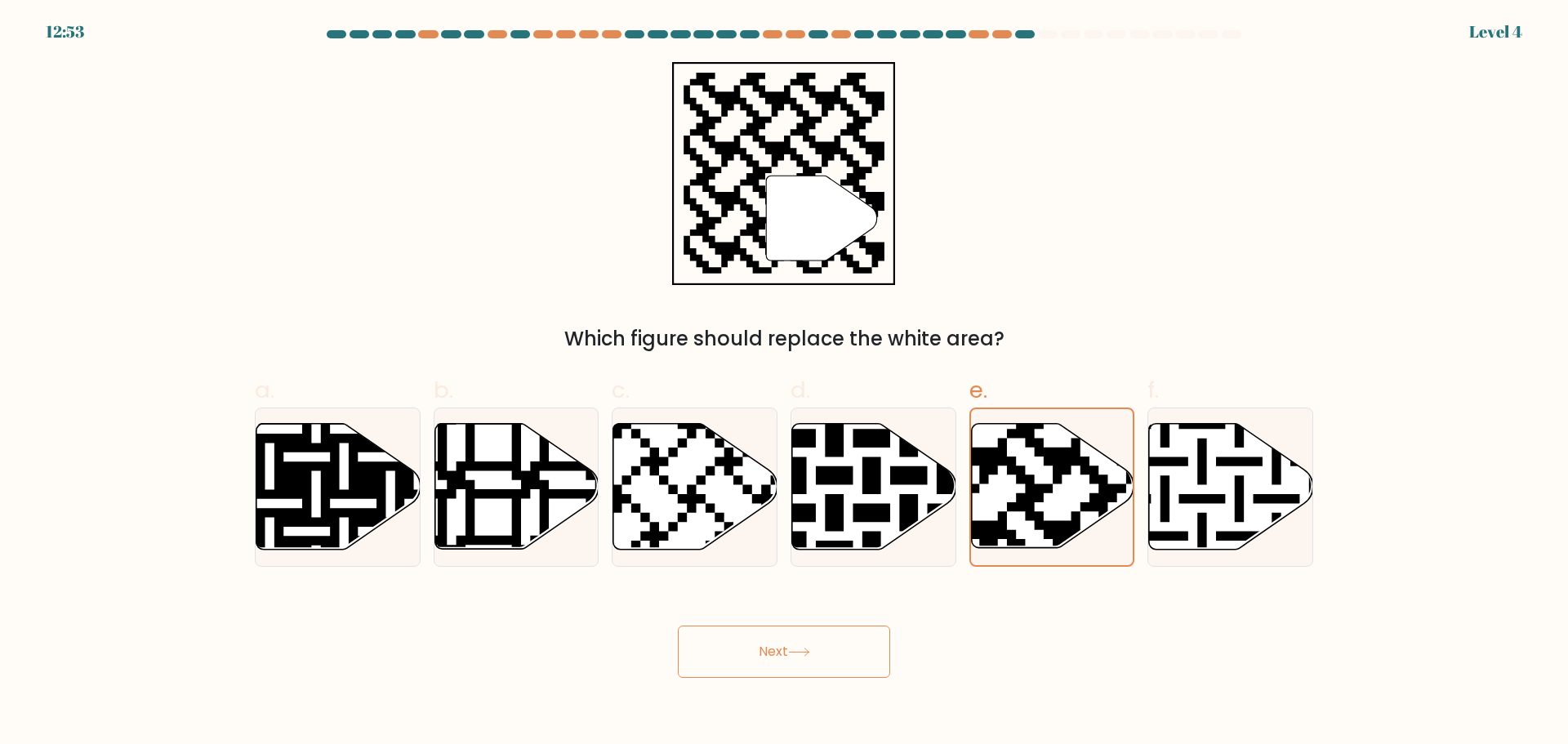
click at [819, 630] on button "Next" at bounding box center [784, 651] width 213 height 52
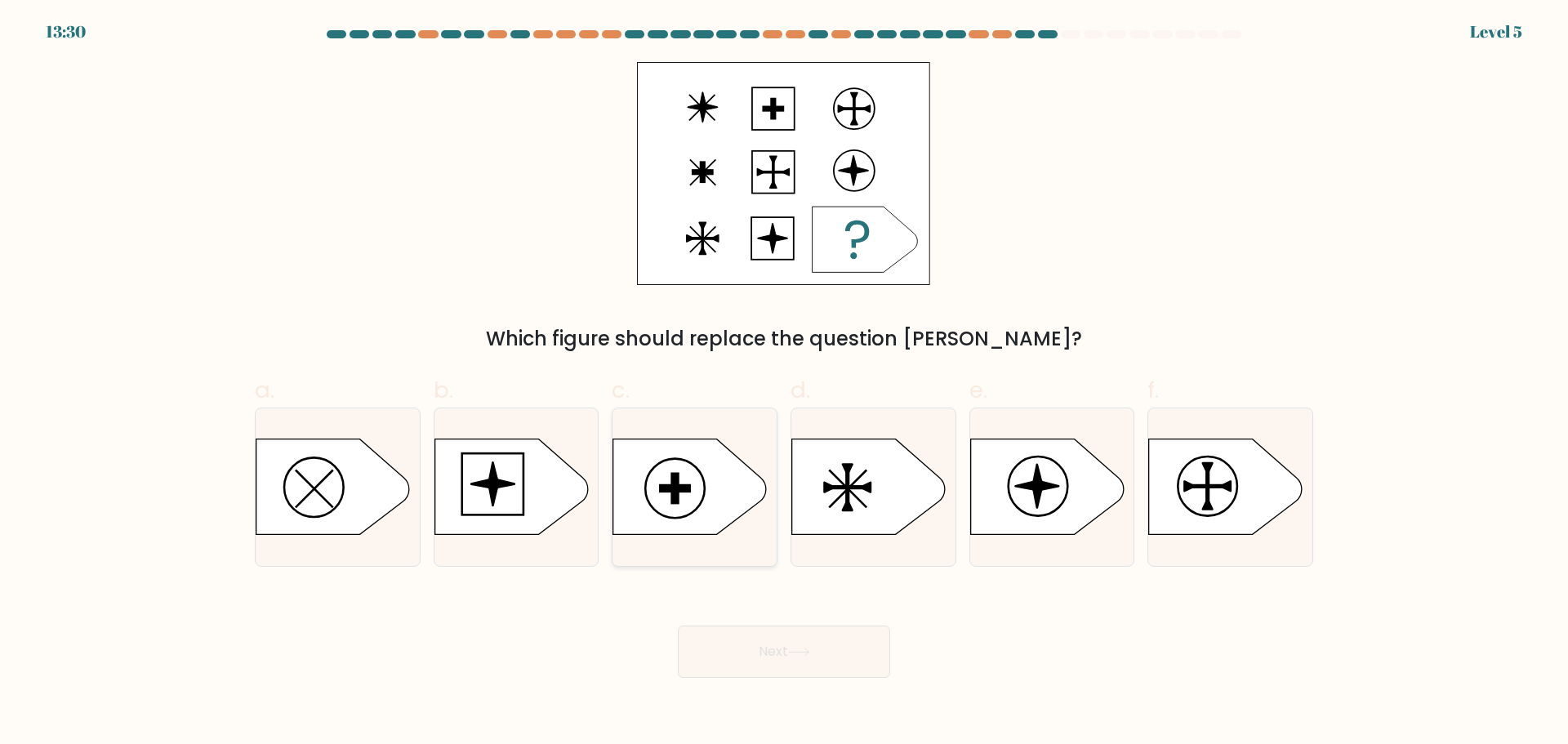
click at [690, 491] on rect at bounding box center [675, 487] width 29 height 6
click at [784, 383] on input "c." at bounding box center [784, 377] width 1 height 11
radio input "true"
click at [777, 668] on button "Next" at bounding box center [784, 651] width 213 height 52
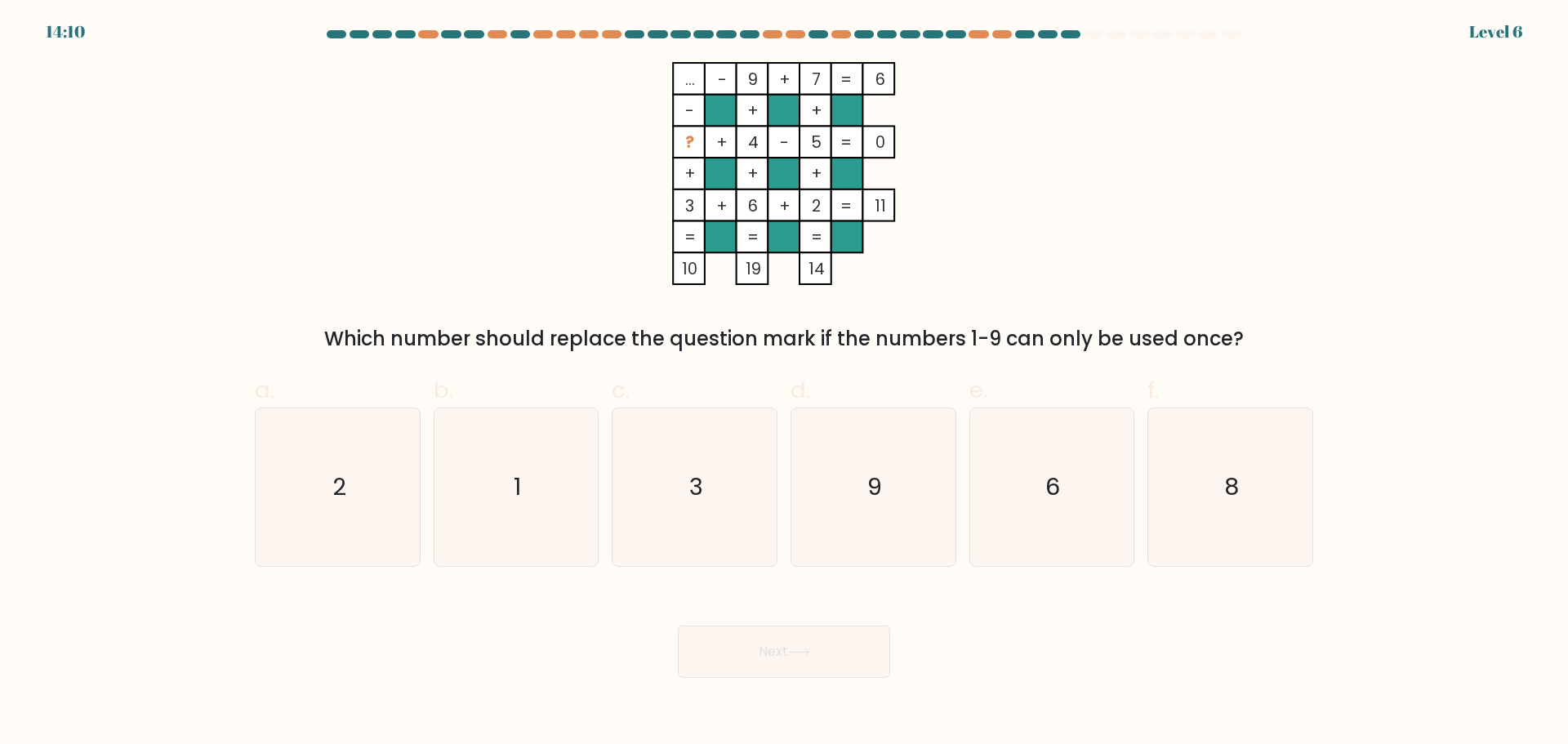
drag, startPoint x: 653, startPoint y: 69, endPoint x: 898, endPoint y: 280, distance: 323.3
click at [898, 280] on icon "... - 9 + 7 6 - + + ? + 4 - 5 0 + + + 3 + 6 + 2 = 11 = = = = 10 19 14 =" at bounding box center [784, 173] width 490 height 223
click at [957, 265] on icon "... - 9 + 7 6 - + + ? + 4 - 5 0 + + + 3 + 6 + 2 = 11 = = = = 10 19 14 =" at bounding box center [784, 173] width 490 height 223
click at [1025, 498] on icon "6" at bounding box center [1051, 487] width 158 height 158
click at [784, 383] on input "e. 6" at bounding box center [784, 377] width 1 height 11
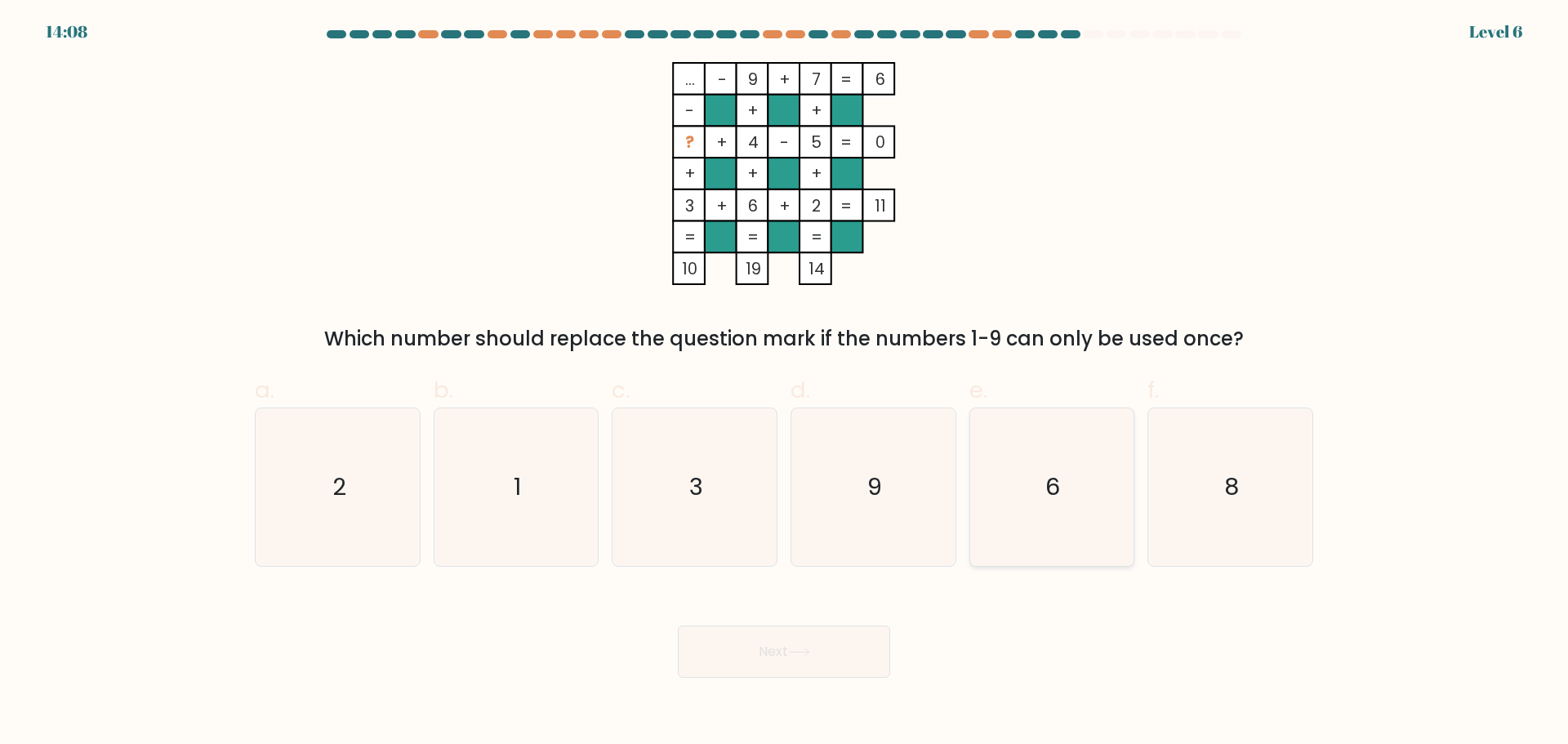
radio input "true"
click at [859, 639] on button "Next" at bounding box center [784, 651] width 213 height 52
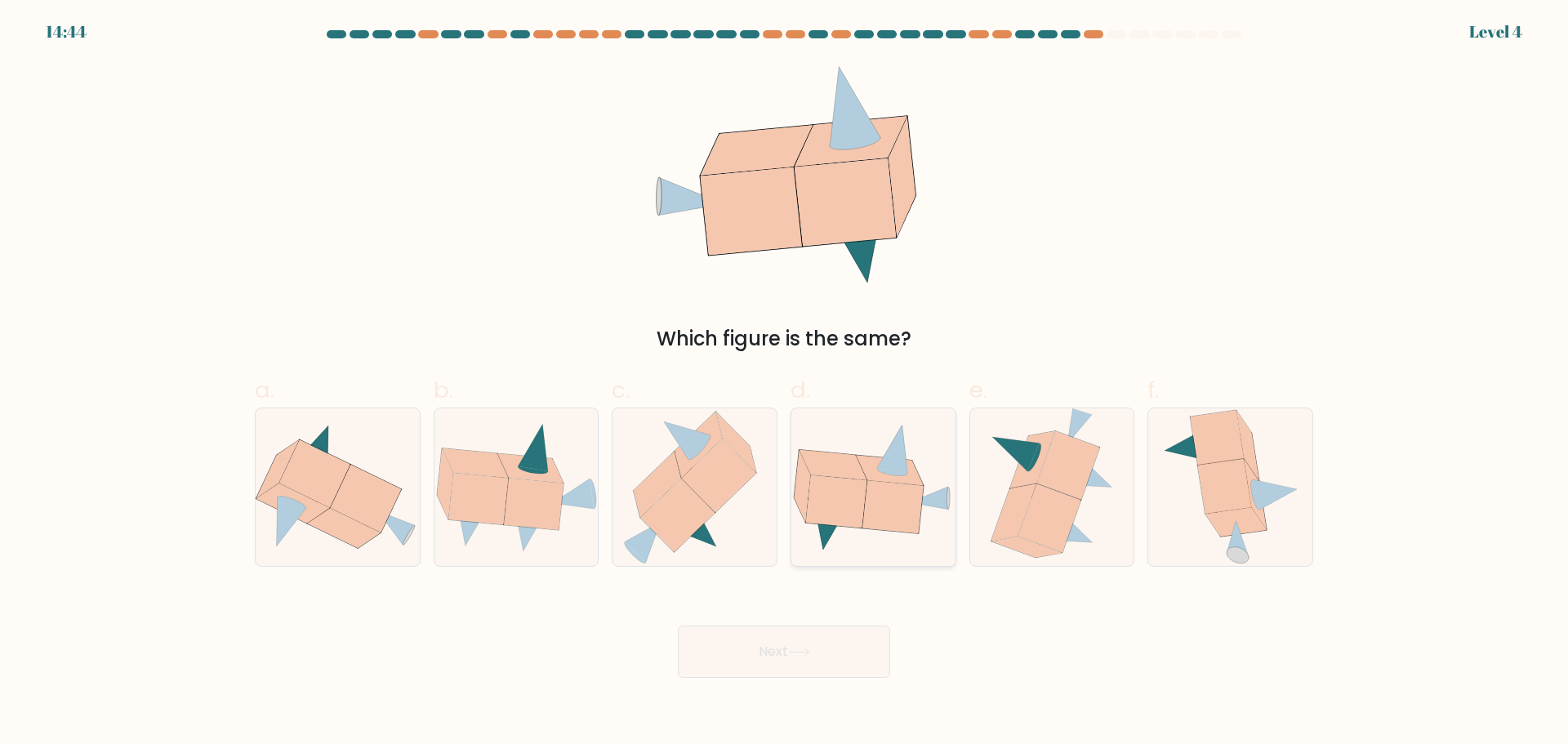
click at [826, 512] on icon at bounding box center [837, 501] width 60 height 52
click at [784, 383] on input "d." at bounding box center [784, 377] width 1 height 11
radio input "true"
click at [764, 661] on button "Next" at bounding box center [784, 651] width 213 height 52
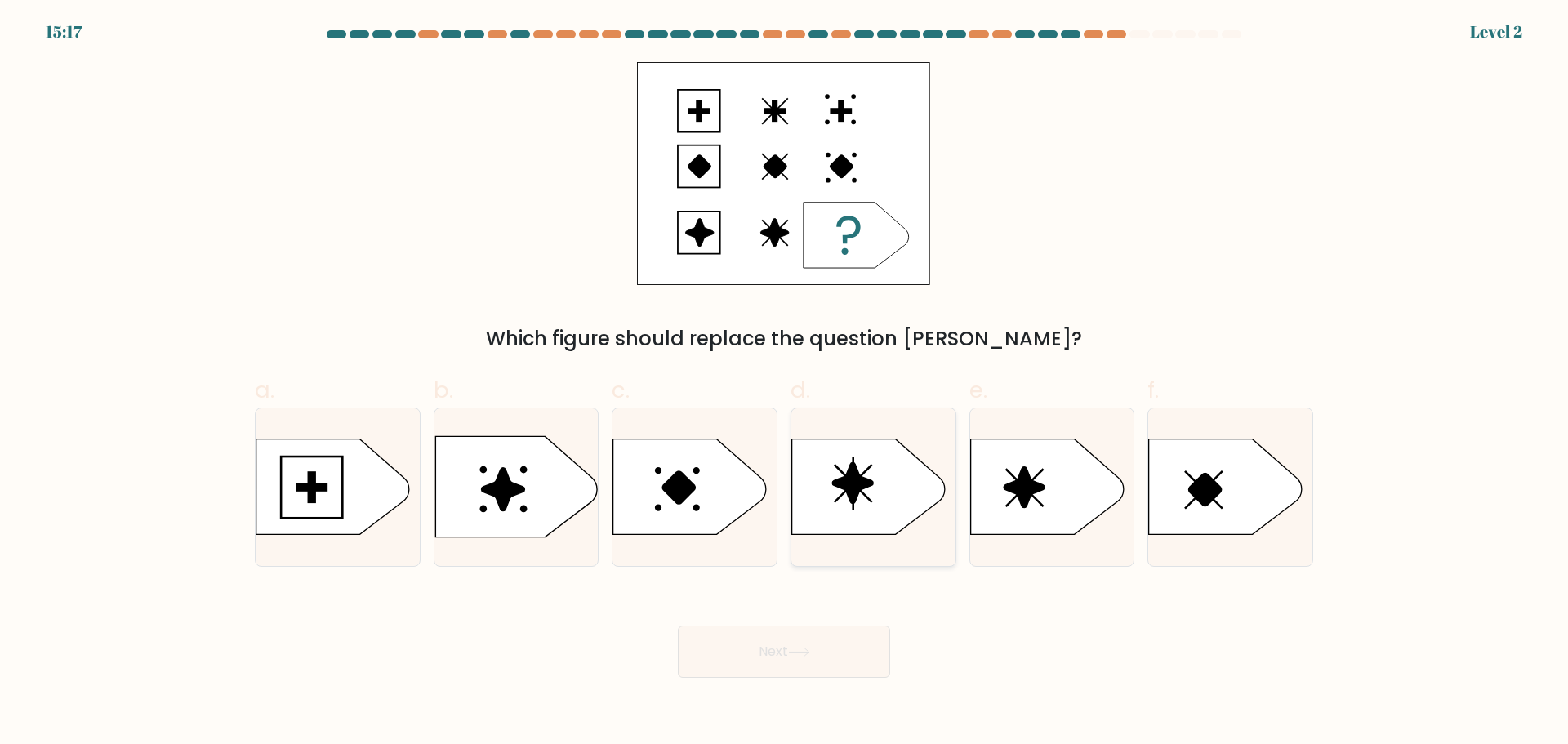
click at [857, 523] on icon at bounding box center [869, 487] width 154 height 95
click at [784, 383] on input "d." at bounding box center [784, 377] width 1 height 11
radio input "true"
click at [817, 651] on button "Next" at bounding box center [784, 651] width 213 height 52
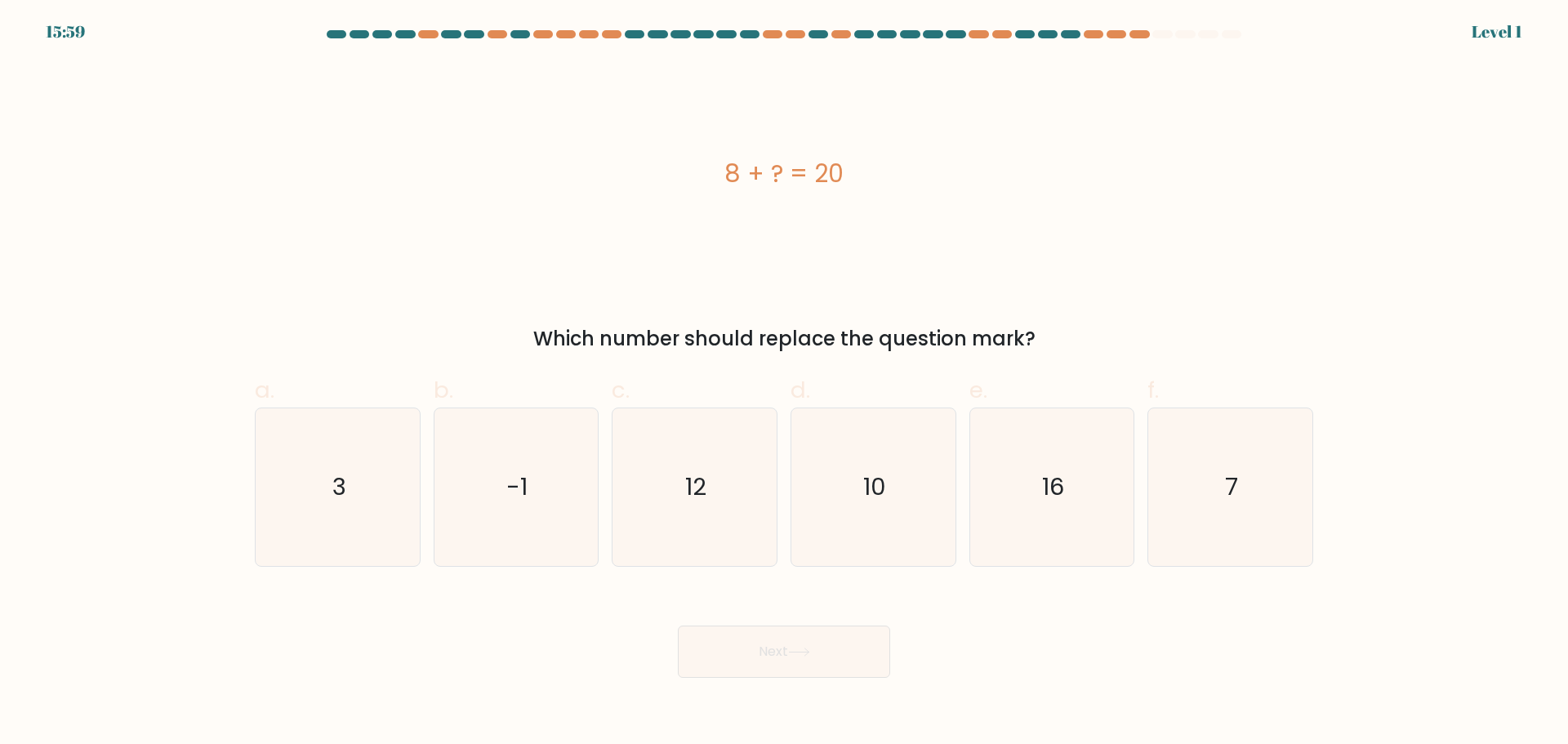
drag, startPoint x: 707, startPoint y: 170, endPoint x: 905, endPoint y: 175, distance: 198.1
click at [904, 176] on div "8 + ? = 20" at bounding box center [784, 173] width 1058 height 37
click at [741, 498] on icon "12" at bounding box center [695, 487] width 158 height 158
click at [784, 383] on input "c. 12" at bounding box center [784, 377] width 1 height 11
radio input "true"
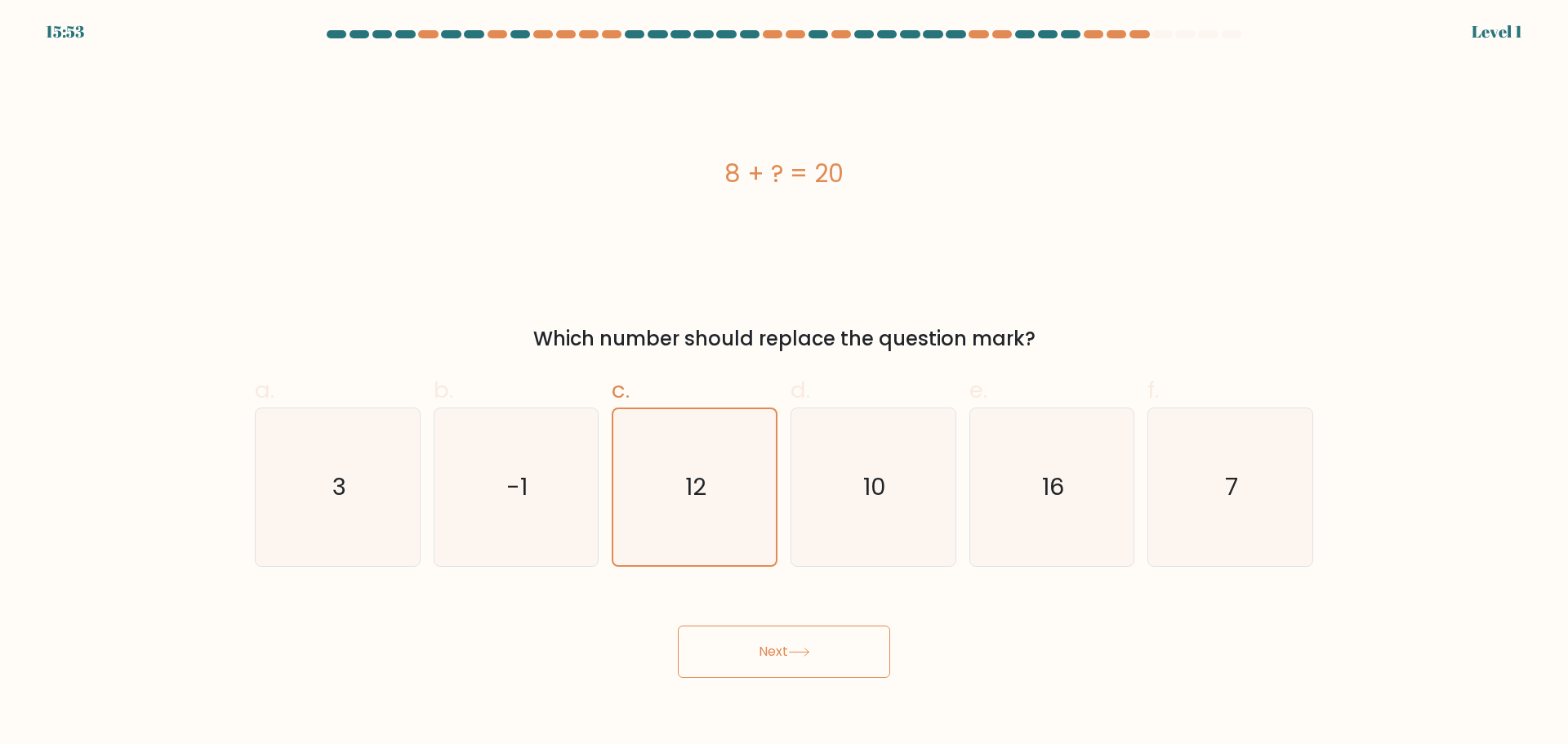
click at [768, 622] on div "Next" at bounding box center [784, 632] width 1078 height 92
click at [769, 633] on button "Next" at bounding box center [784, 651] width 213 height 52
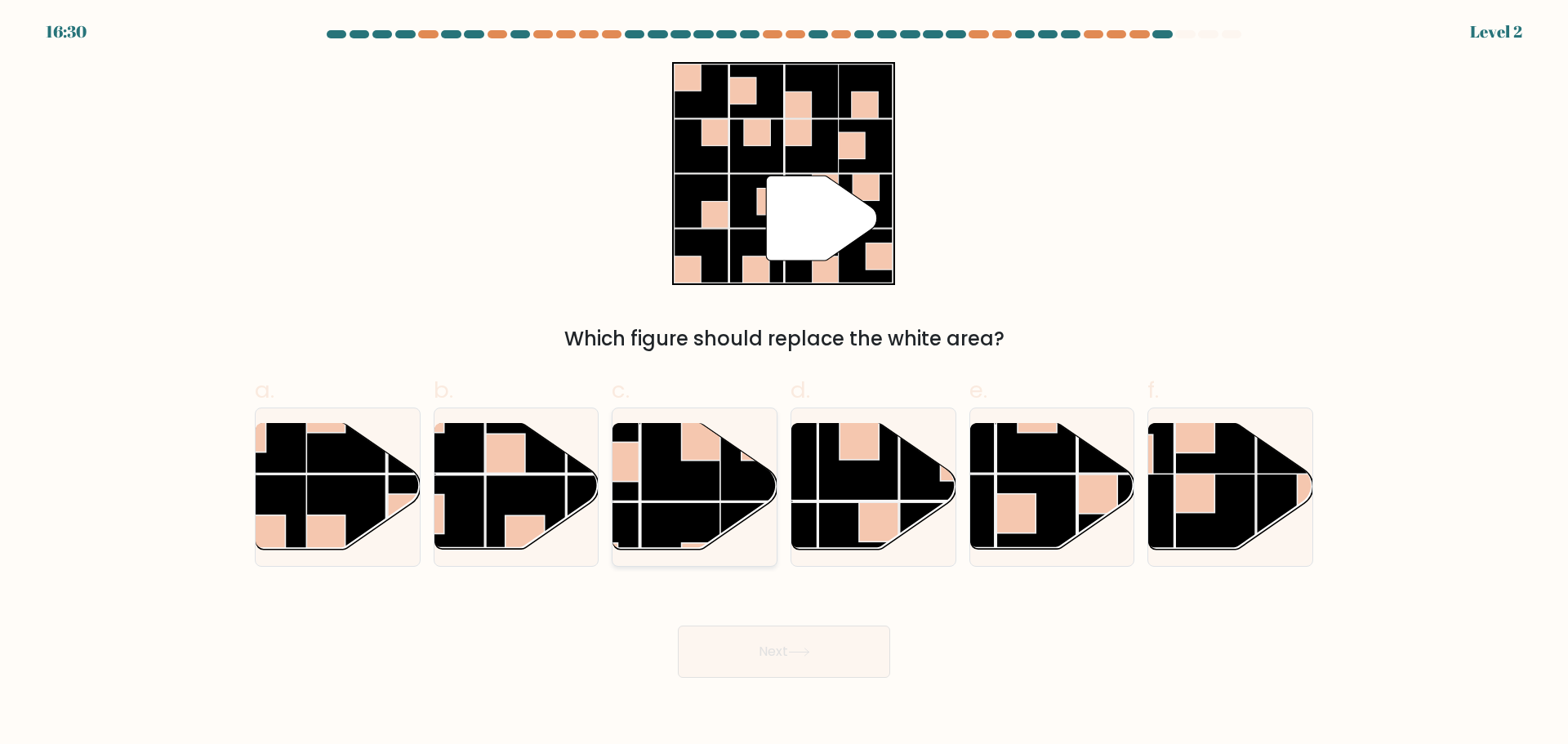
click at [718, 494] on rect at bounding box center [681, 460] width 80 height 80
click at [784, 383] on input "c." at bounding box center [784, 377] width 1 height 11
radio input "true"
click at [783, 643] on button "Next" at bounding box center [784, 651] width 213 height 52
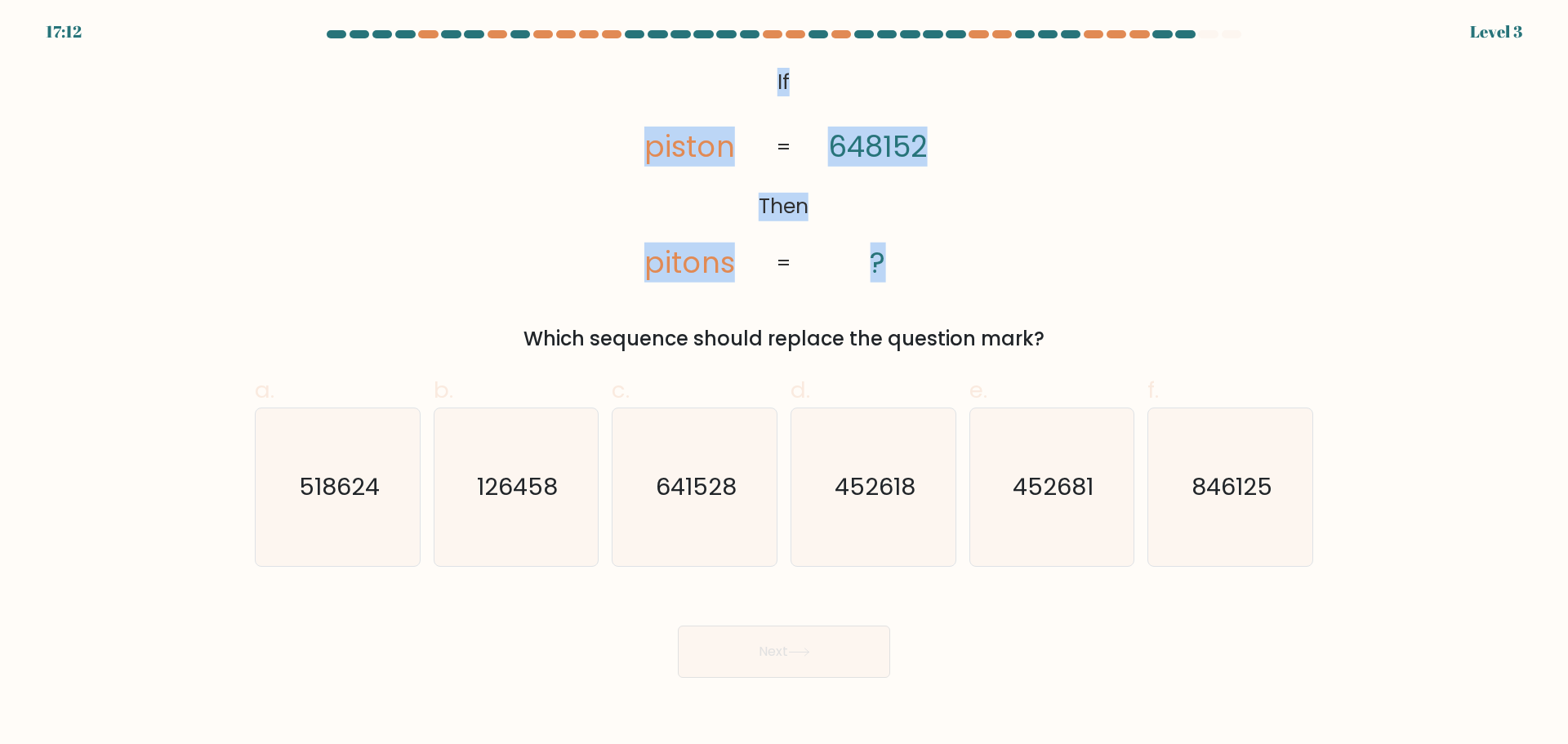
drag, startPoint x: 776, startPoint y: 74, endPoint x: 927, endPoint y: 244, distance: 227.4
click at [927, 244] on icon "@import url('https://fonts.googleapis.com/css?family=Abril+Fatface:400,100,100i…" at bounding box center [784, 173] width 363 height 223
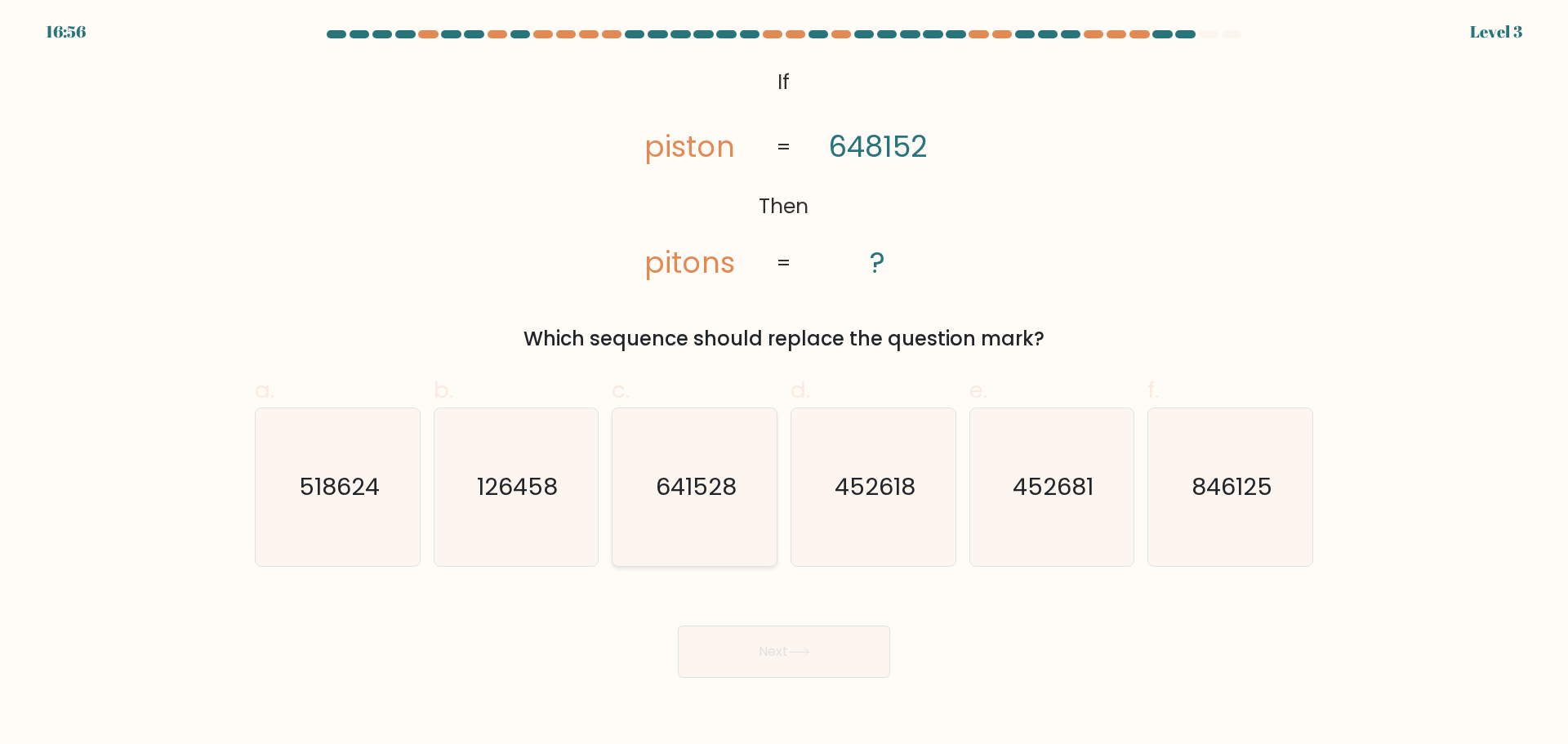
click at [753, 456] on icon "641528" at bounding box center [695, 487] width 158 height 158
click at [784, 383] on input "c. 641528" at bounding box center [784, 377] width 1 height 11
radio input "true"
click at [773, 641] on button "Next" at bounding box center [784, 651] width 213 height 52
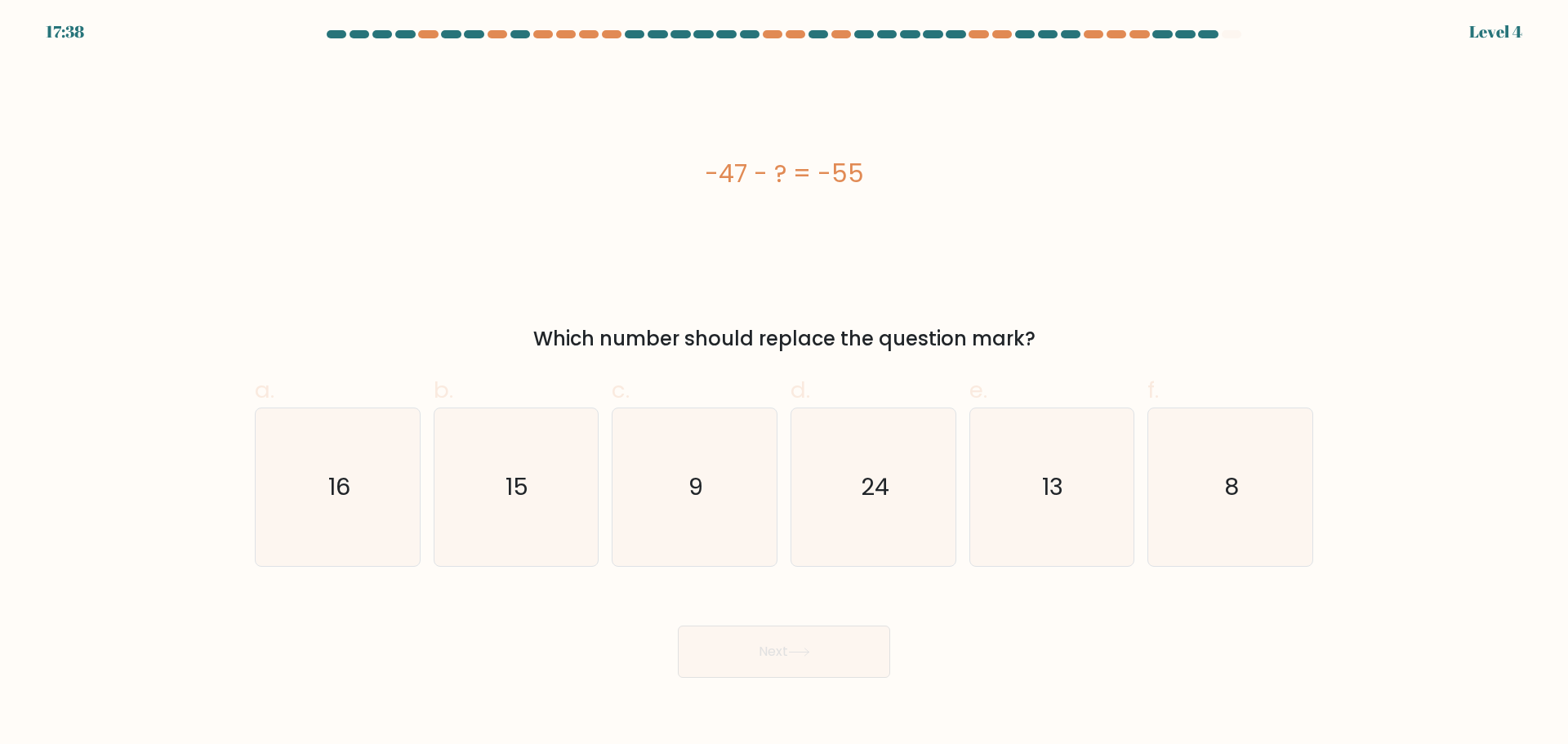
drag, startPoint x: 694, startPoint y: 177, endPoint x: 925, endPoint y: 189, distance: 231.3
click at [925, 189] on div "-47 - ? = -55" at bounding box center [784, 173] width 1058 height 37
click at [1208, 526] on icon "8" at bounding box center [1231, 487] width 158 height 158
click at [784, 383] on input "f. 8" at bounding box center [784, 377] width 1 height 11
radio input "true"
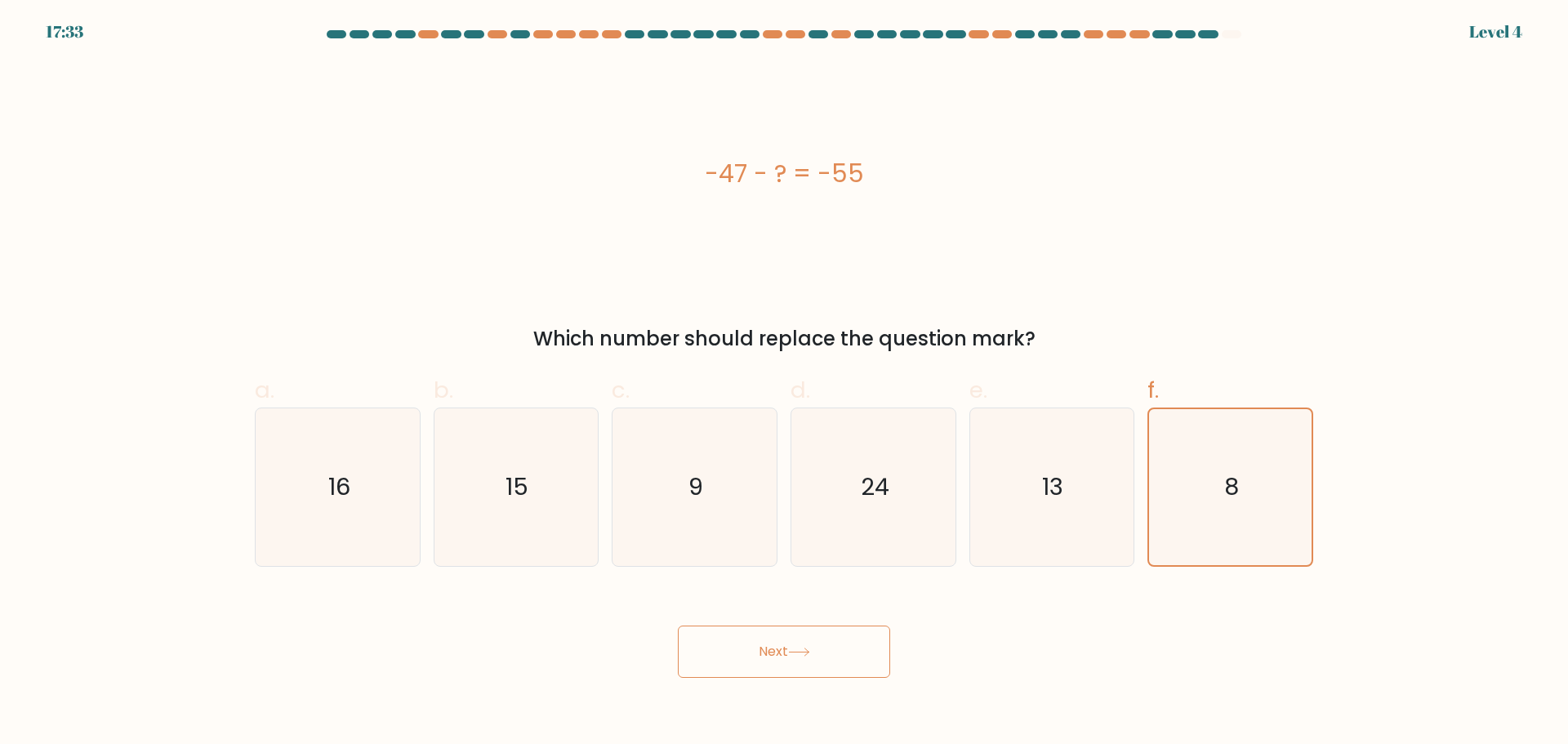
click at [774, 656] on button "Next" at bounding box center [784, 651] width 213 height 52
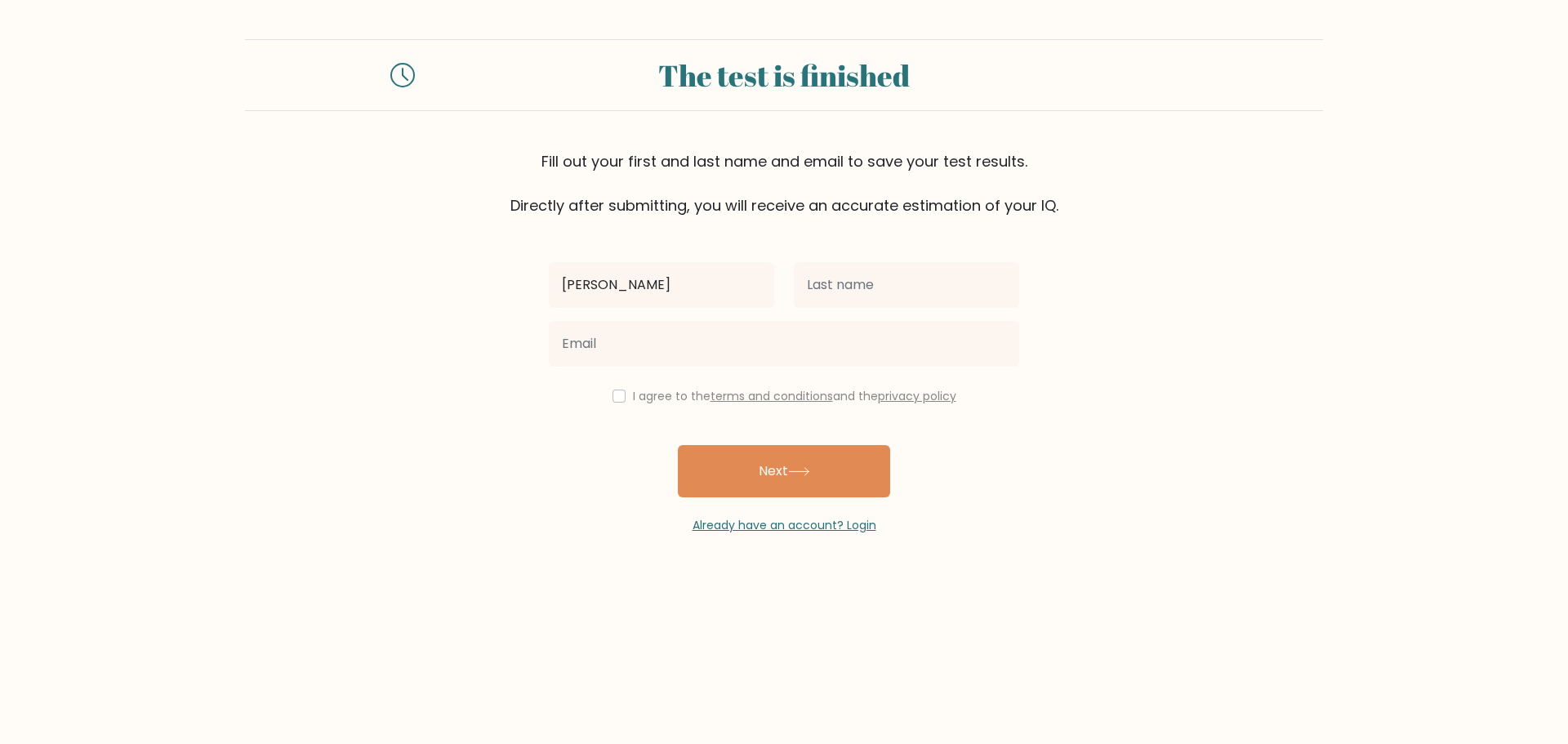
type input "[PERSON_NAME]"
type input "Maco"
click at [617, 394] on input "checkbox" at bounding box center [619, 396] width 13 height 13
checkbox input "true"
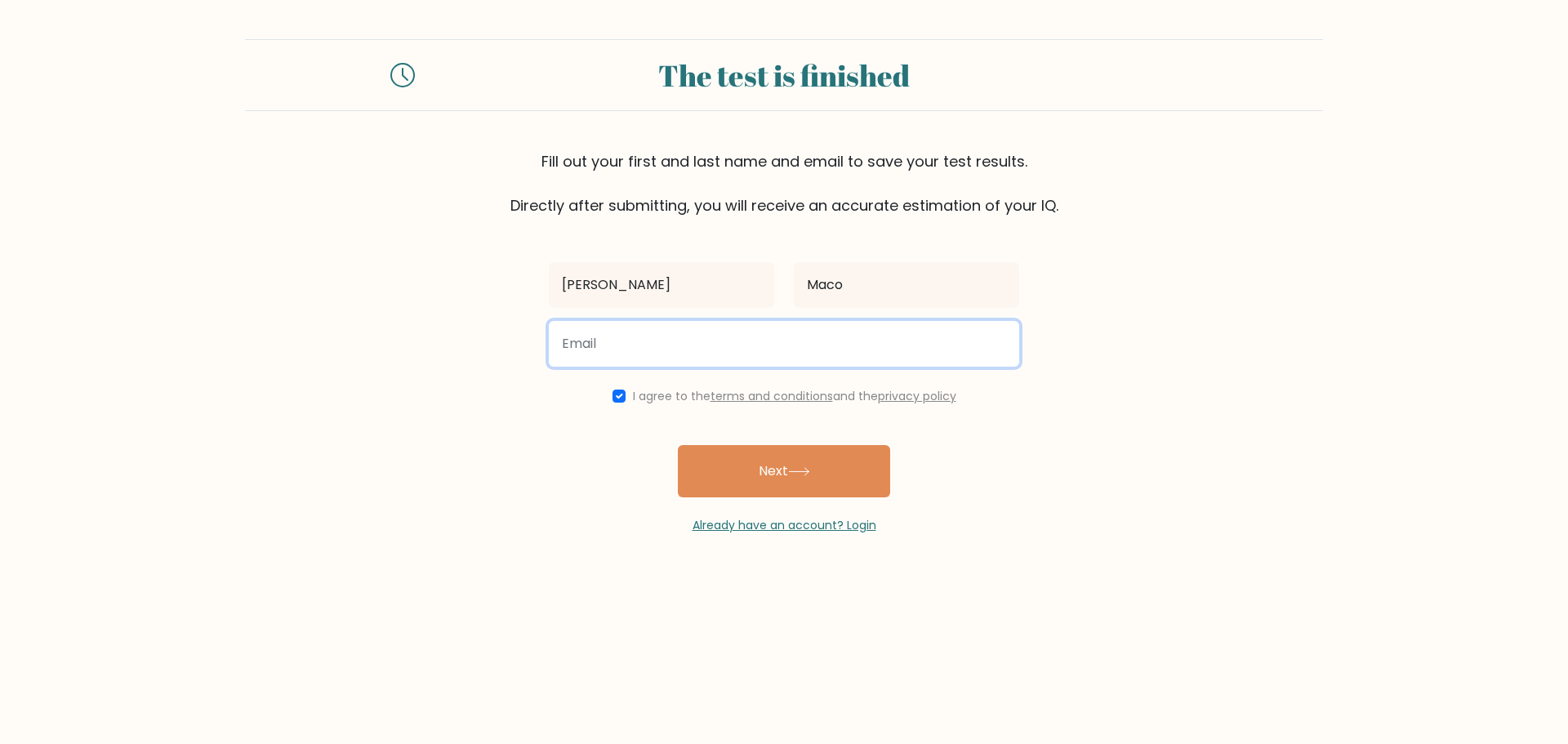
click at [638, 351] on input "email" at bounding box center [784, 344] width 470 height 46
type input "uoeeshitamara@gmail.com"
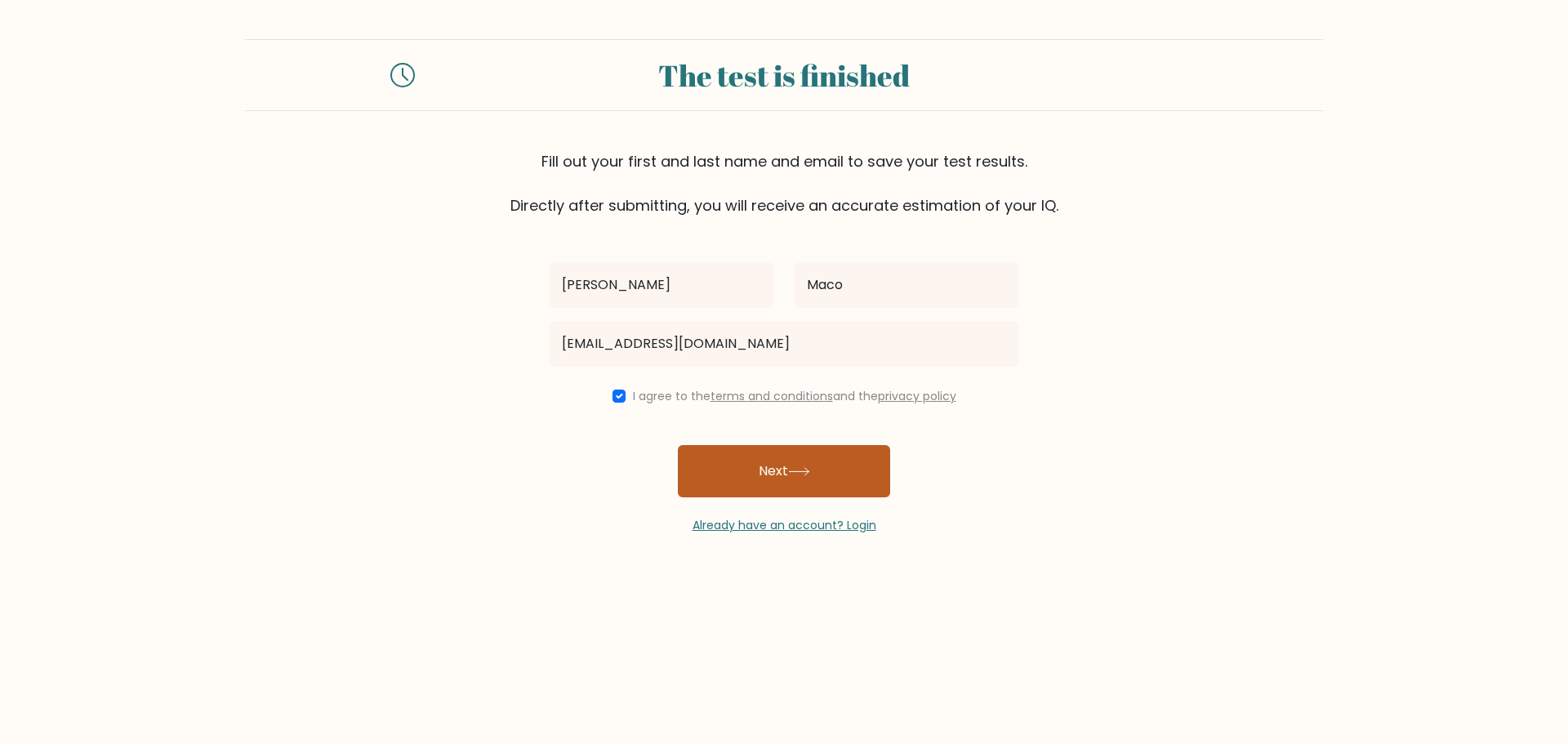
click at [749, 466] on button "Next" at bounding box center [784, 471] width 213 height 52
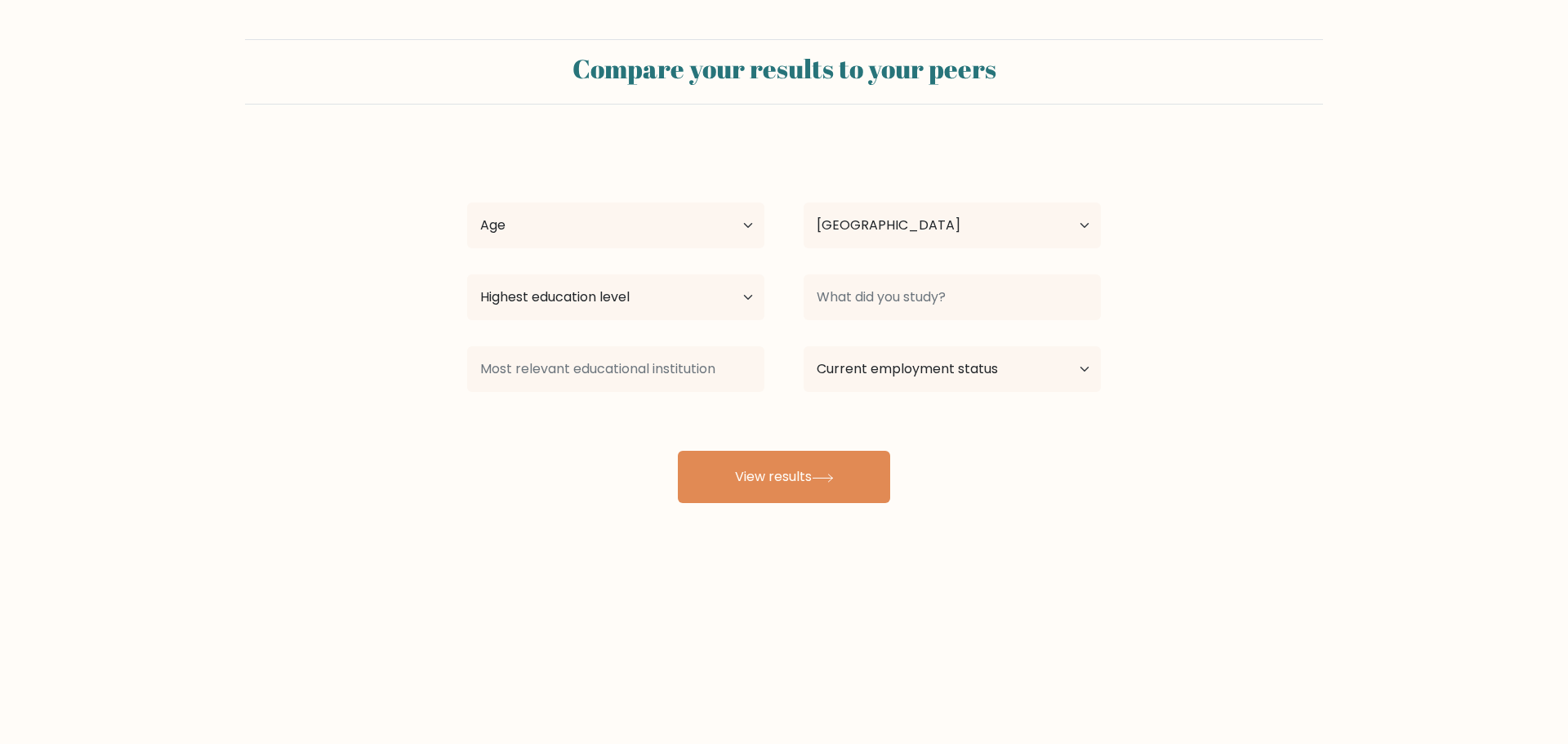
select select "PH"
click at [682, 223] on select "Age Under 18 years old 18-24 years old 25-34 years old 35-44 years old 45-54 ye…" at bounding box center [616, 225] width 297 height 46
select select "25_34"
click at [467, 202] on select "Age Under 18 years old 18-24 years old 25-34 years old 35-44 years old 45-54 ye…" at bounding box center [616, 225] width 297 height 46
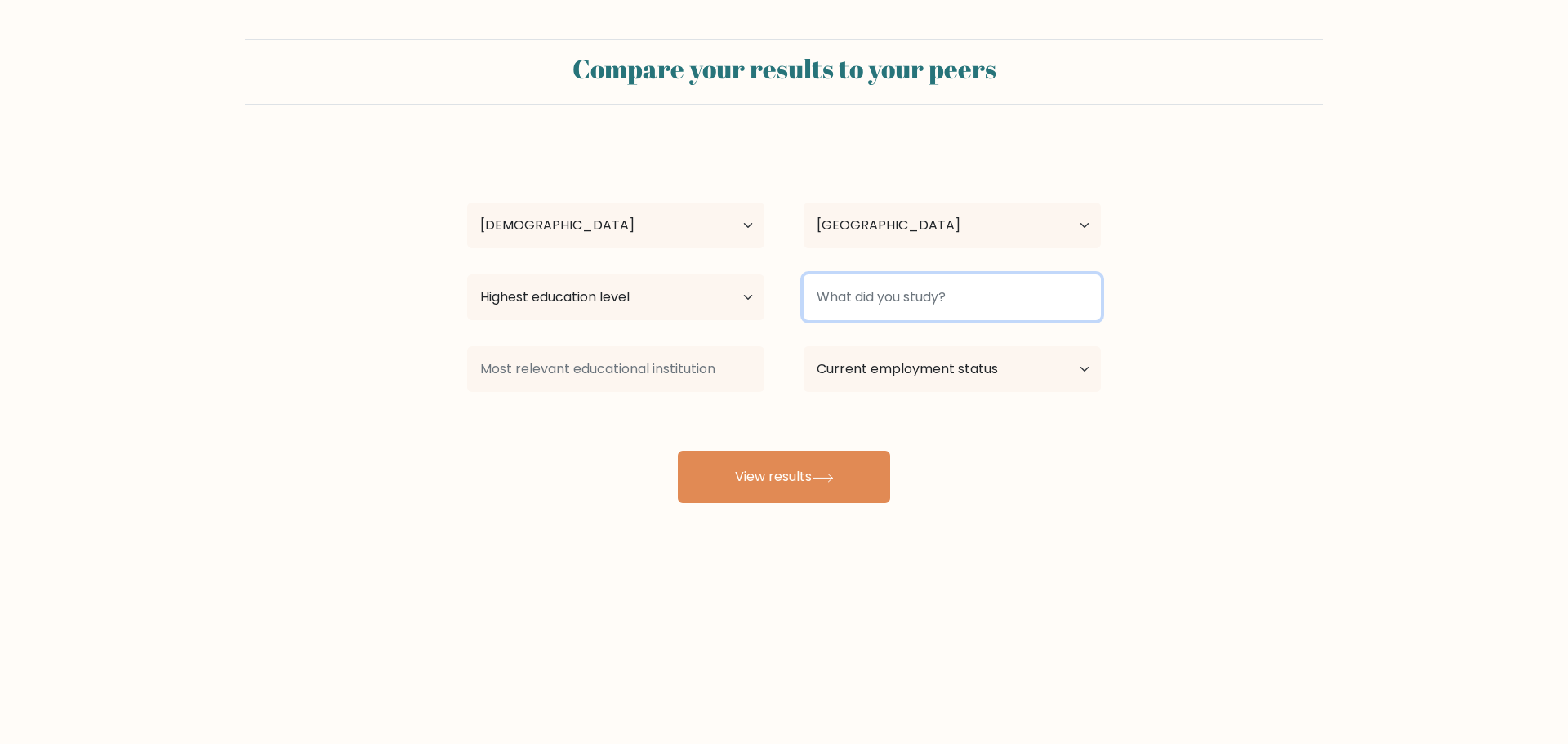
click at [885, 303] on input at bounding box center [952, 297] width 297 height 46
type input "D"
type input "d"
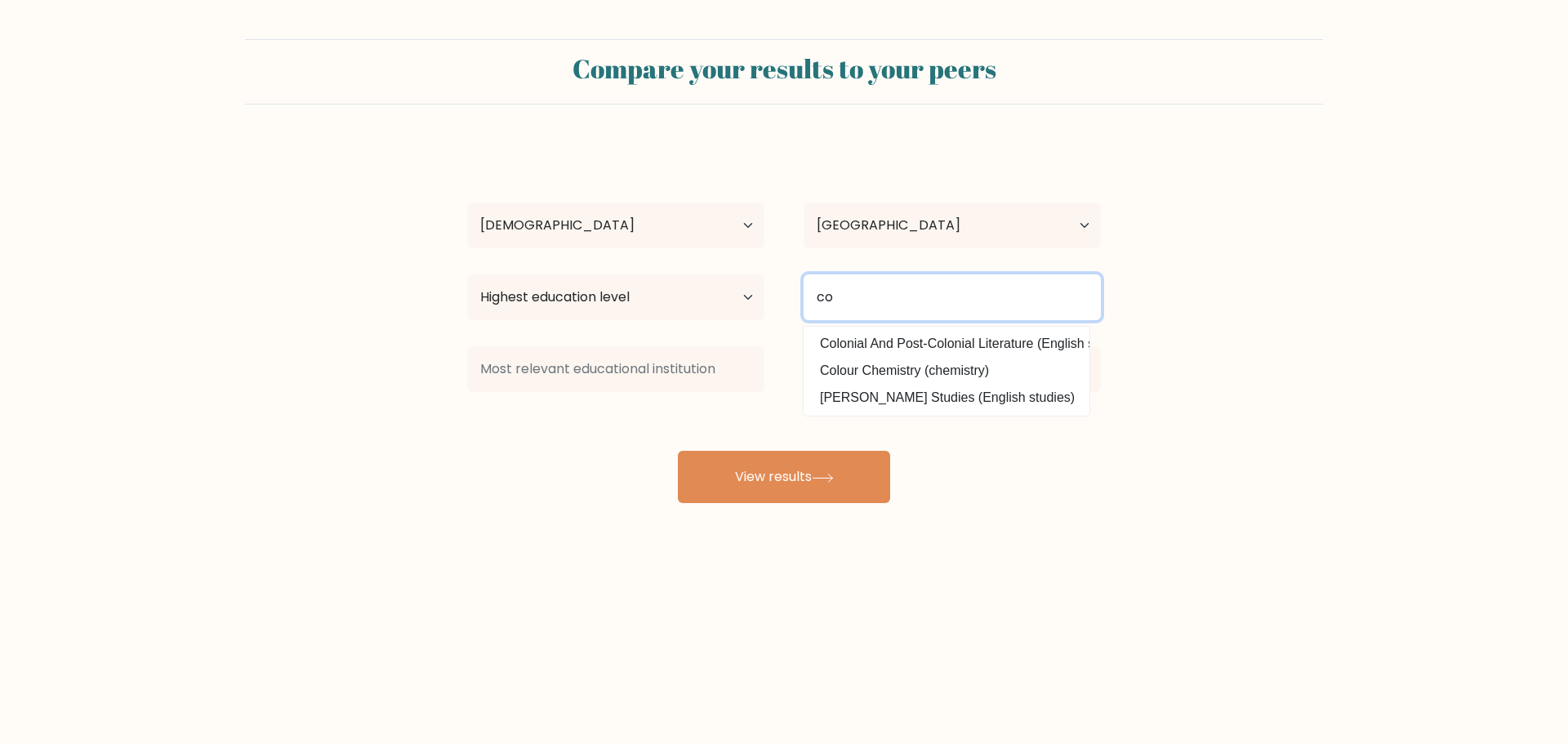
type input "c"
type input "aircraft Maintenance Technician"
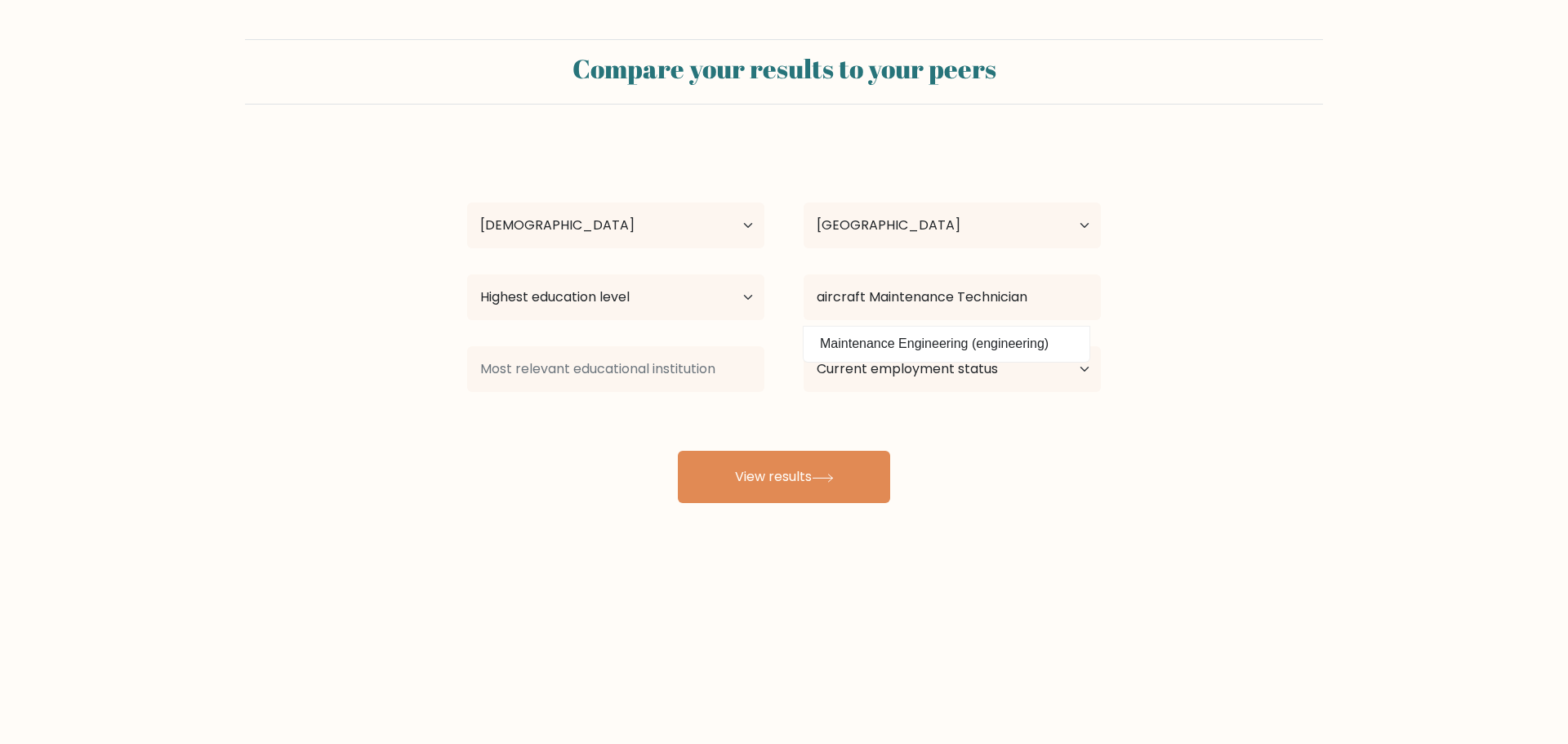
click at [1215, 394] on form "Compare your results to your peers Louelle John Maco Age Under 18 years old 18-…" at bounding box center [784, 271] width 1568 height 464
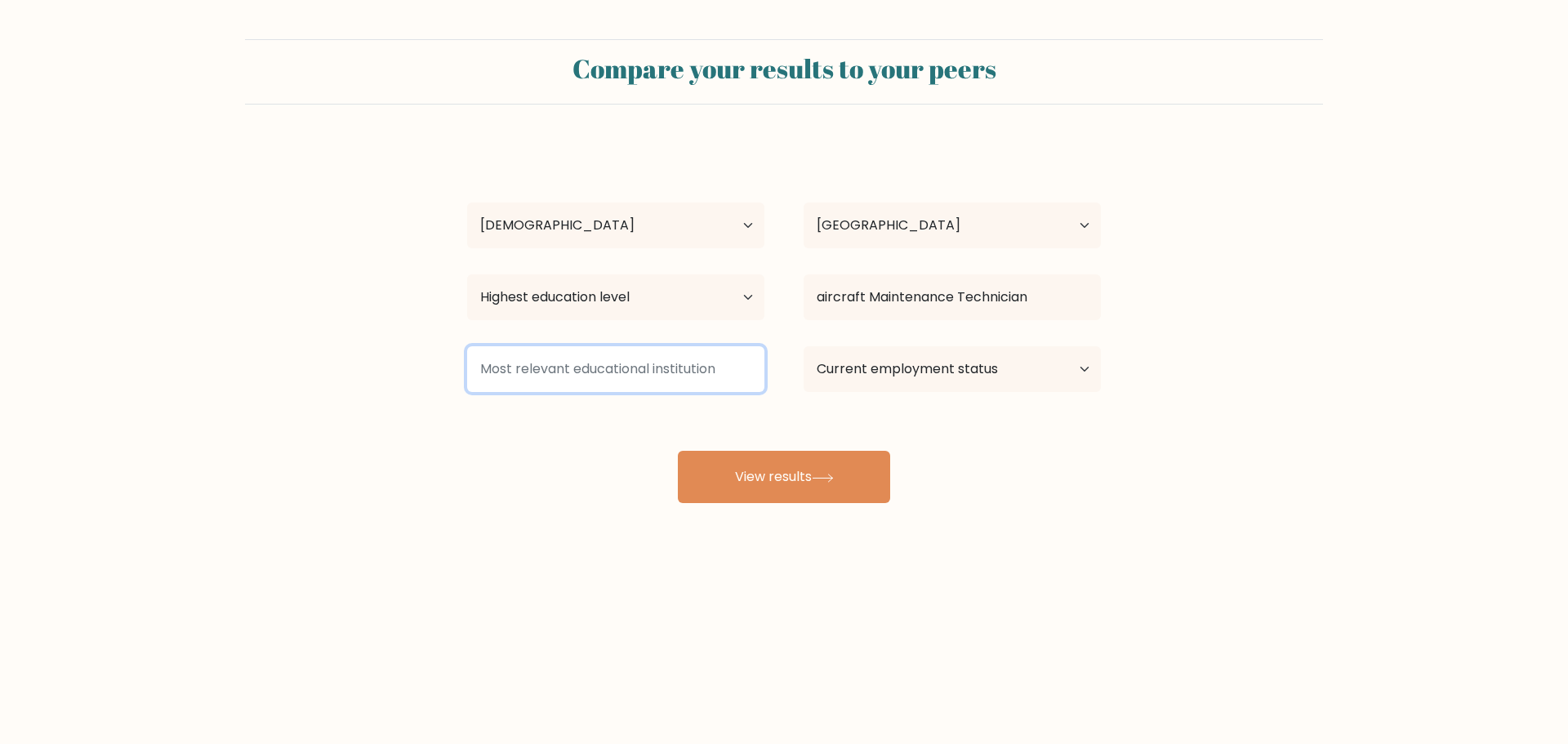
click at [663, 374] on input at bounding box center [616, 369] width 297 height 46
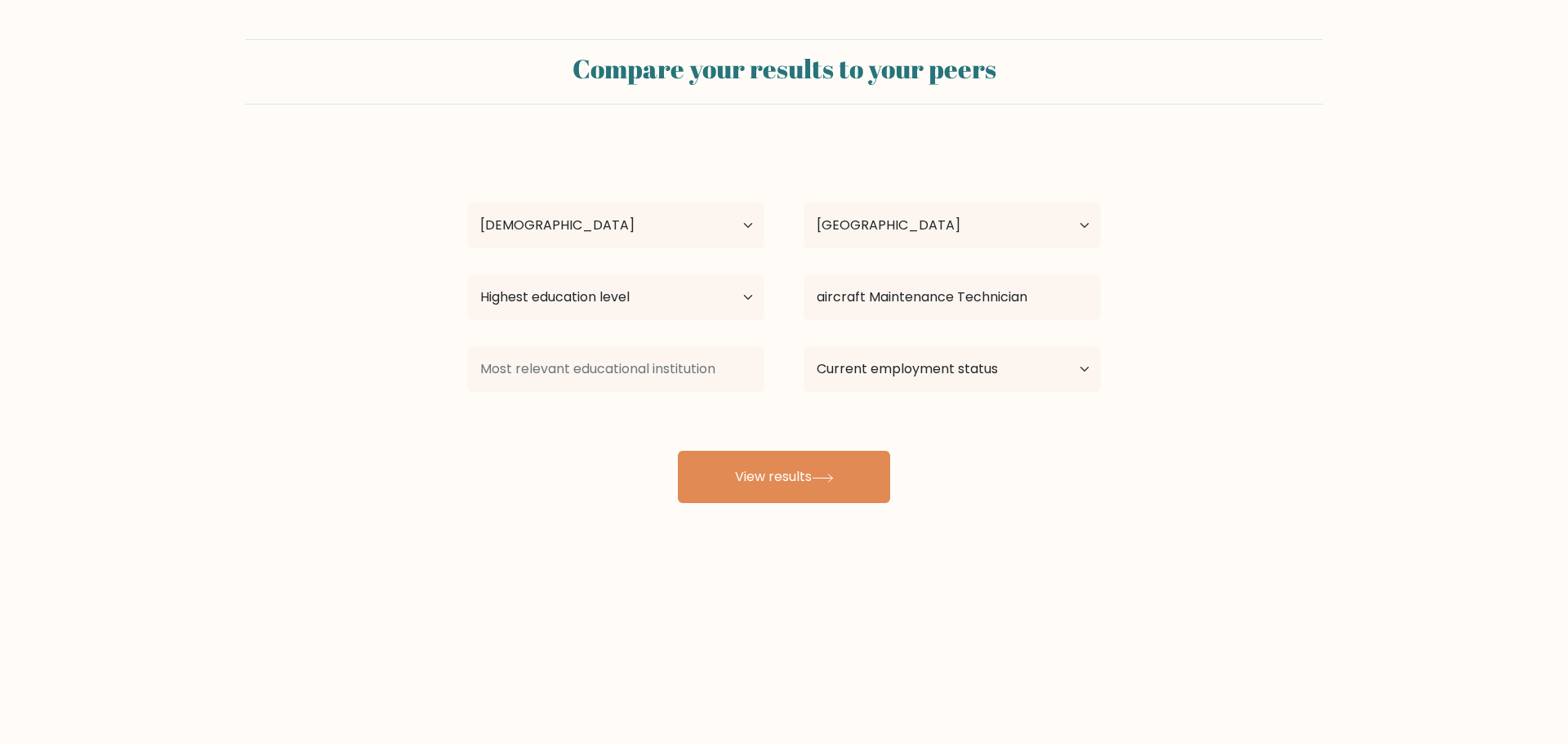
click at [555, 439] on div "Louelle John Maco Age Under 18 years old 18-24 years old 25-34 years old 35-44 …" at bounding box center [784, 323] width 653 height 359
click at [914, 375] on select "Current employment status Employed Student Retired Other / prefer not to answer" at bounding box center [952, 369] width 297 height 46
select select "other"
click at [804, 346] on select "Current employment status Employed Student Retired Other / prefer not to answer" at bounding box center [952, 369] width 297 height 46
click at [817, 471] on button "View results" at bounding box center [784, 476] width 213 height 52
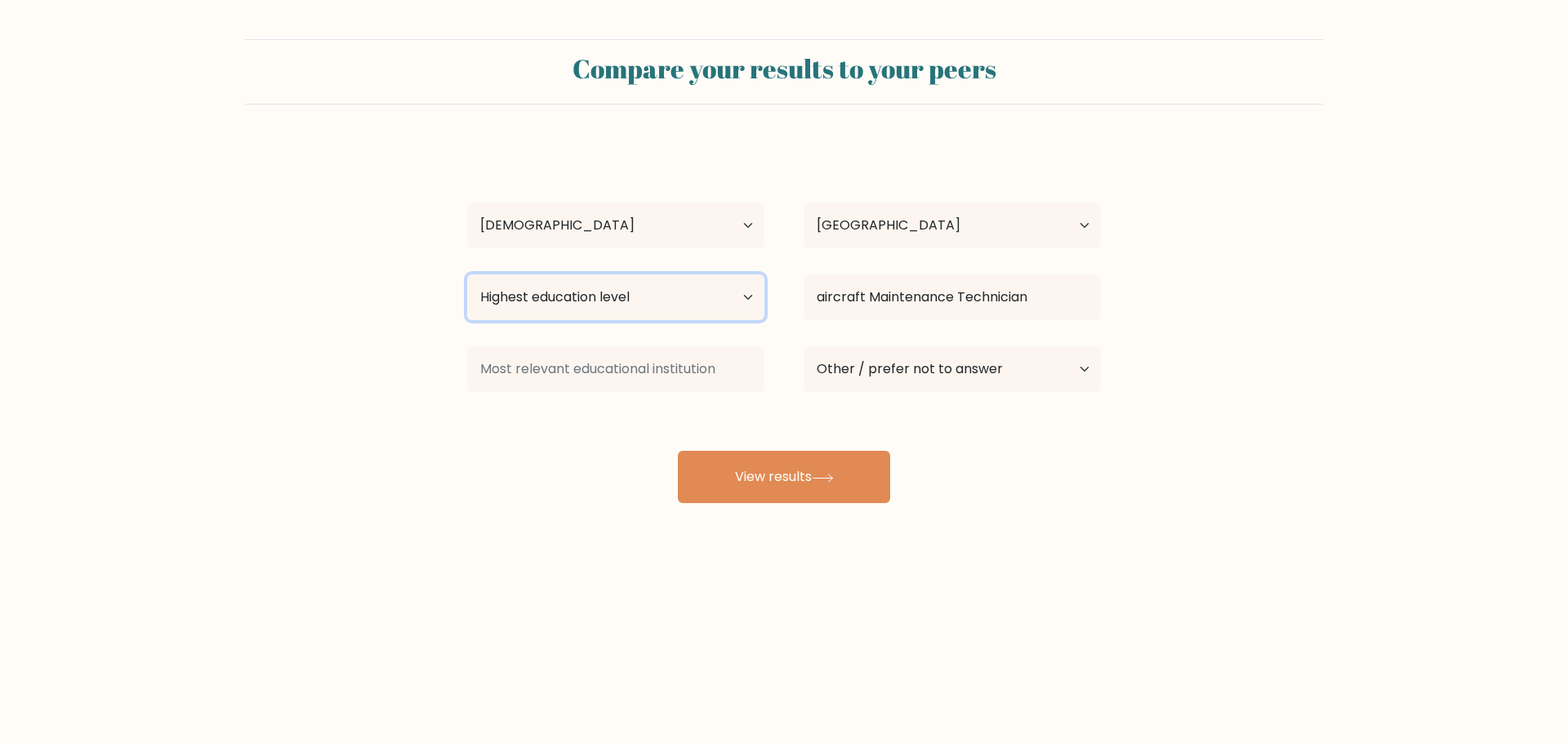
click at [589, 312] on select "Highest education level No schooling Primary Lower Secondary Upper Secondary Oc…" at bounding box center [616, 297] width 297 height 46
select select "bachelors_degree"
click at [467, 274] on select "Highest education level No schooling Primary Lower Secondary Upper Secondary Oc…" at bounding box center [616, 297] width 297 height 46
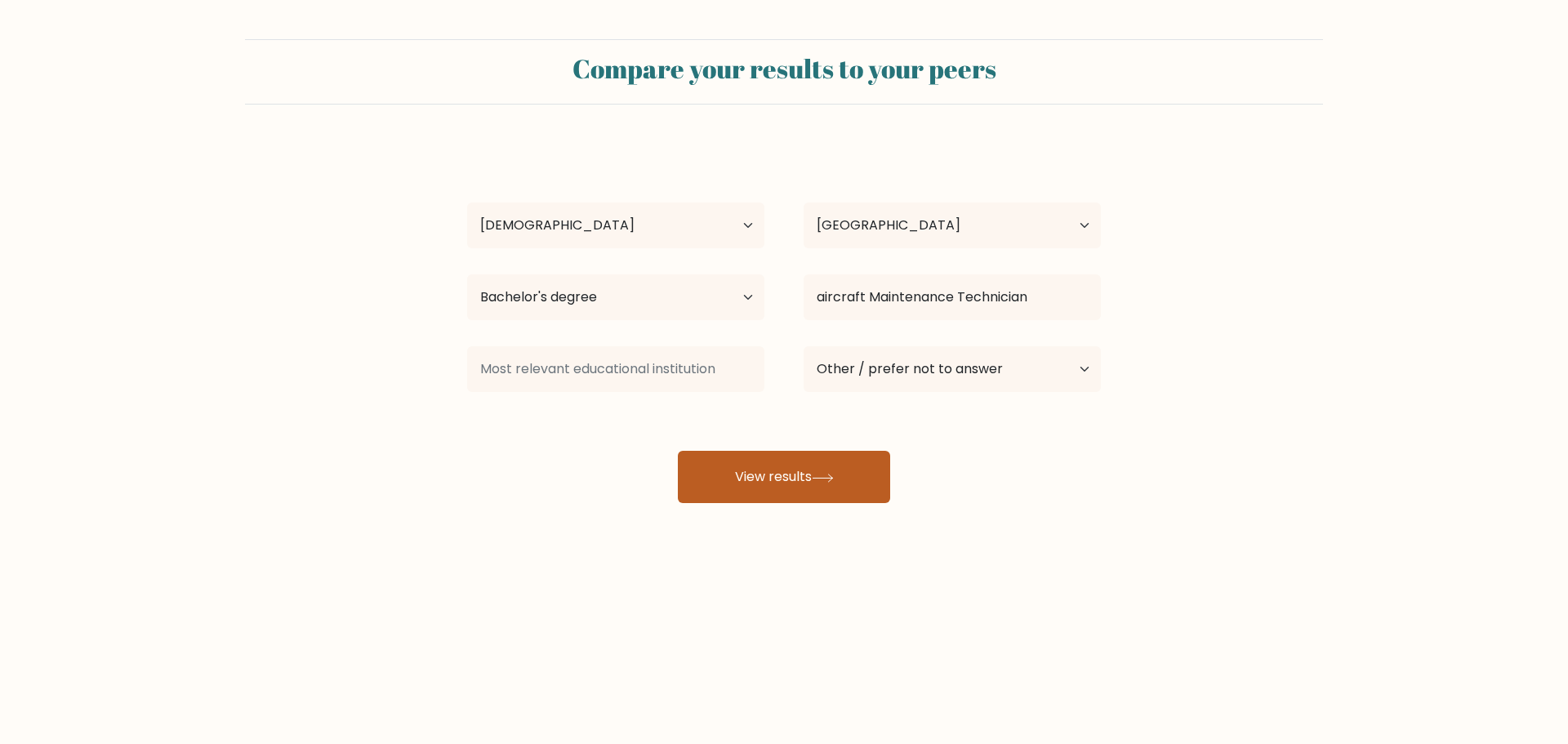
click at [793, 476] on button "View results" at bounding box center [784, 476] width 213 height 52
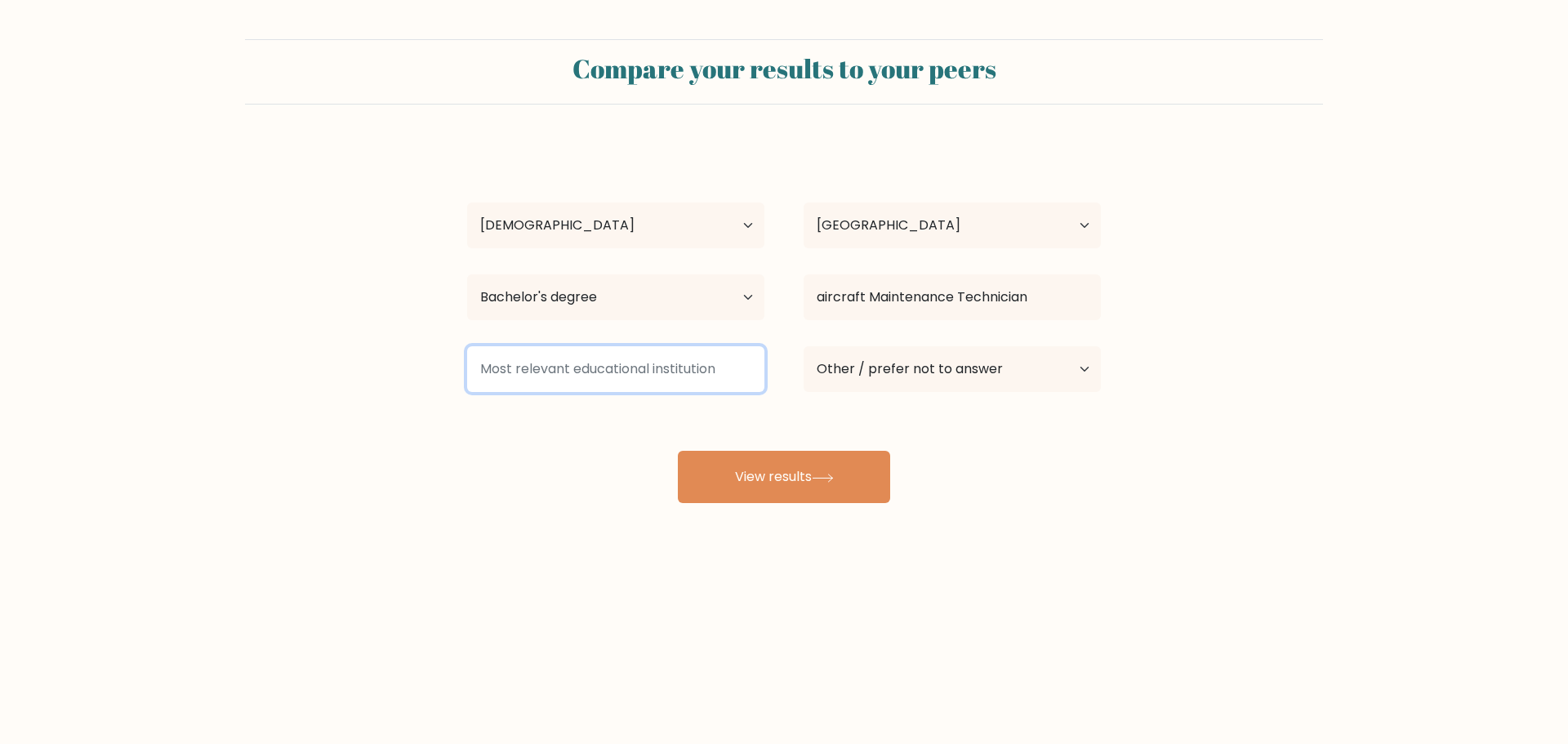
click at [656, 379] on input at bounding box center [616, 369] width 297 height 46
drag, startPoint x: 729, startPoint y: 374, endPoint x: 499, endPoint y: 367, distance: 230.1
click at [499, 367] on input at bounding box center [616, 369] width 297 height 46
drag, startPoint x: 482, startPoint y: 369, endPoint x: 844, endPoint y: 279, distance: 373.0
click at [717, 366] on input at bounding box center [616, 369] width 297 height 46
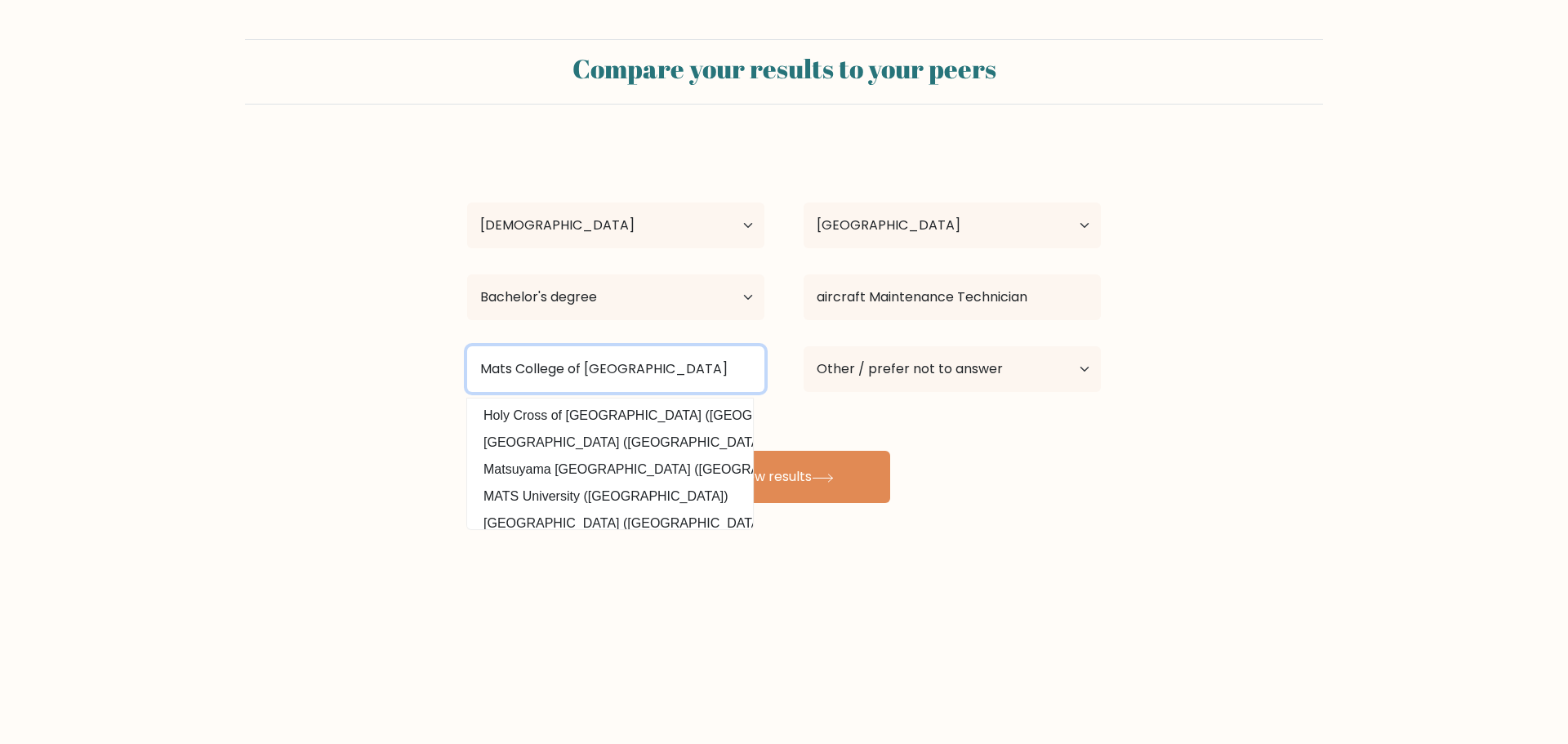
type input "Mats College of Davao"
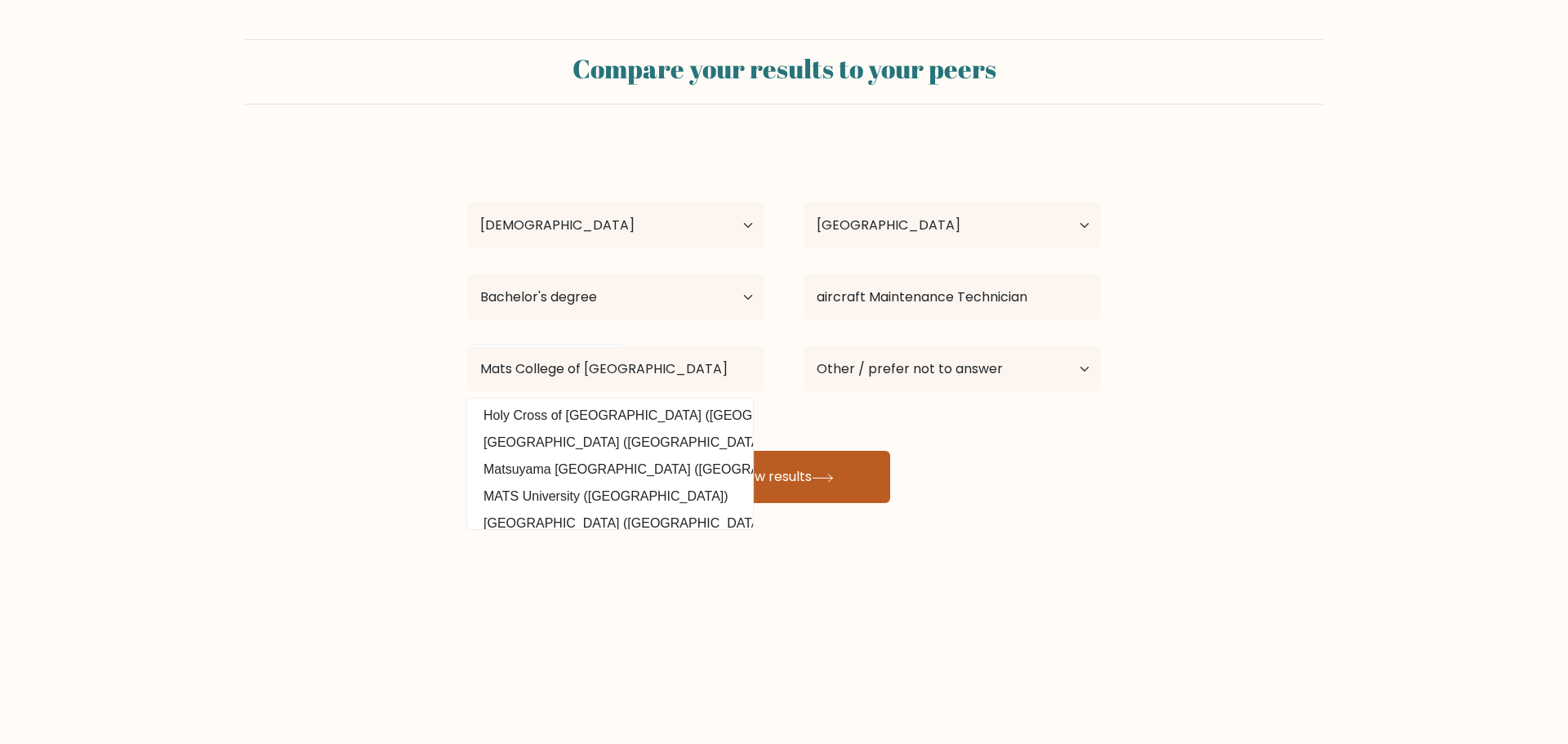
drag, startPoint x: 1125, startPoint y: 611, endPoint x: 852, endPoint y: 488, distance: 299.4
click at [1122, 610] on div "Compare your results to your peers Louelle John Maco Age Under 18 years old 18-…" at bounding box center [784, 309] width 1568 height 618
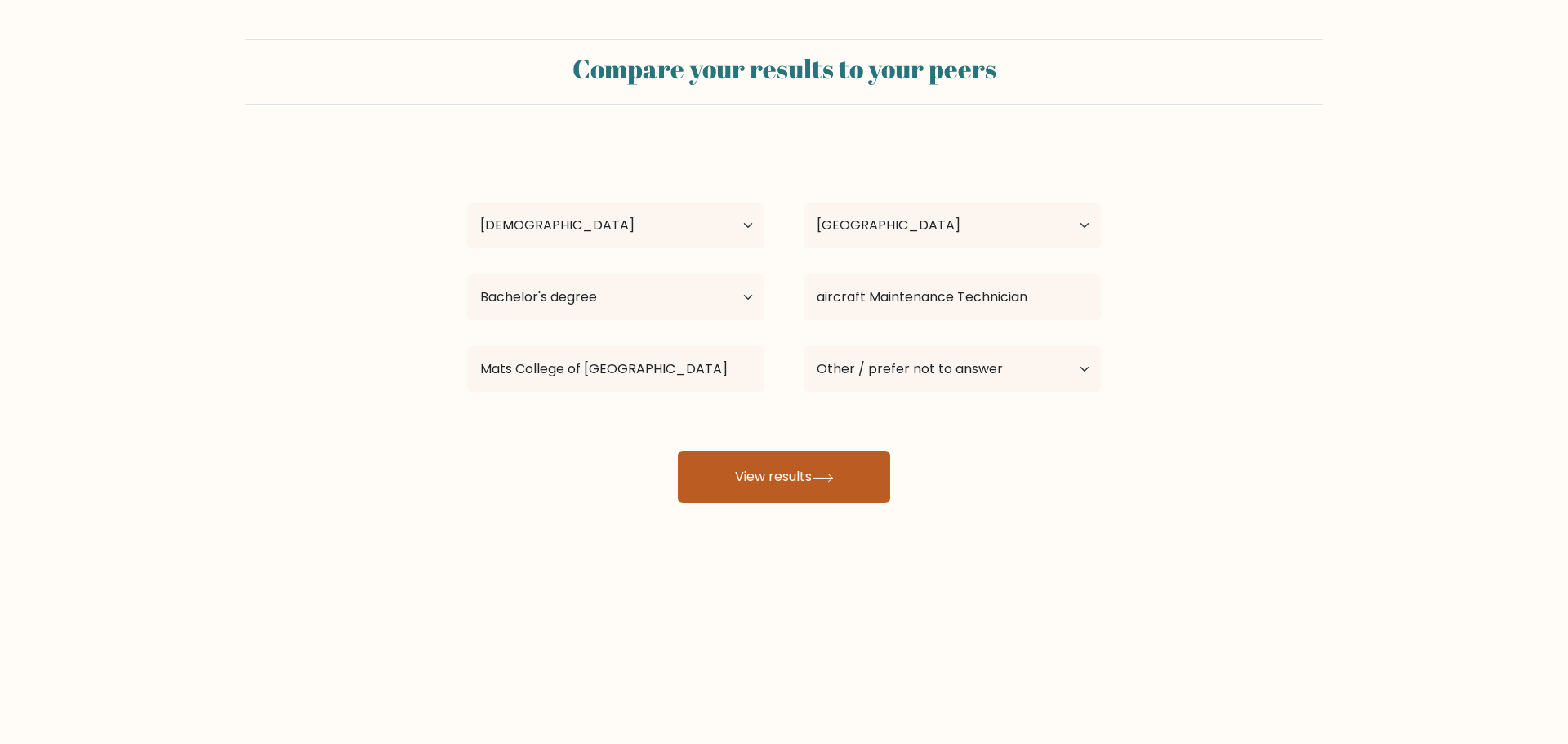
click at [840, 480] on button "View results" at bounding box center [784, 476] width 213 height 52
